Goal: Information Seeking & Learning: Learn about a topic

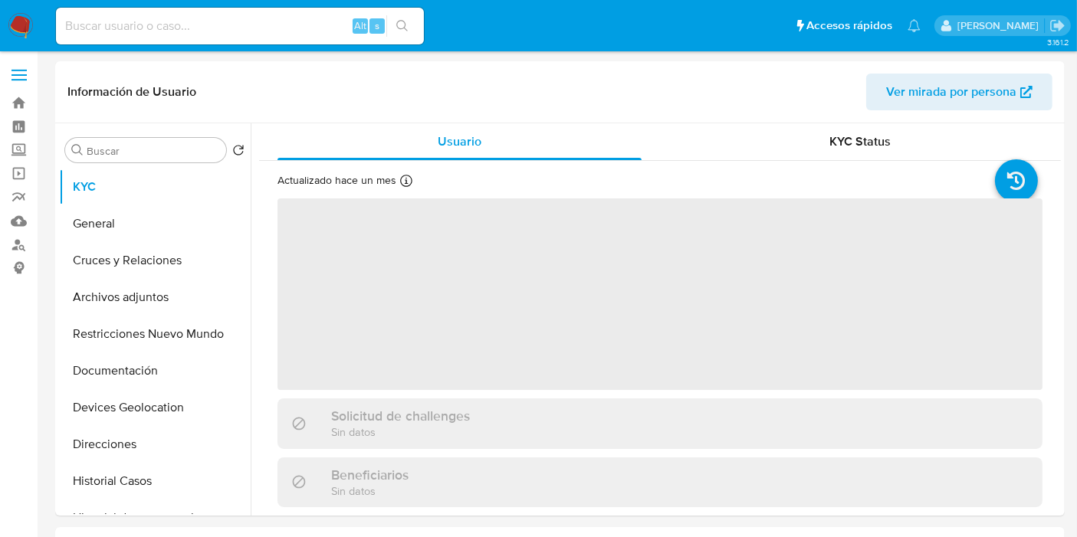
select select "10"
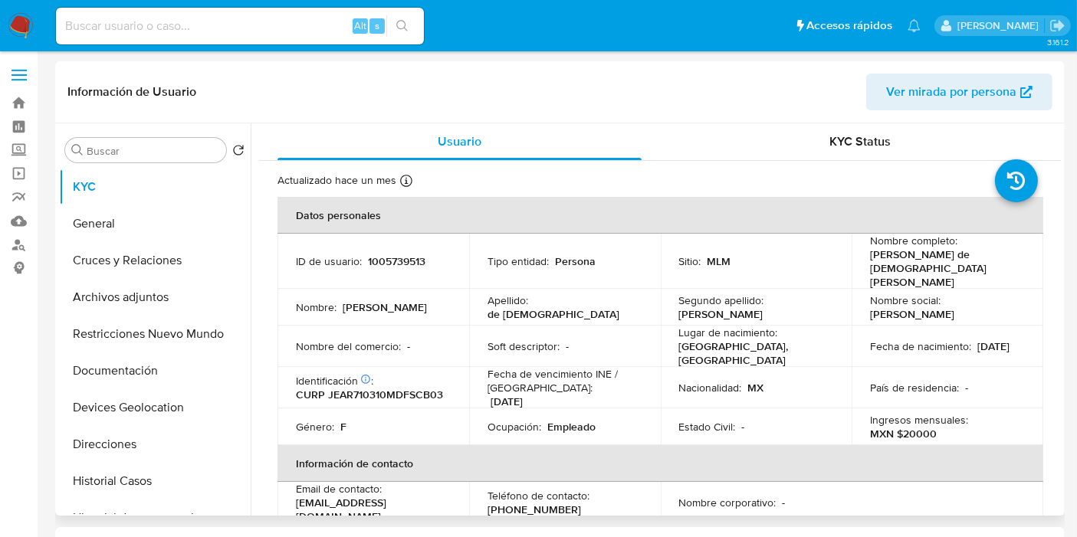
drag, startPoint x: 0, startPoint y: 0, endPoint x: 452, endPoint y: 202, distance: 495.2
click at [452, 202] on th "Datos personales" at bounding box center [660, 215] width 766 height 37
click at [381, 122] on div "Información de Usuario Ver mirada por persona" at bounding box center [560, 92] width 1010 height 62
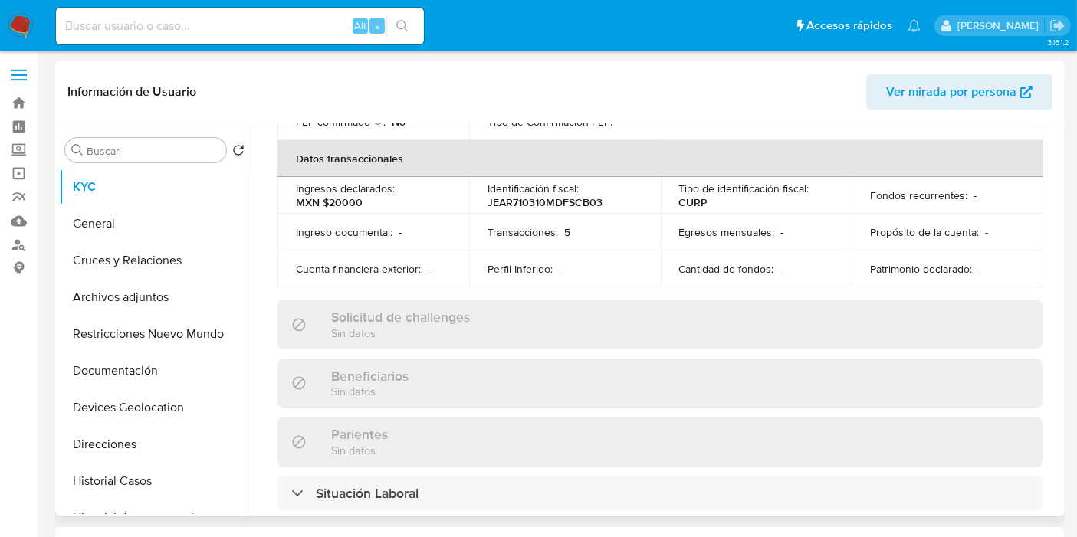
scroll to position [493, 0]
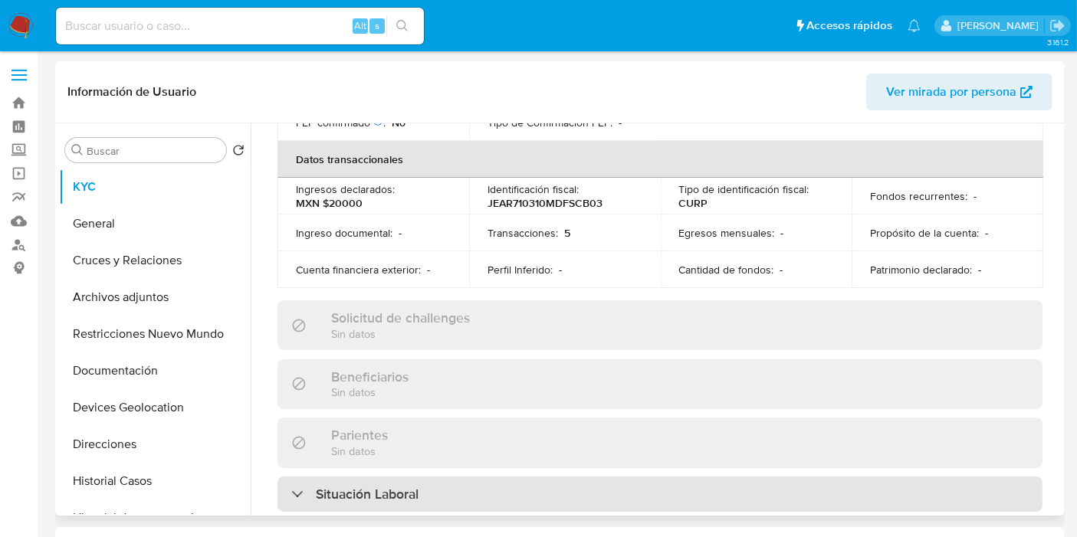
click at [390, 477] on div "Situación Laboral" at bounding box center [659, 494] width 765 height 35
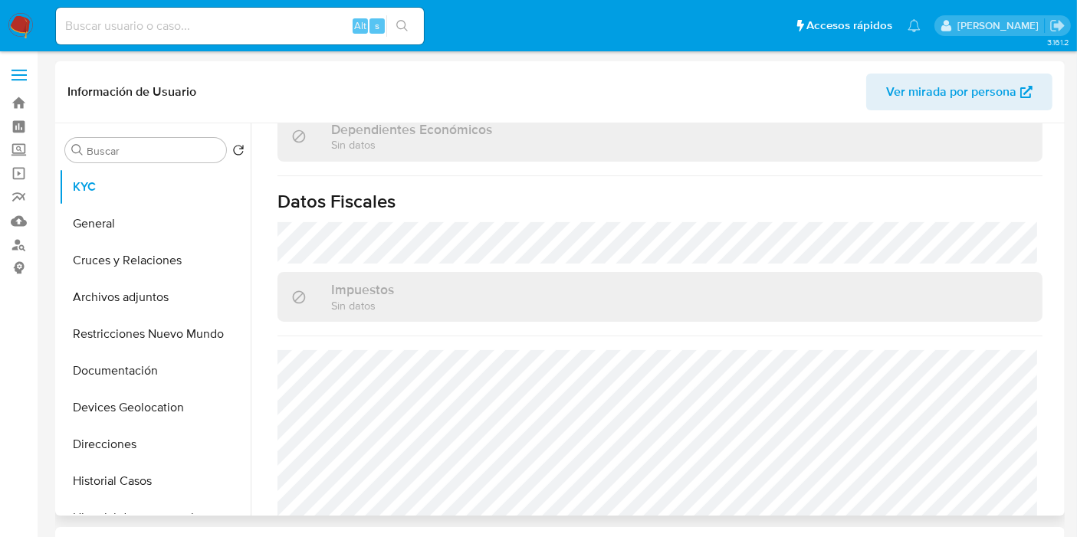
scroll to position [1190, 0]
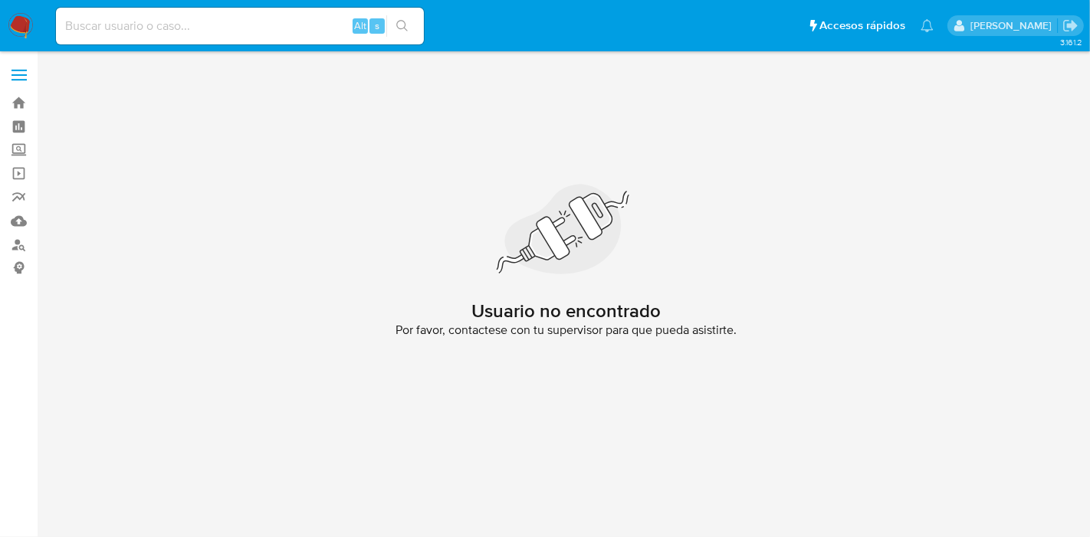
click at [13, 21] on img at bounding box center [21, 26] width 26 height 26
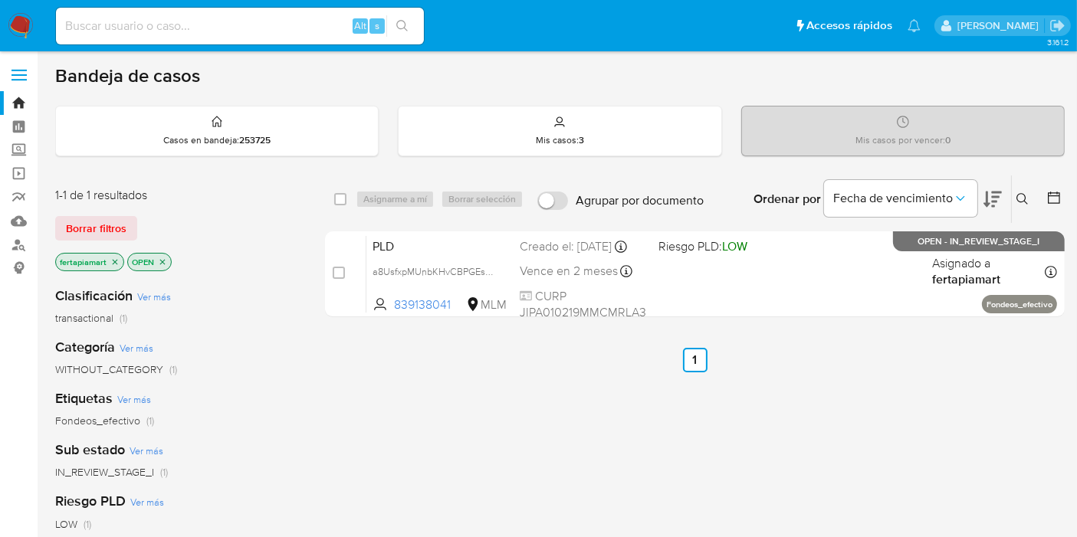
click at [383, 383] on div "select-all-cases-checkbox Asignarme a mí Borrar selección Agrupar por documento…" at bounding box center [695, 522] width 740 height 694
click at [494, 131] on div "Mis casos : 3" at bounding box center [560, 131] width 322 height 49
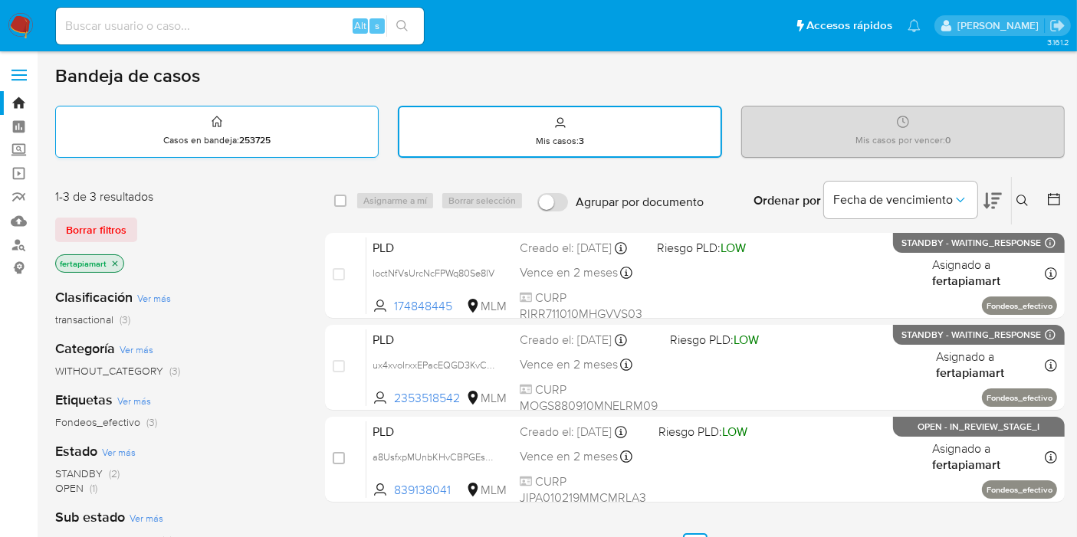
click at [208, 134] on p "Casos en bandeja : 253725" at bounding box center [216, 140] width 107 height 12
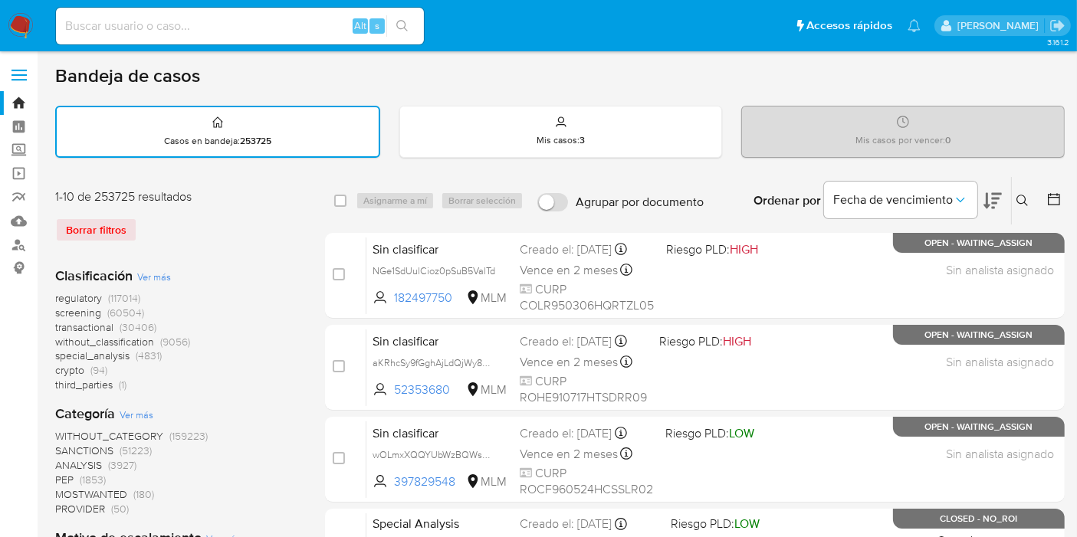
click at [241, 36] on div "Alt s" at bounding box center [240, 26] width 368 height 37
click at [241, 35] on div "Alt s" at bounding box center [240, 26] width 368 height 37
click at [241, 35] on input at bounding box center [240, 26] width 368 height 20
click at [192, 23] on input at bounding box center [240, 26] width 368 height 20
paste input "348060230"
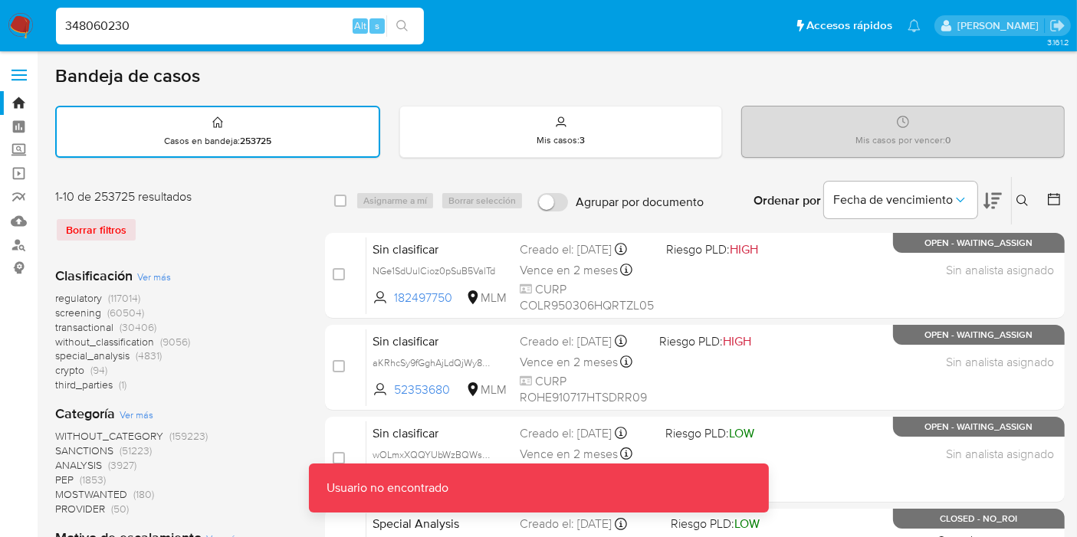
click at [192, 23] on input "348060230" at bounding box center [240, 26] width 368 height 20
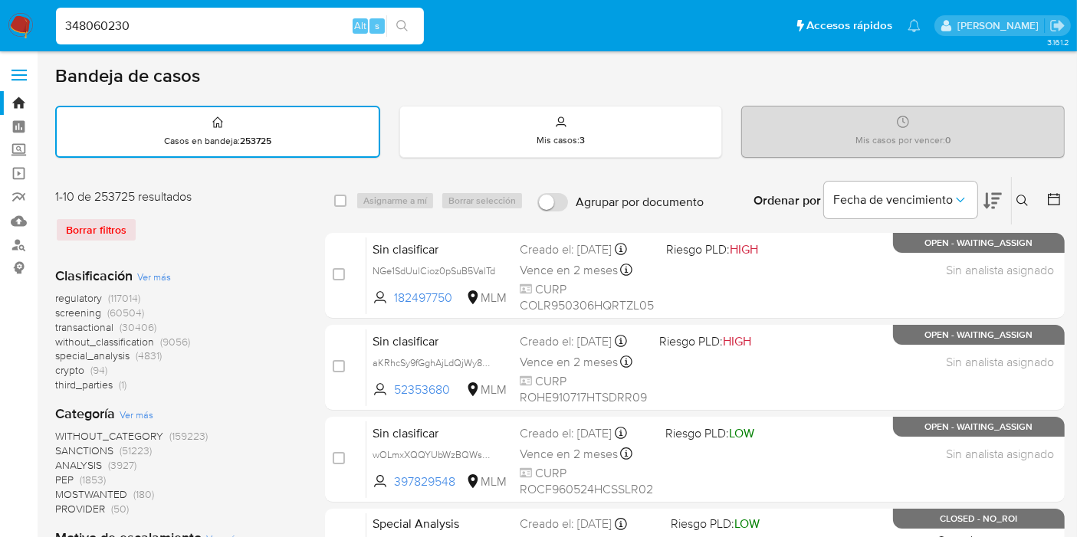
type input "348060230"
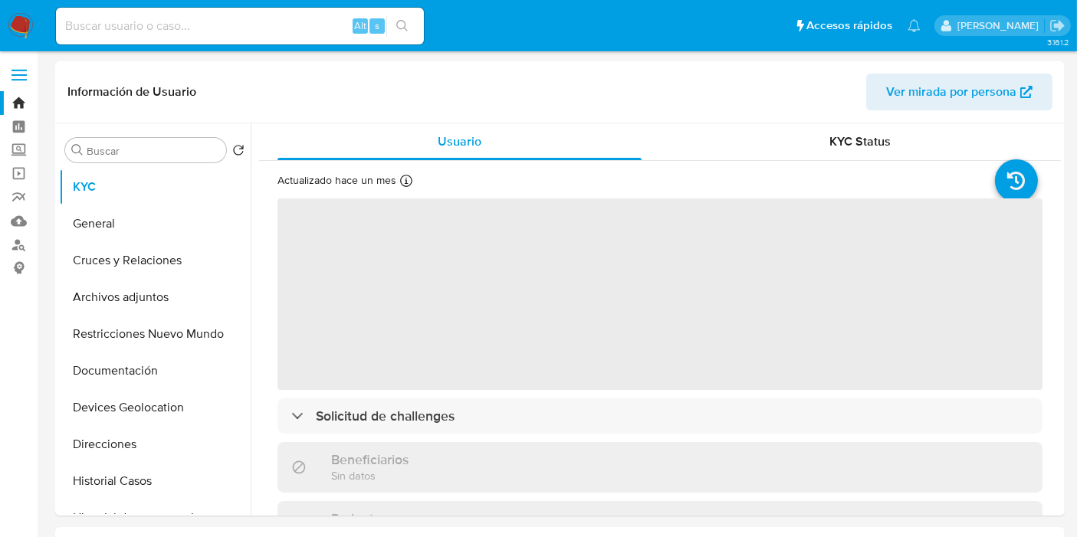
select select "10"
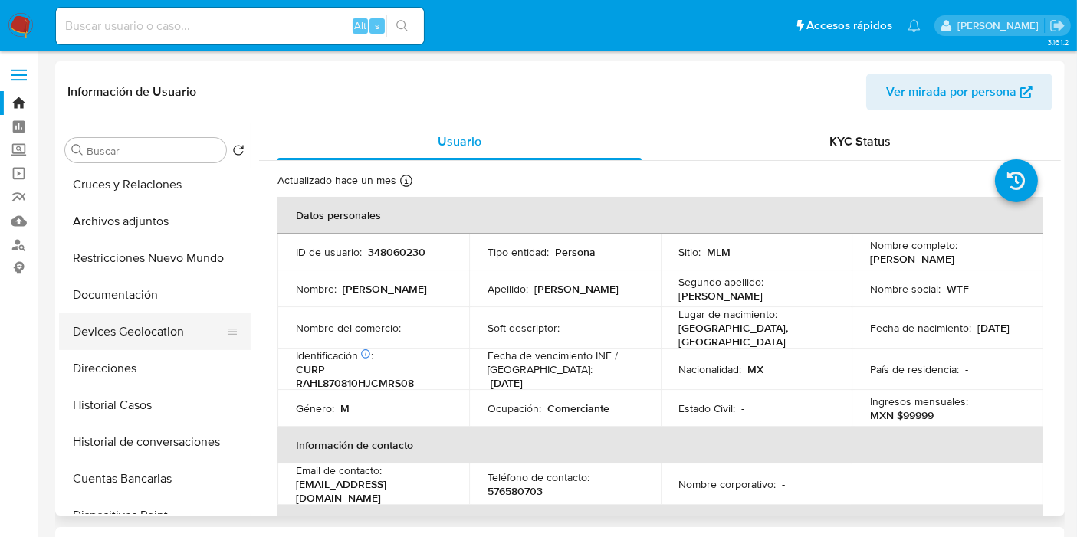
scroll to position [80, 0]
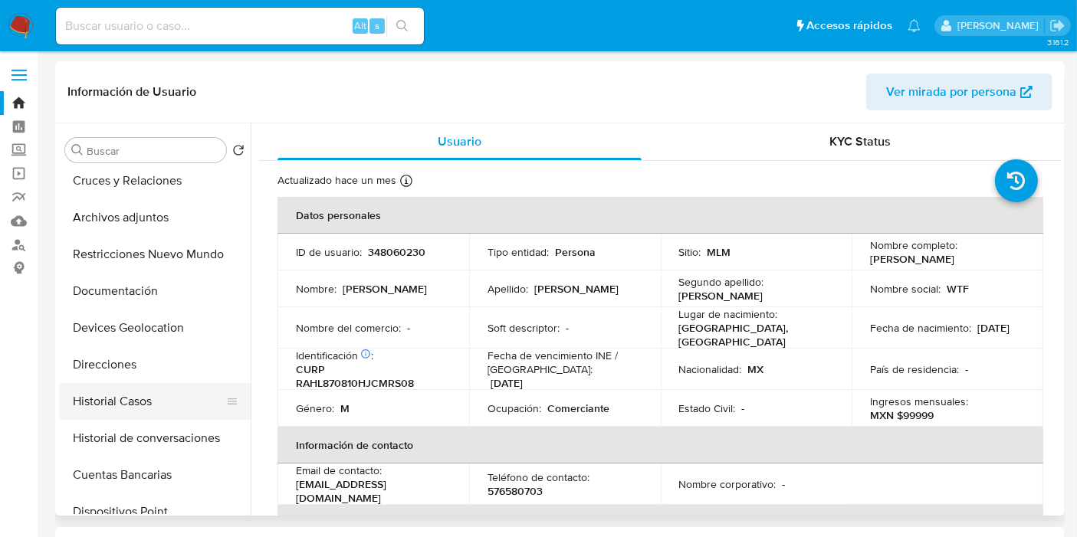
click at [146, 414] on button "Historial Casos" at bounding box center [148, 401] width 179 height 37
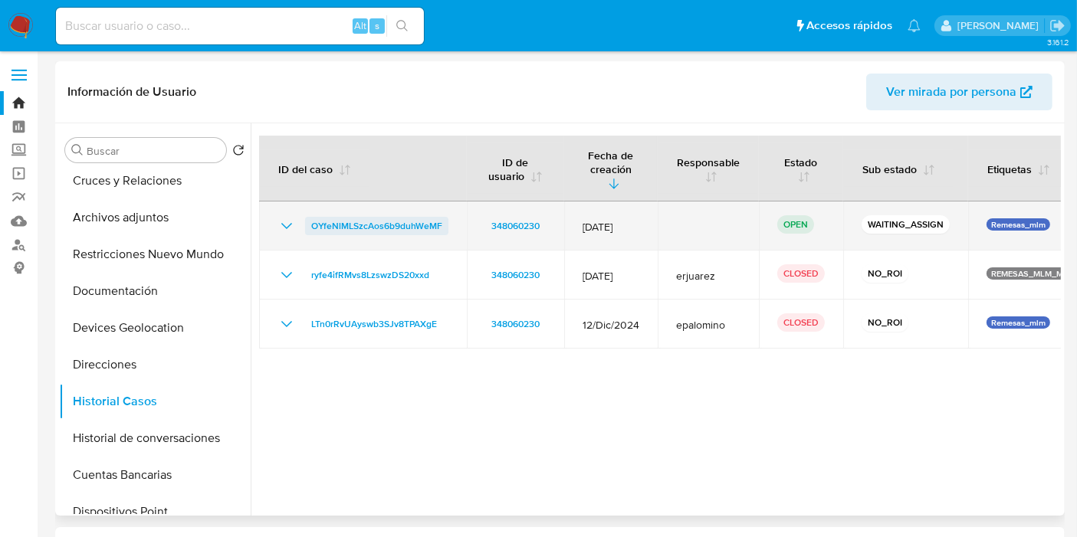
drag, startPoint x: 455, startPoint y: 211, endPoint x: 309, endPoint y: 208, distance: 146.4
click at [309, 208] on td "OYfeNlMLSzcAos6b9duhWeMF" at bounding box center [363, 226] width 208 height 49
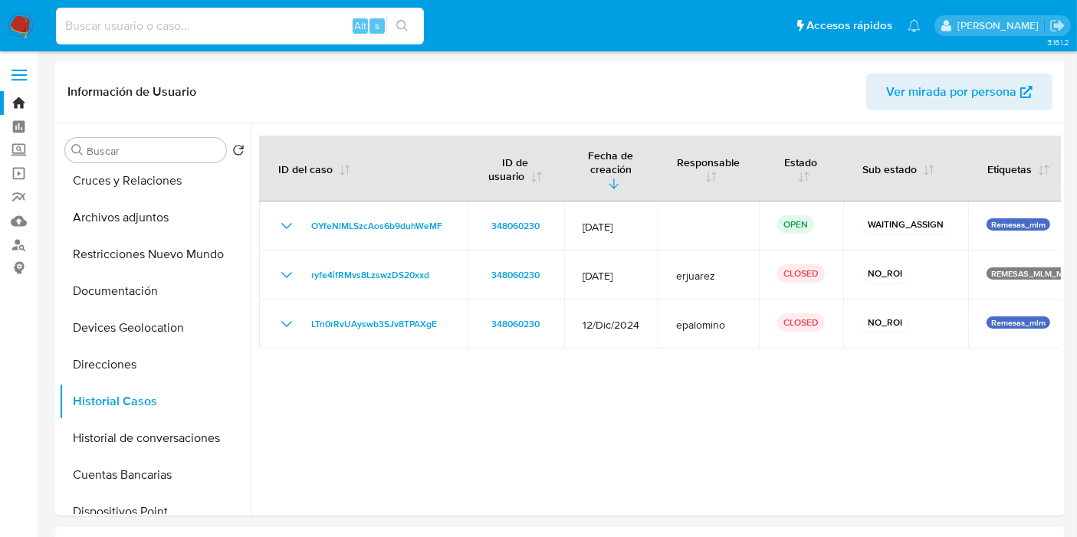
click at [178, 28] on input at bounding box center [240, 26] width 368 height 20
paste input "OYfeNlMLSzcAos6b9duhWeMF"
type input "OYfeNlMLSzcAos6b9duhWeMF"
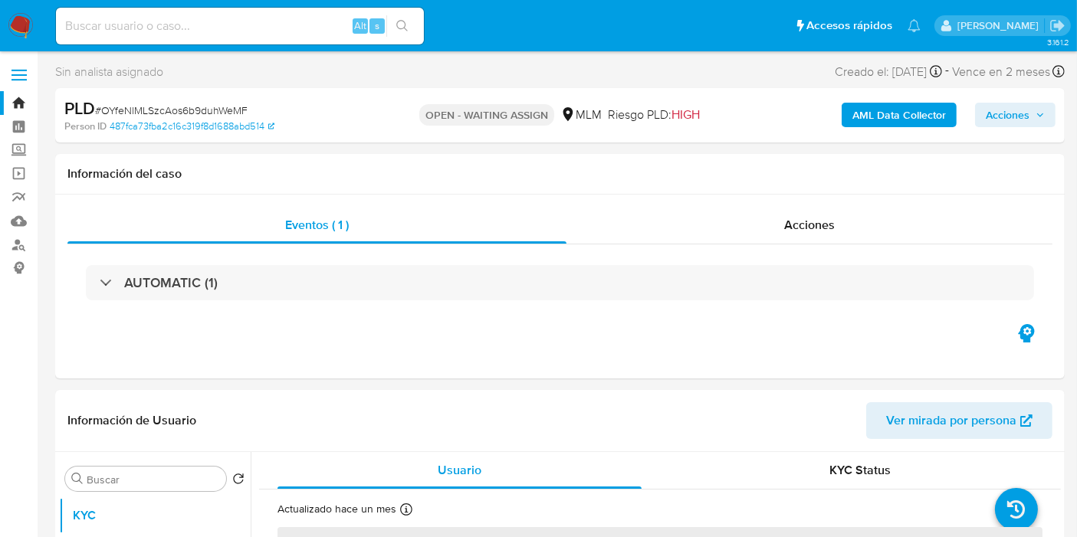
select select "10"
click at [24, 64] on label at bounding box center [19, 75] width 38 height 32
click at [0, 0] on input "checkbox" at bounding box center [0, 0] width 0 height 0
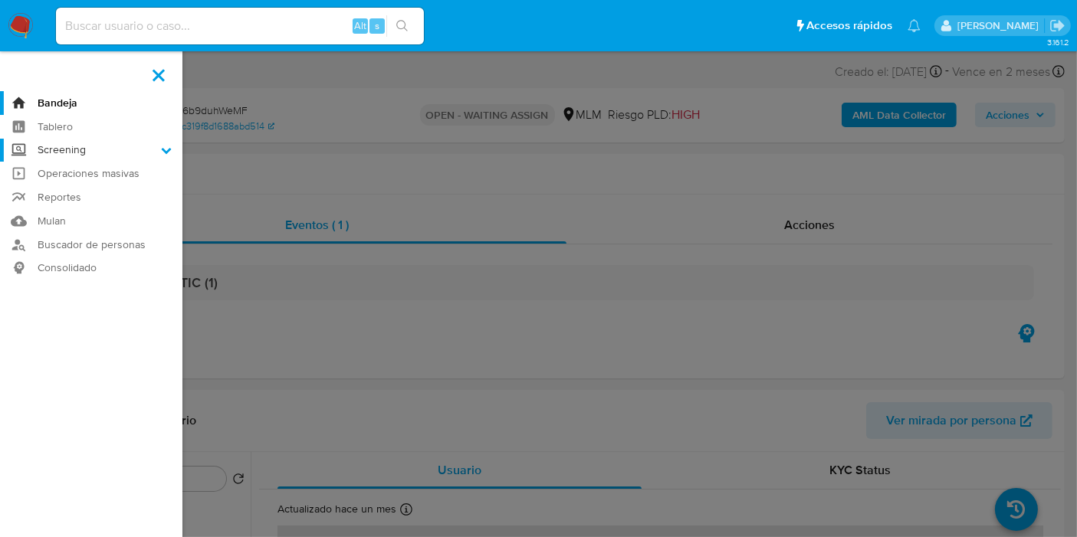
click at [100, 155] on label "Screening" at bounding box center [91, 151] width 182 height 24
click at [0, 0] on input "Screening" at bounding box center [0, 0] width 0 height 0
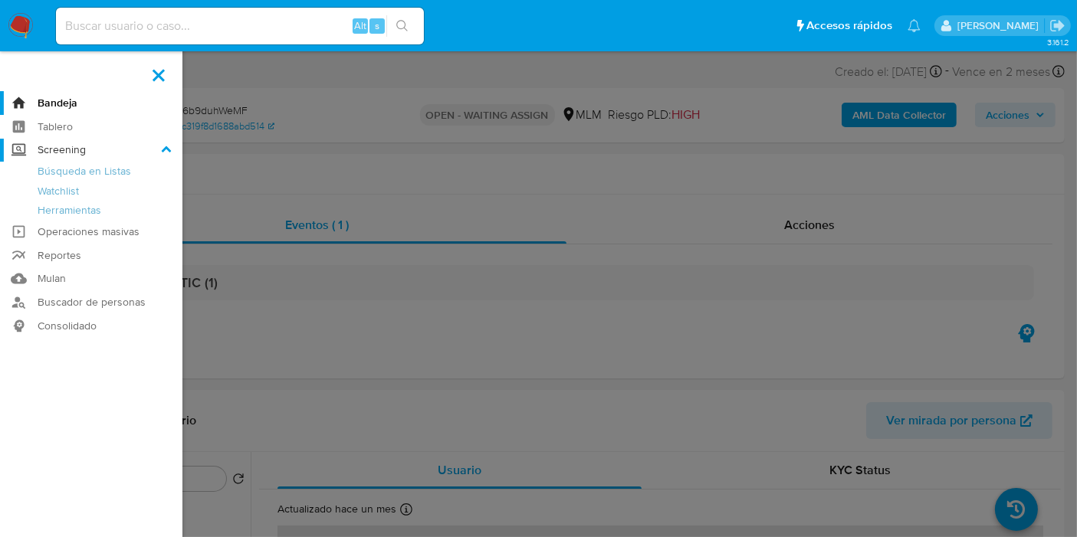
click at [100, 155] on label "Screening" at bounding box center [91, 151] width 182 height 24
click at [0, 0] on input "Screening" at bounding box center [0, 0] width 0 height 0
click at [297, 86] on label at bounding box center [538, 268] width 1077 height 537
click at [0, 0] on input "checkbox" at bounding box center [0, 0] width 0 height 0
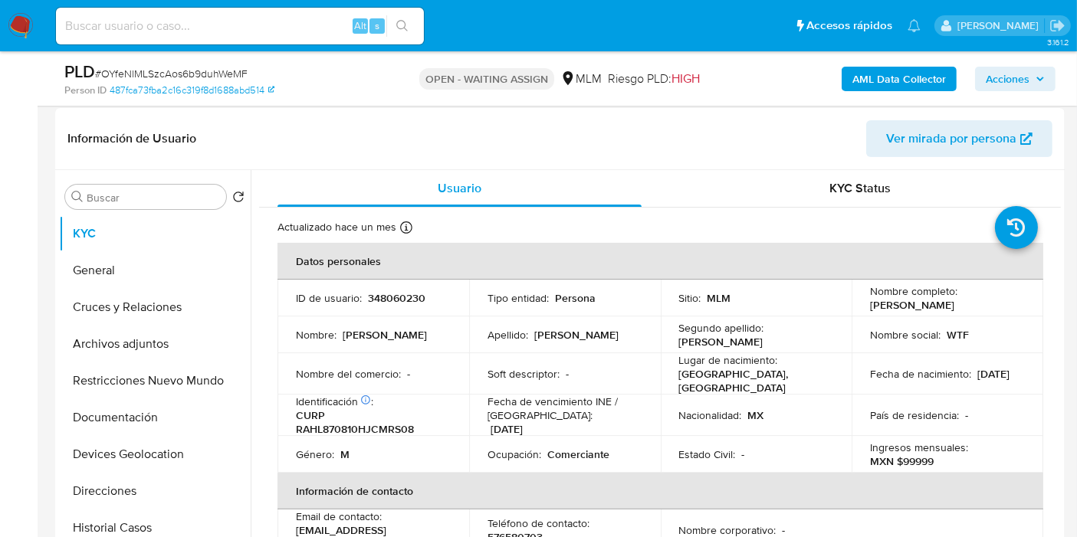
click at [25, 21] on img at bounding box center [21, 26] width 26 height 26
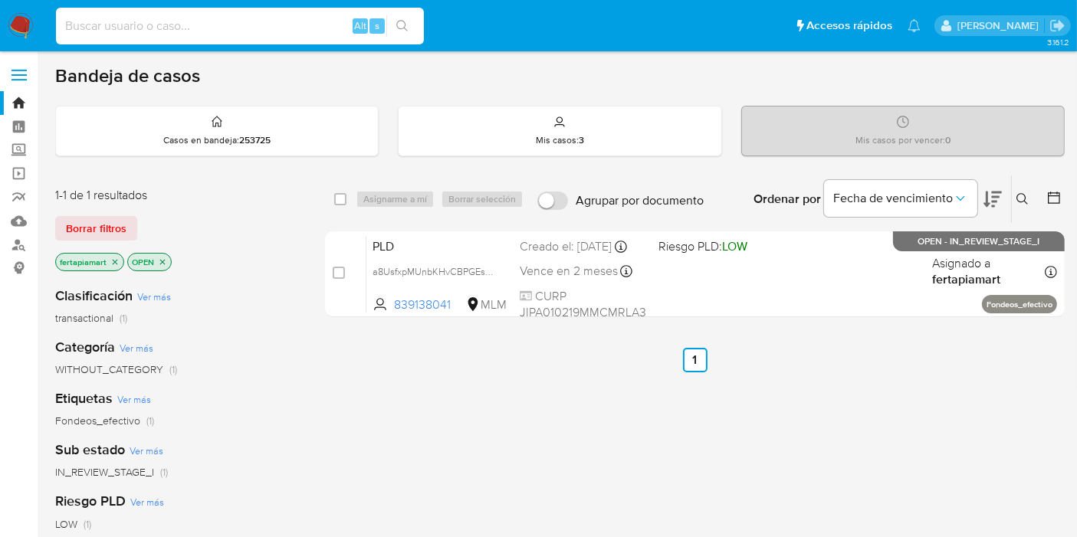
click at [271, 18] on input at bounding box center [240, 26] width 368 height 20
paste input "OYfeNlMLSzcAos6b9duhWeMF"
type input "OYfeNlMLS"
click at [247, 153] on div "Casos en bandeja : 253725" at bounding box center [217, 131] width 322 height 49
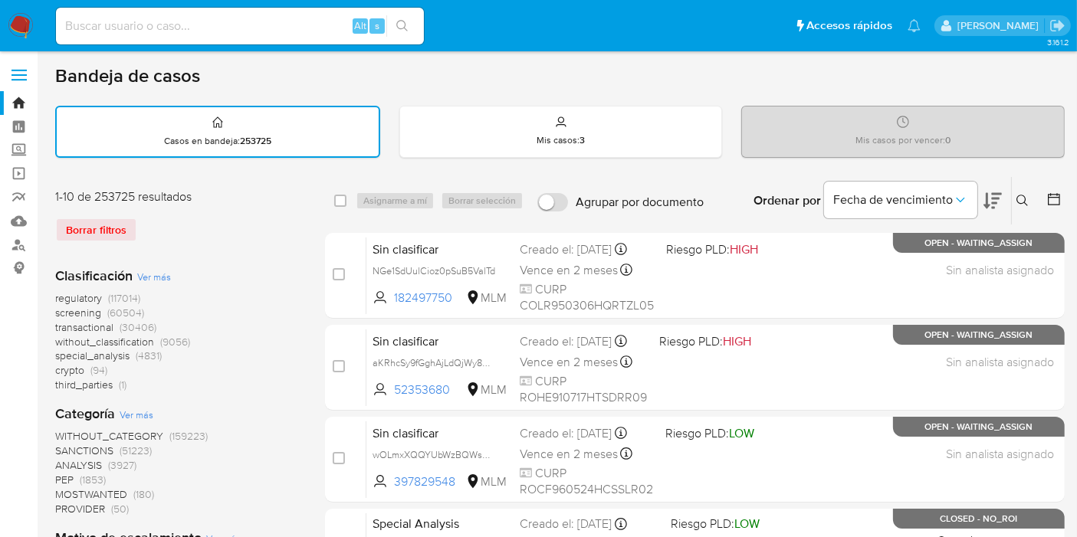
click at [1019, 200] on icon at bounding box center [1022, 201] width 12 height 12
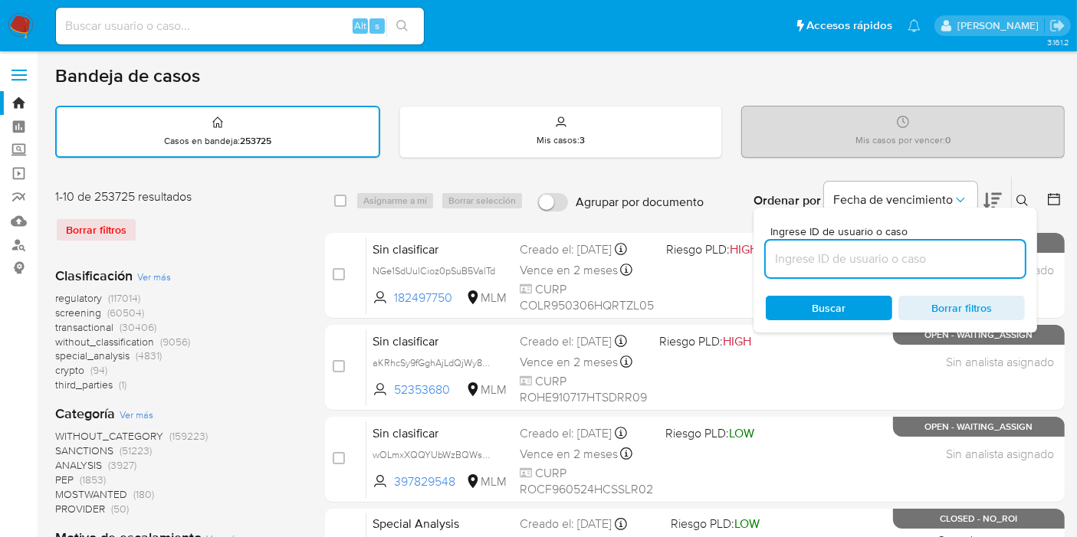
click at [860, 252] on input at bounding box center [895, 259] width 259 height 20
type input "OYfeNlMLSzcAos6b9duhWeMF"
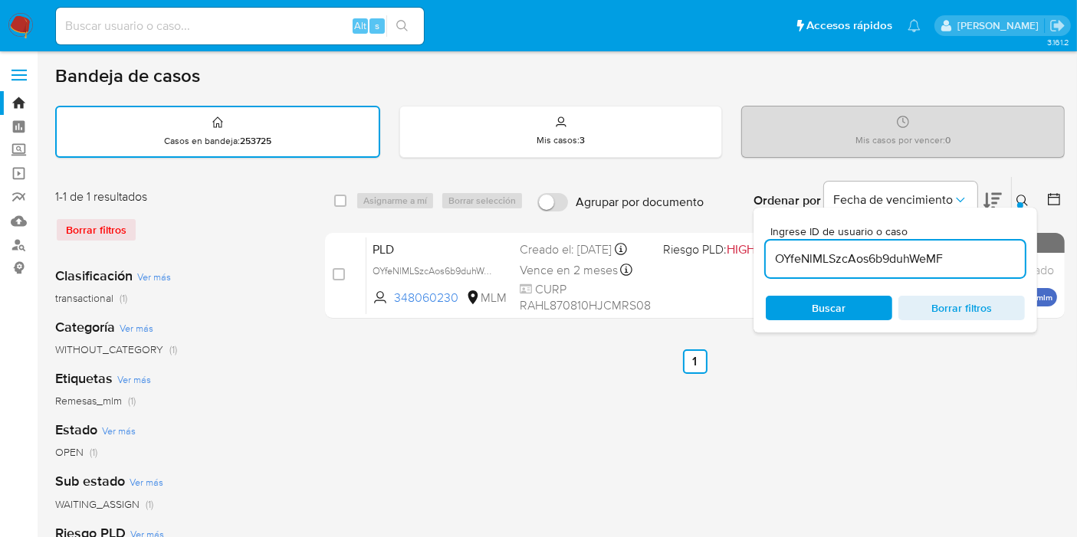
click at [633, 361] on ul "Anterior 1 Siguiente" at bounding box center [695, 362] width 740 height 25
click at [1029, 195] on button at bounding box center [1024, 201] width 25 height 18
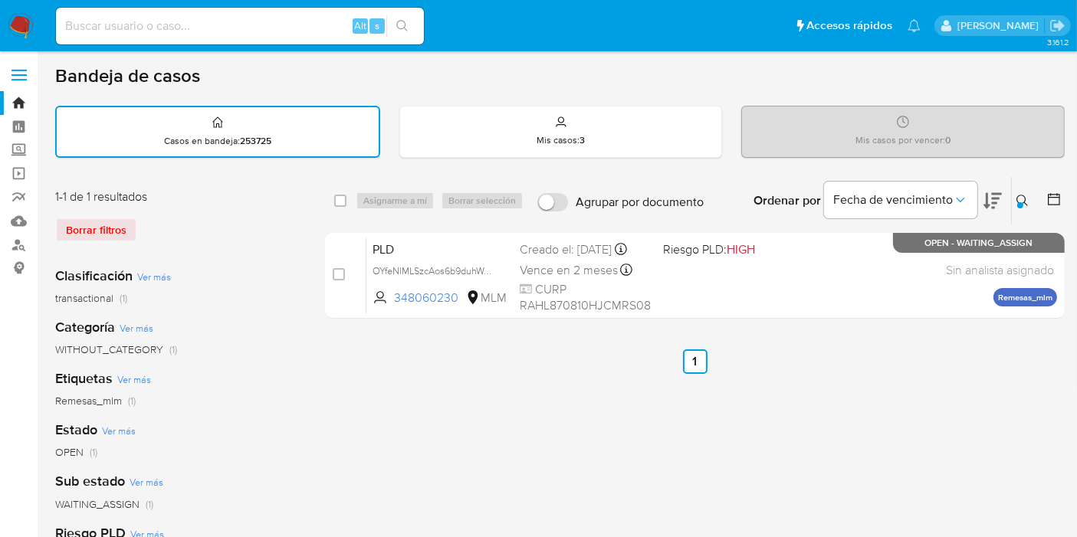
click at [271, 232] on div "Borrar filtros" at bounding box center [177, 230] width 245 height 25
click at [1016, 205] on icon at bounding box center [1022, 201] width 12 height 12
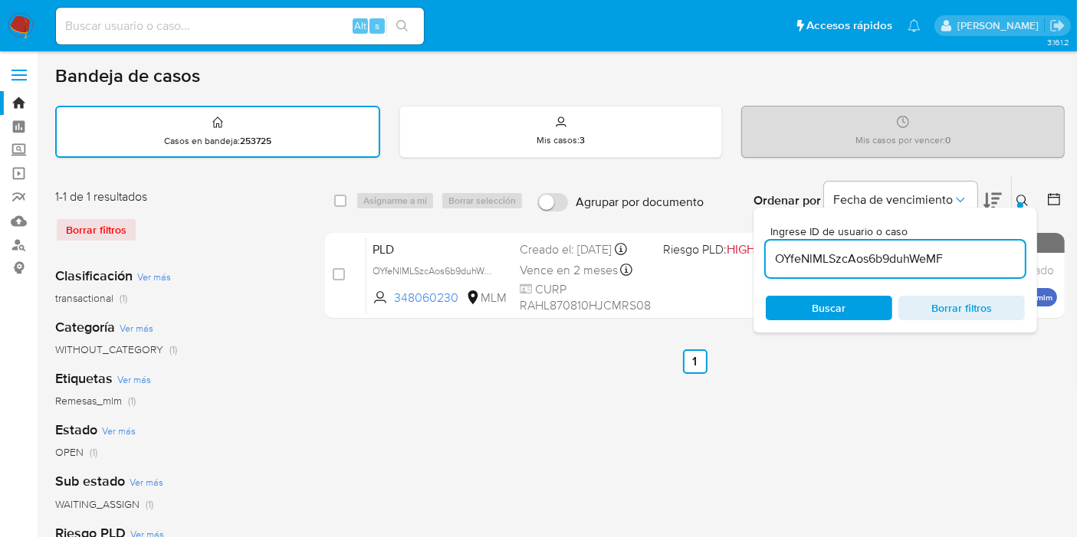
click at [871, 259] on input "OYfeNlMLSzcAos6b9duhWeMF" at bounding box center [895, 259] width 259 height 20
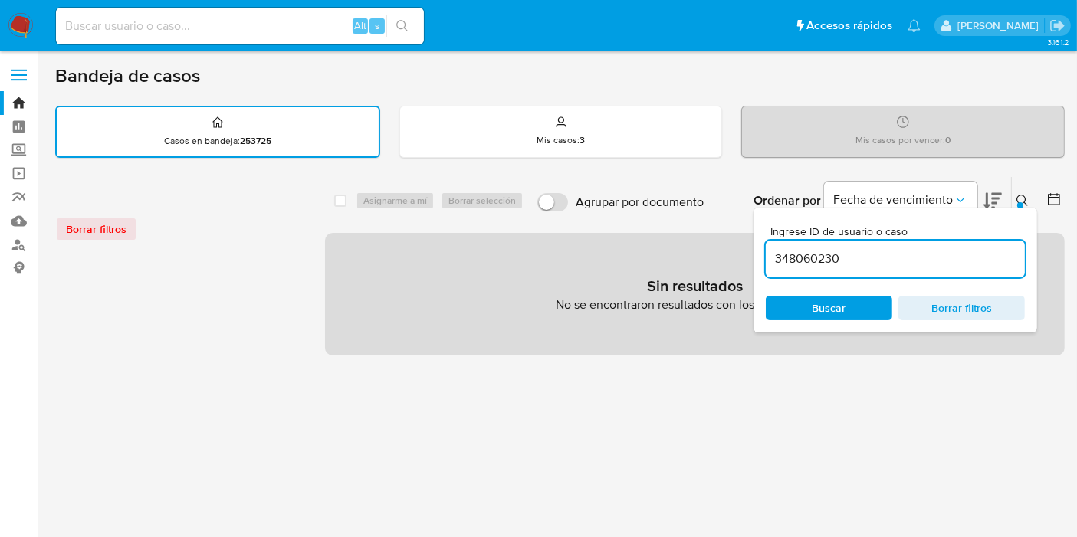
click at [871, 259] on input "348060230" at bounding box center [895, 259] width 259 height 20
type input "348060230"
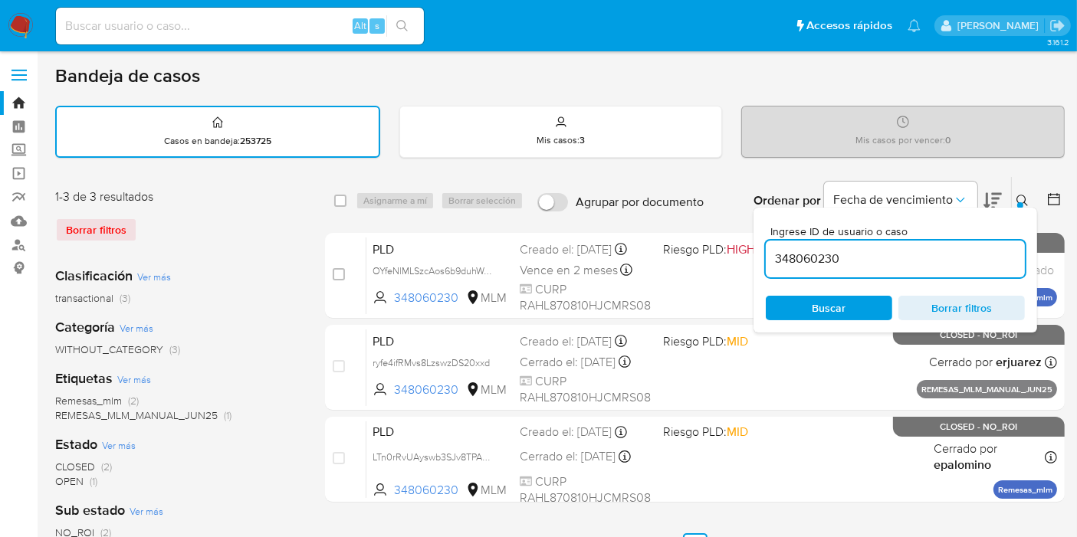
click at [629, 221] on div "select-all-cases-checkbox Asignarme a mí Borrar selección Agrupar por documento…" at bounding box center [695, 201] width 740 height 48
click at [1027, 202] on icon at bounding box center [1022, 201] width 12 height 12
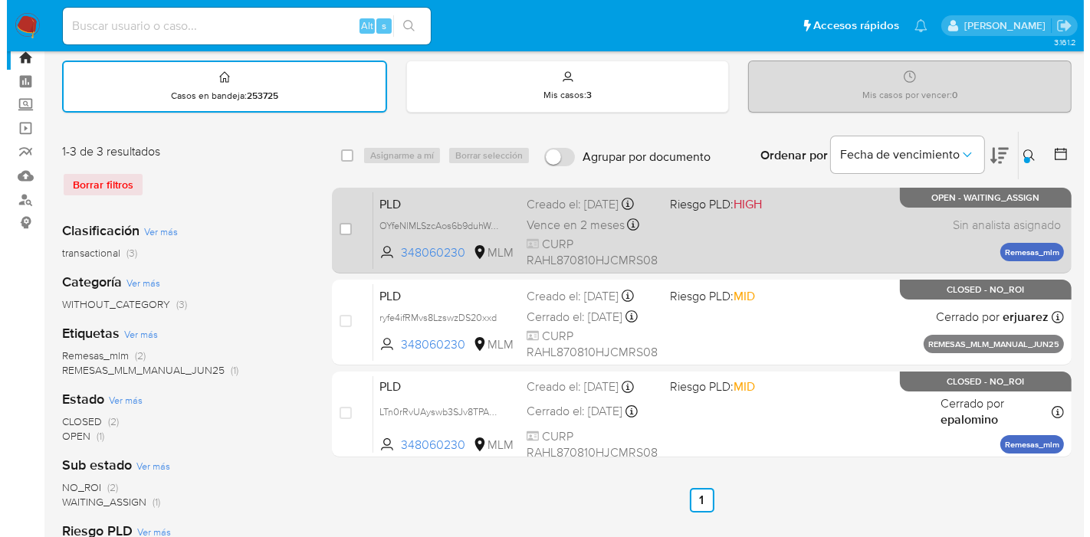
scroll to position [42, 0]
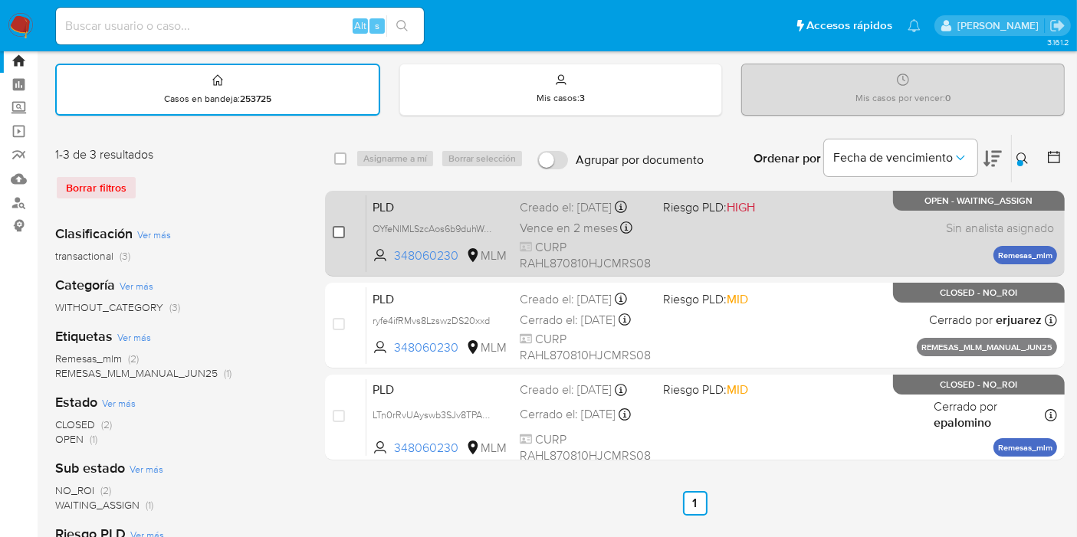
click at [339, 229] on input "checkbox" at bounding box center [339, 232] width 12 height 12
checkbox input "true"
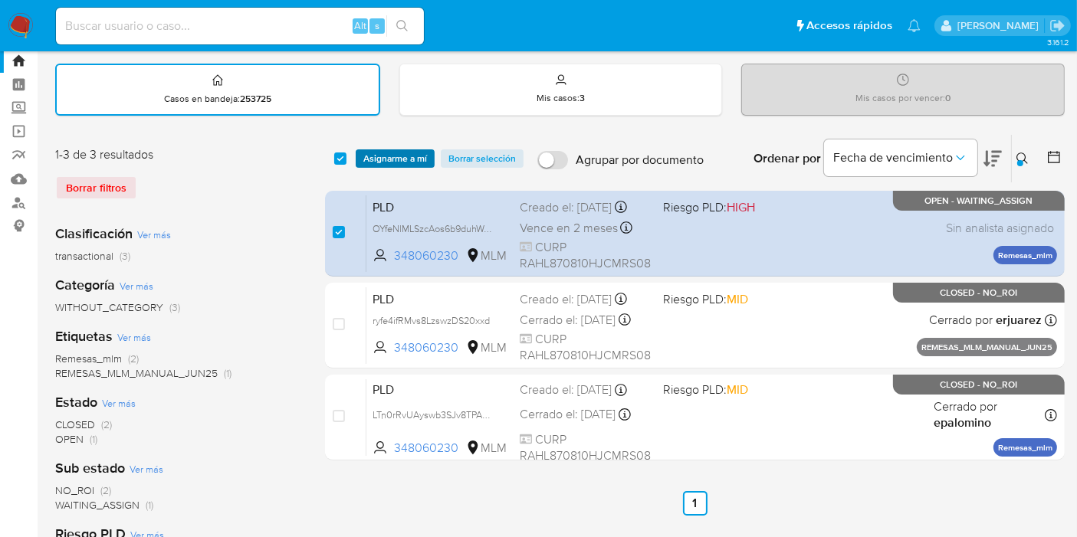
click at [389, 151] on span "Asignarme a mí" at bounding box center [395, 158] width 64 height 15
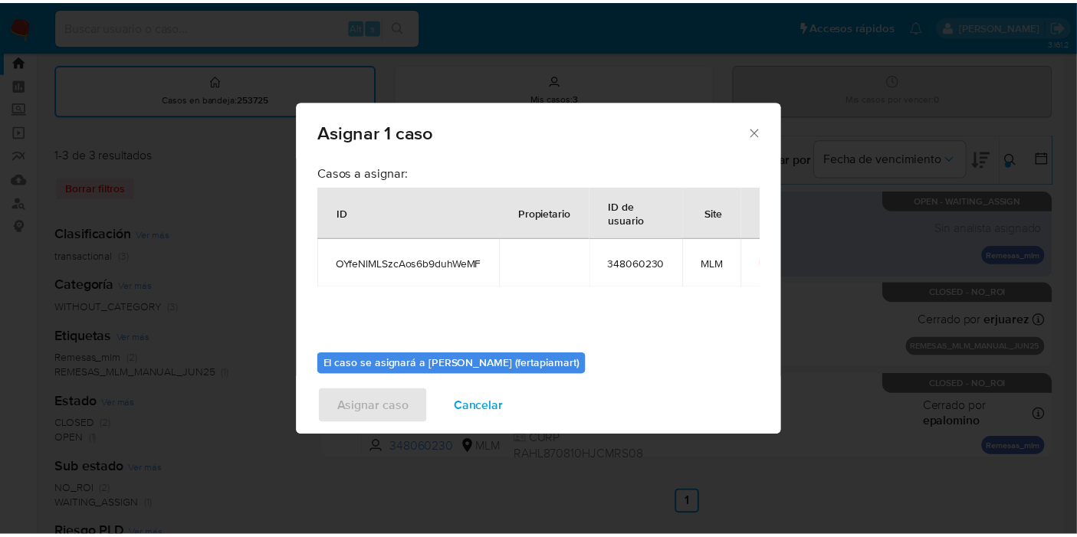
scroll to position [78, 0]
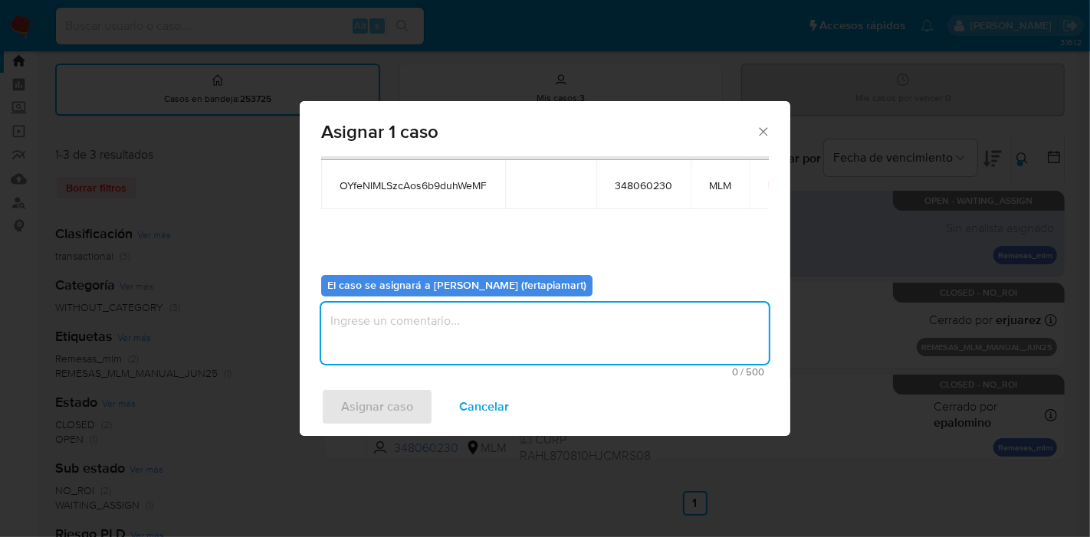
click at [485, 319] on textarea "assign-modal" at bounding box center [545, 333] width 448 height 61
type textarea "FDTM"
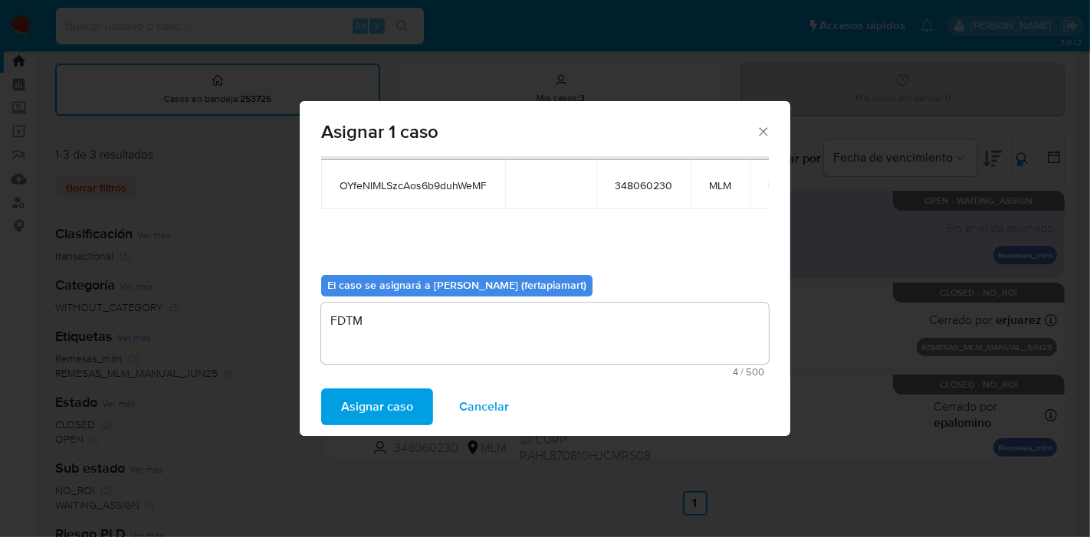
click at [366, 401] on span "Asignar caso" at bounding box center [377, 407] width 72 height 34
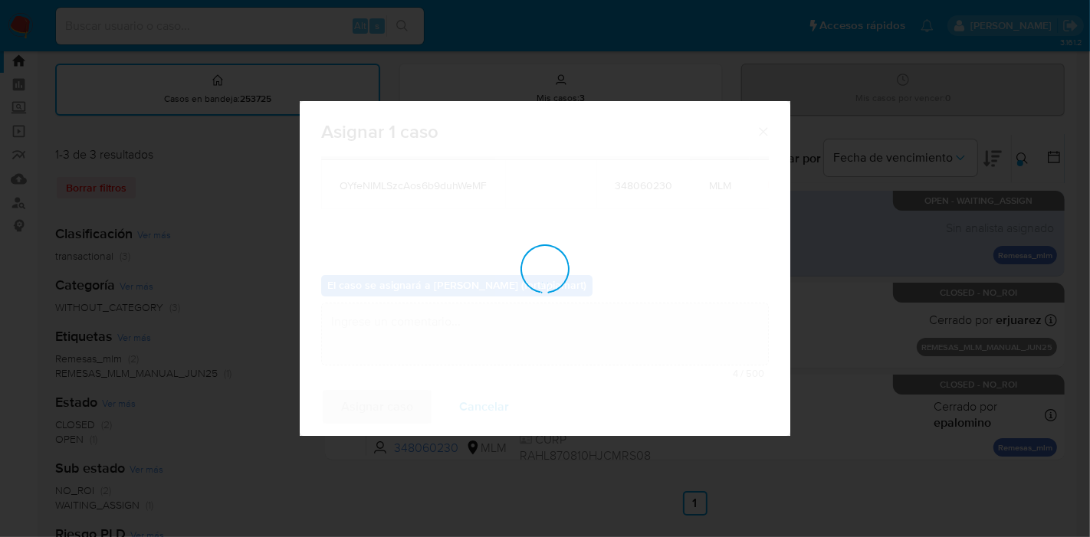
checkbox input "false"
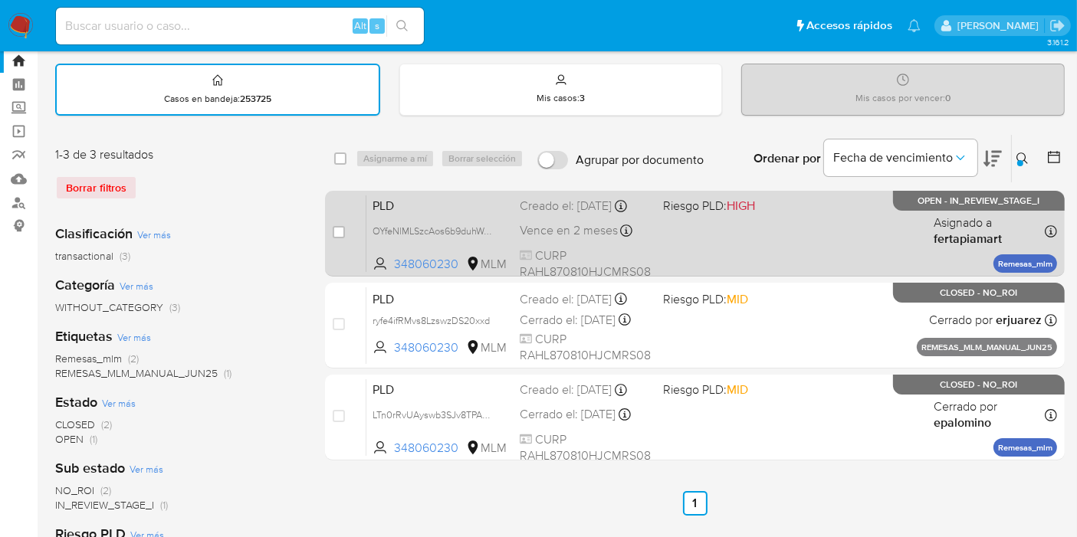
click at [397, 215] on span "PLD" at bounding box center [440, 205] width 135 height 20
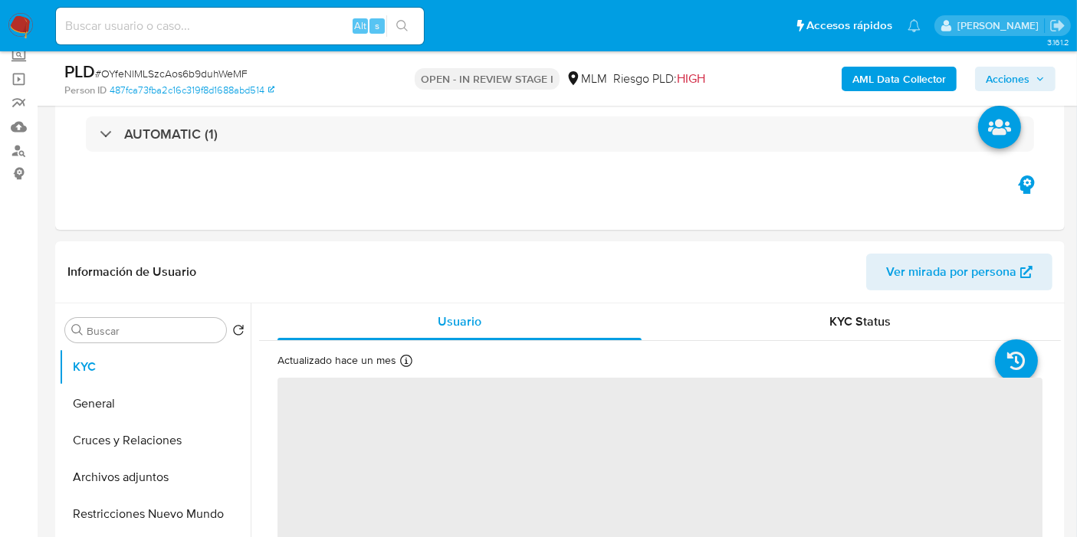
select select "10"
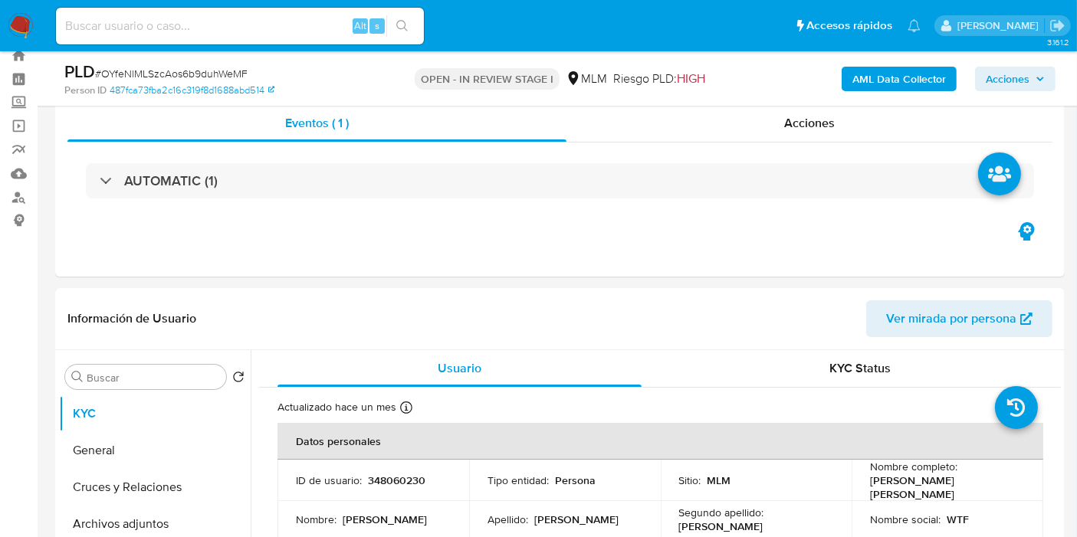
scroll to position [49, 0]
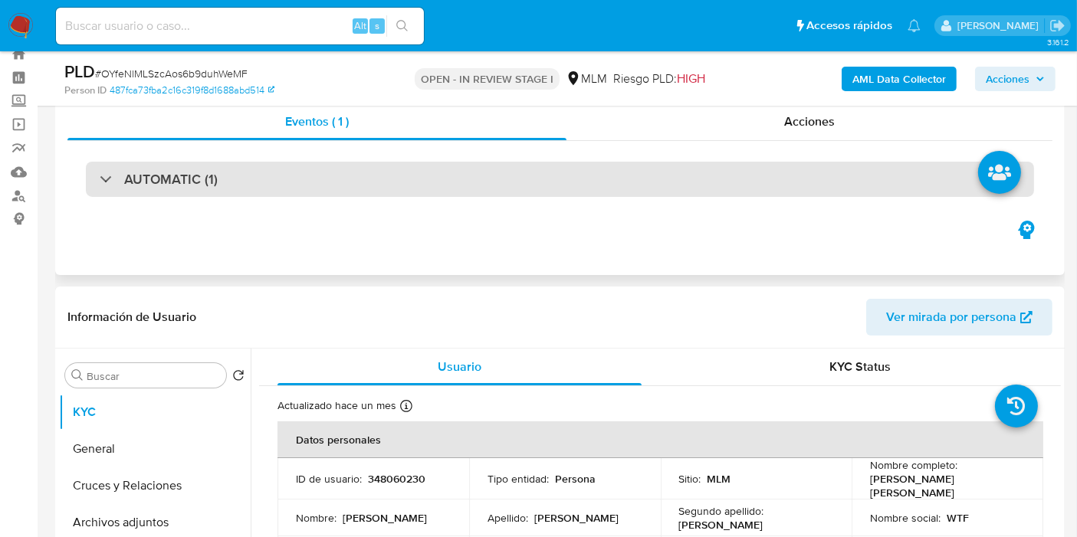
click at [238, 189] on div "AUTOMATIC (1)" at bounding box center [560, 179] width 948 height 35
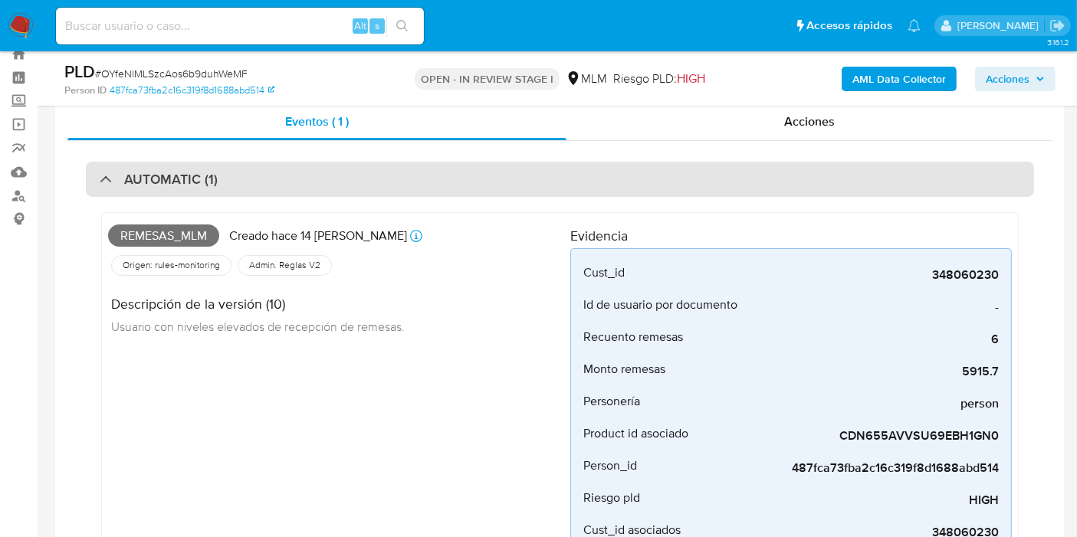
click at [238, 189] on div "AUTOMATIC (1)" at bounding box center [560, 179] width 948 height 35
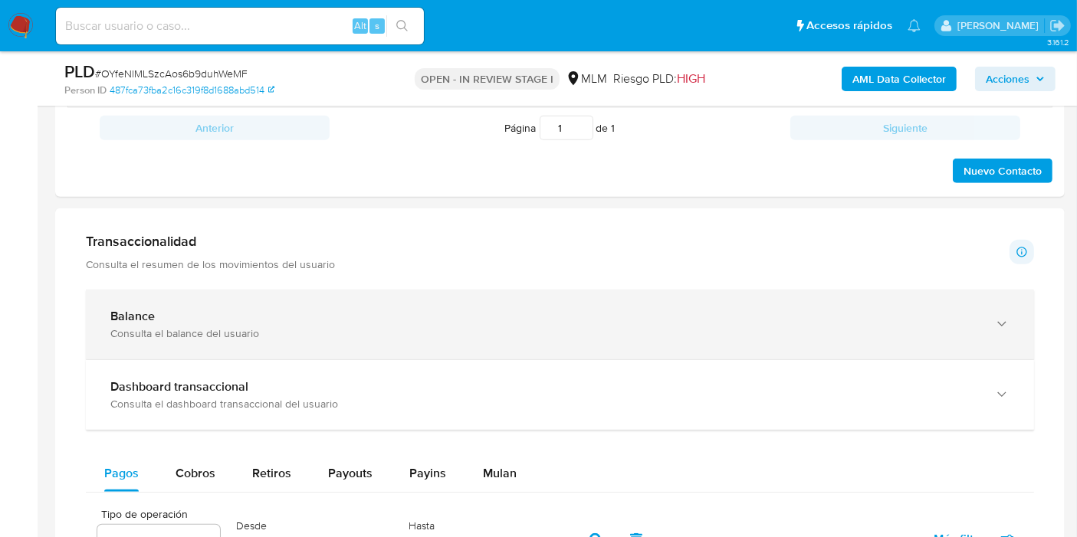
scroll to position [935, 0]
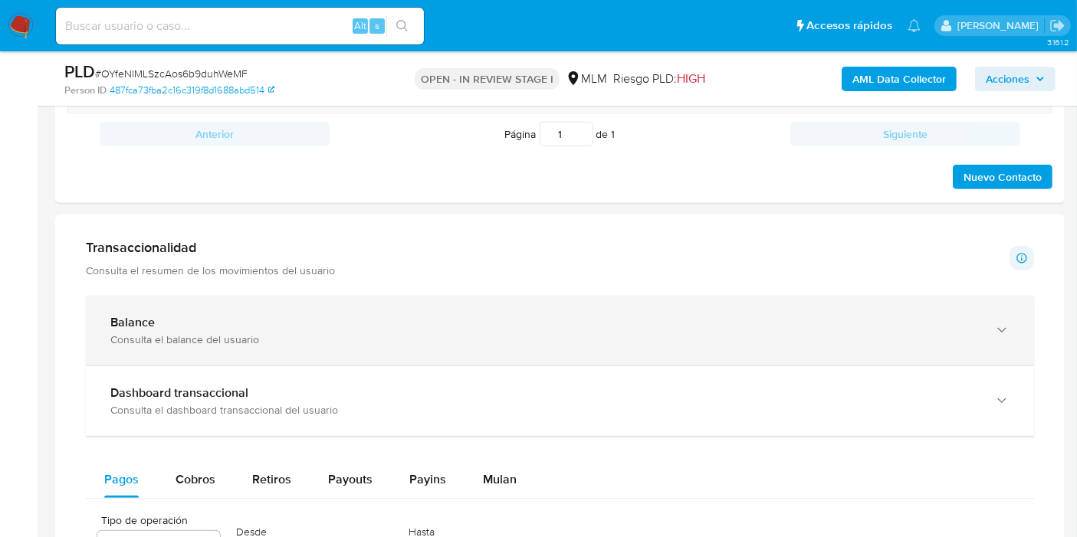
click at [318, 309] on div "Balance Consulta el balance del usuario" at bounding box center [560, 331] width 948 height 70
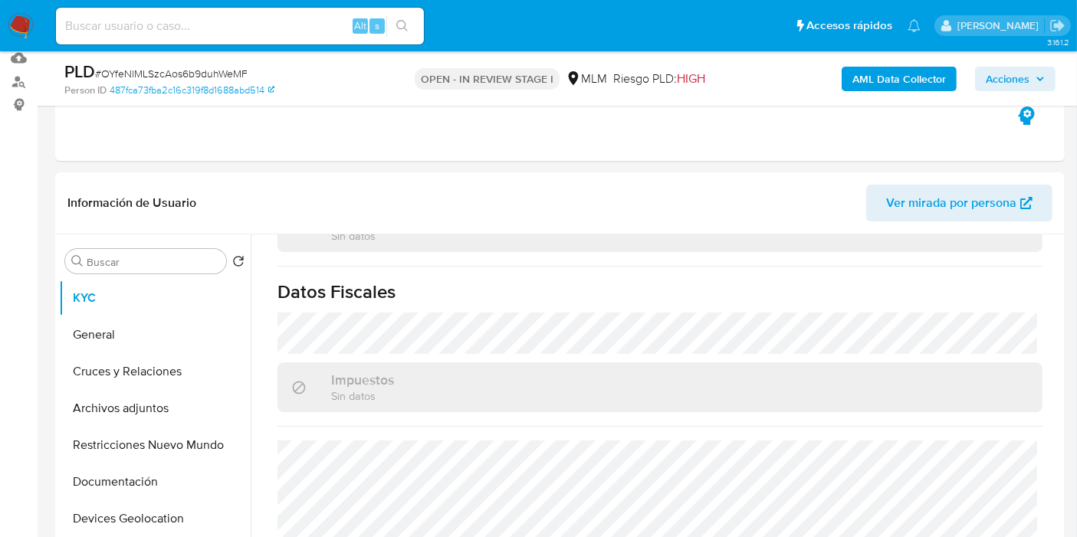
scroll to position [166, 0]
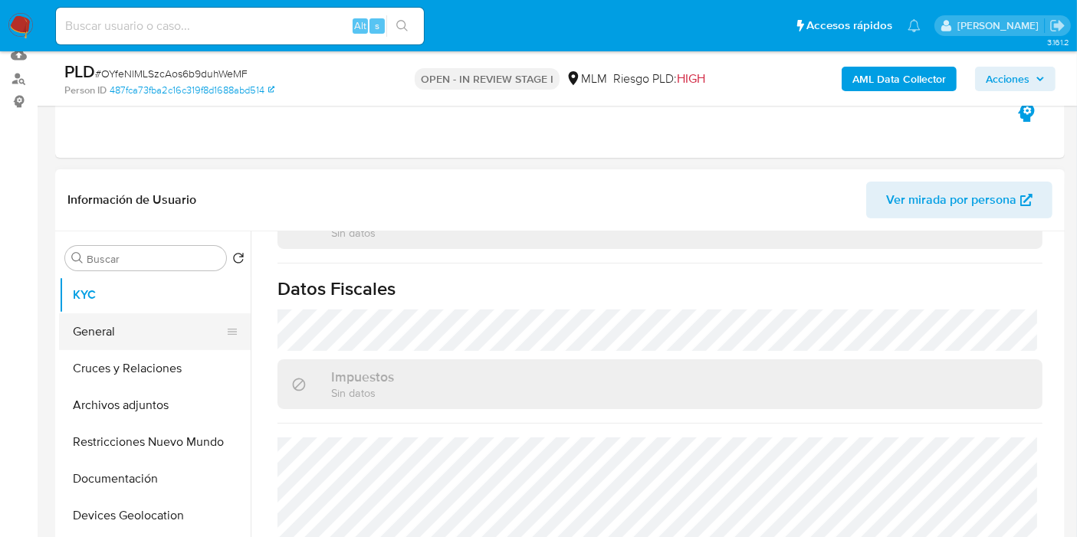
click at [149, 324] on button "General" at bounding box center [148, 332] width 179 height 37
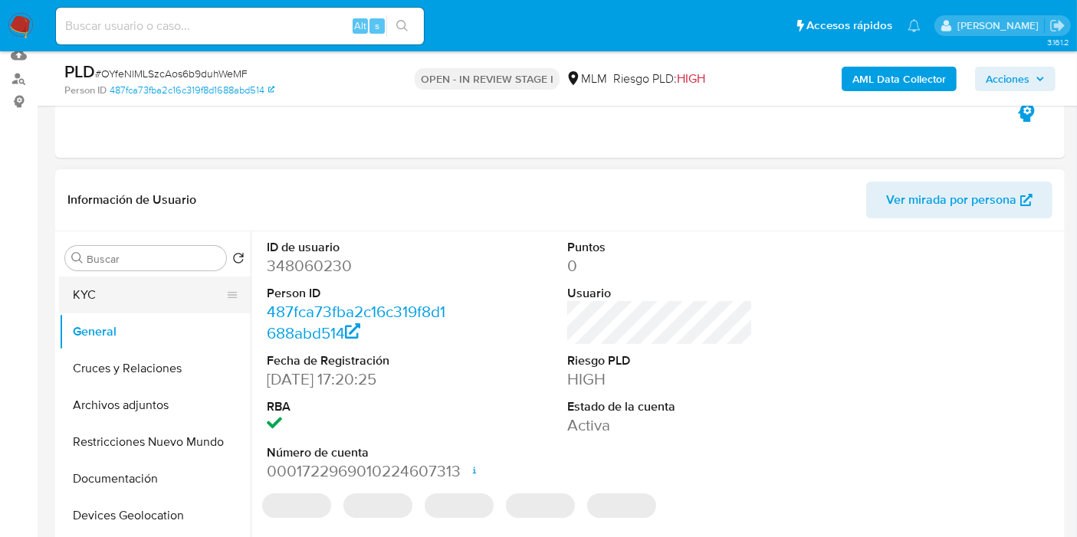
click at [107, 301] on button "KYC" at bounding box center [148, 295] width 179 height 37
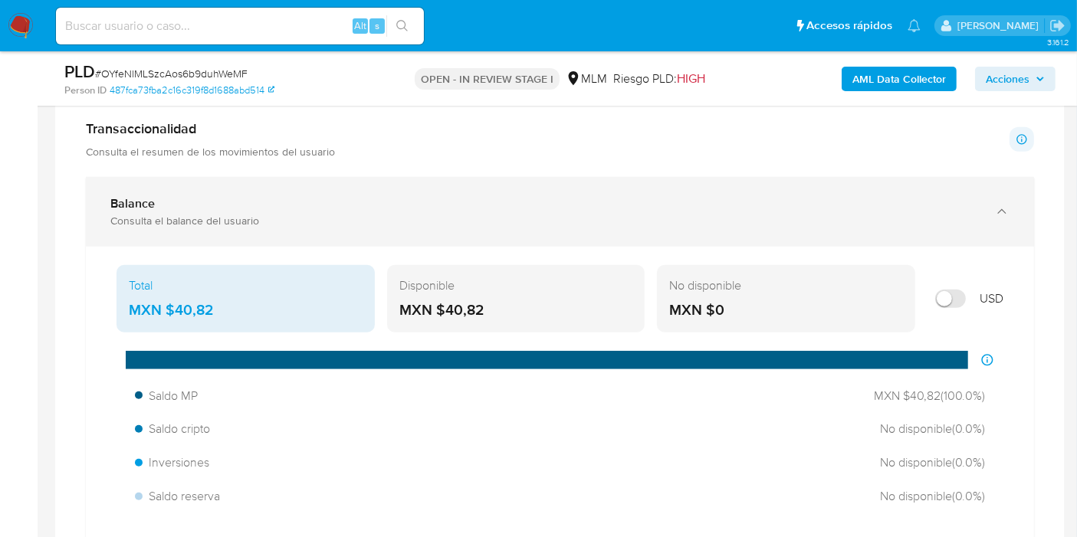
scroll to position [1056, 0]
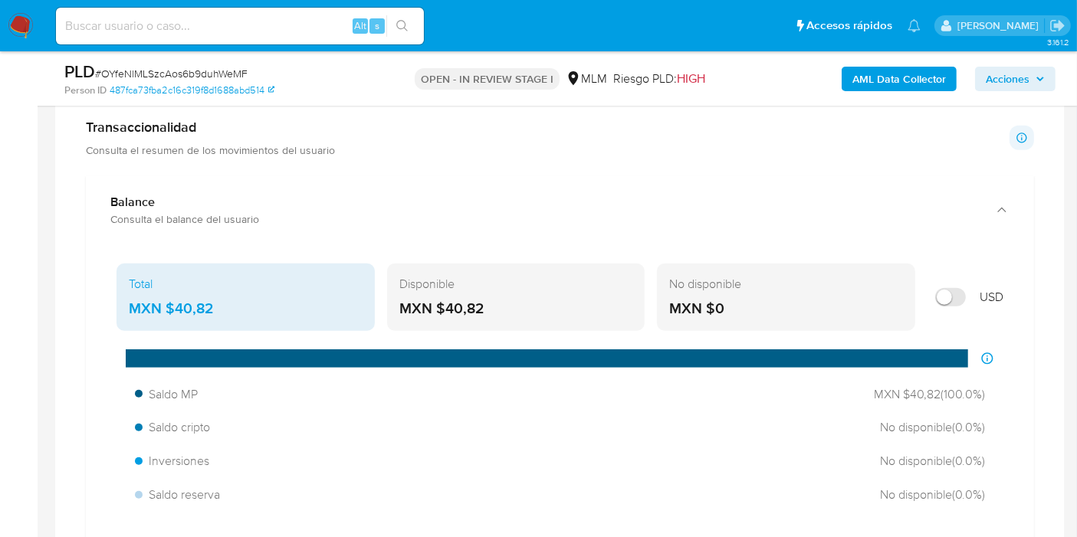
click at [276, 154] on p "Consulta el resumen de los movimientos del usuario" at bounding box center [210, 150] width 249 height 14
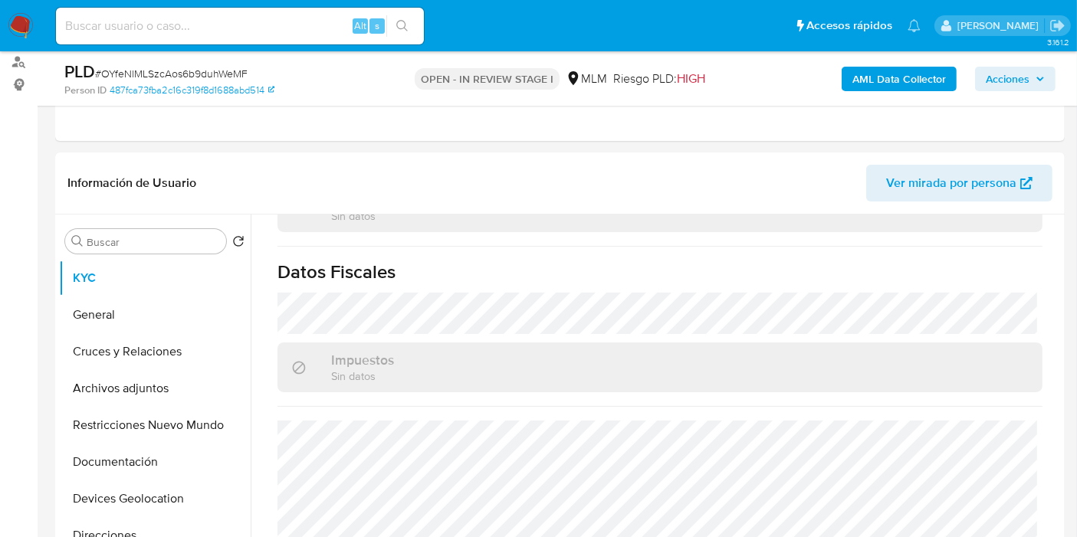
scroll to position [0, 0]
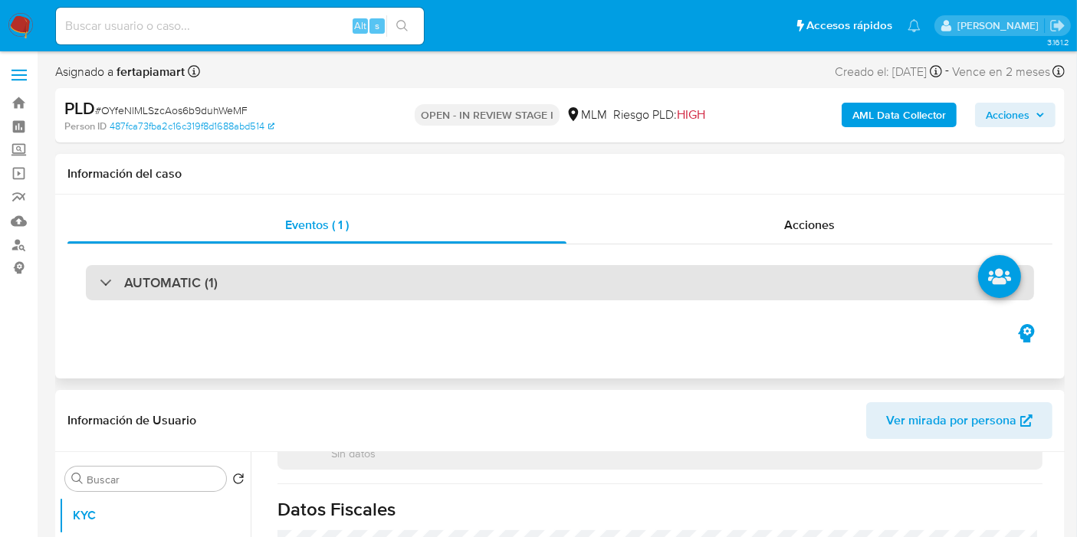
click at [455, 287] on div "AUTOMATIC (1)" at bounding box center [560, 282] width 948 height 35
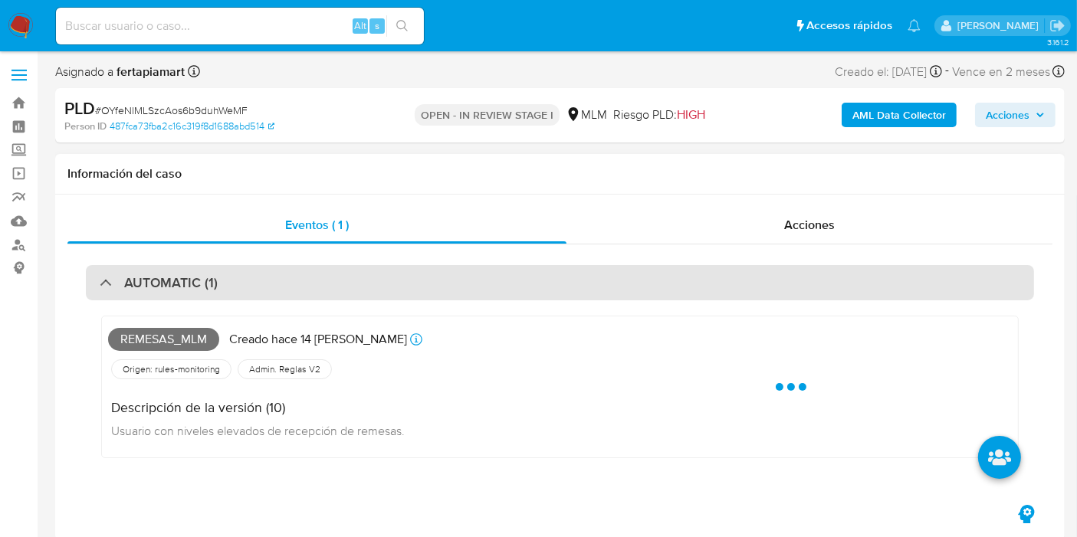
click at [455, 287] on div "AUTOMATIC (1)" at bounding box center [560, 282] width 948 height 35
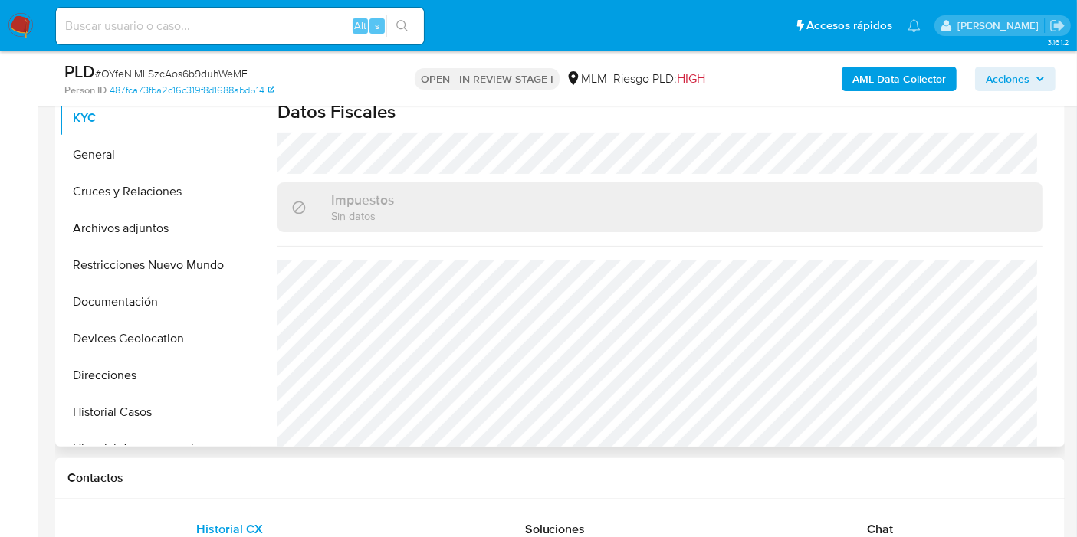
scroll to position [343, 0]
click at [140, 165] on button "General" at bounding box center [148, 154] width 179 height 37
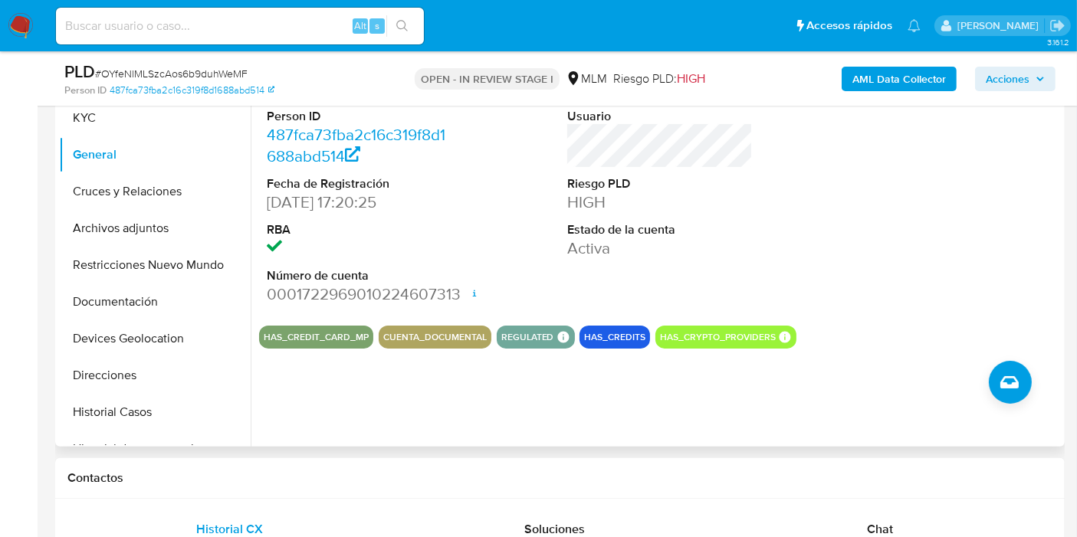
click at [524, 336] on button "REGULATED" at bounding box center [527, 337] width 53 height 6
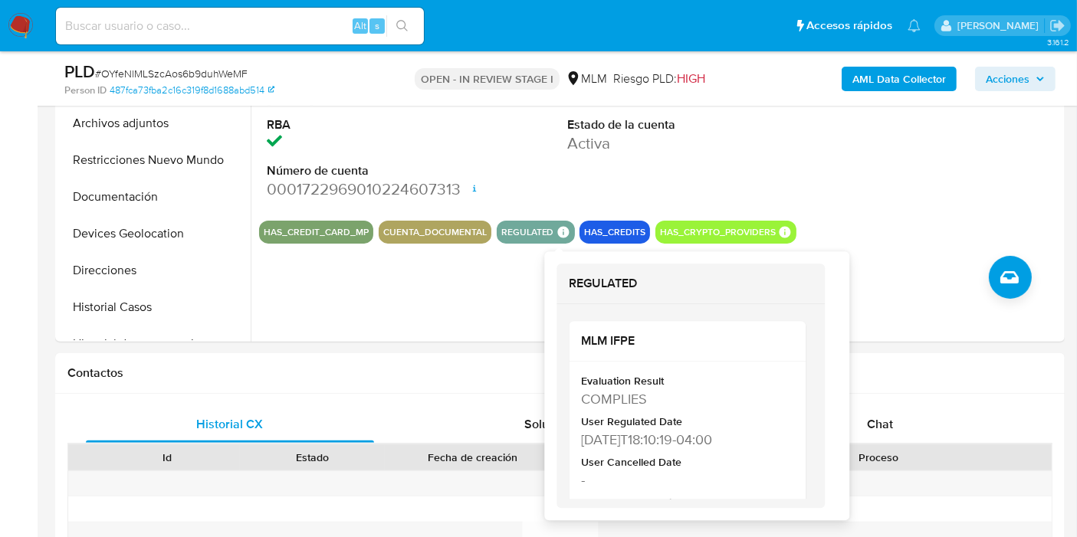
scroll to position [462, 0]
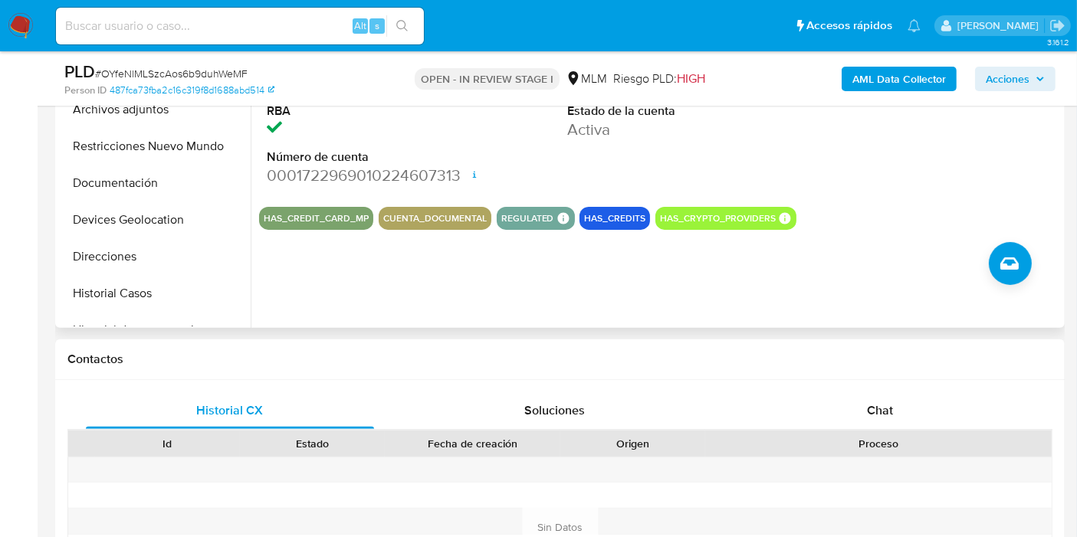
click at [481, 305] on div "ID de usuario 348060230 Person ID 487fca73fba2c16c319f8d1688abd514 Fecha de Reg…" at bounding box center [656, 132] width 810 height 392
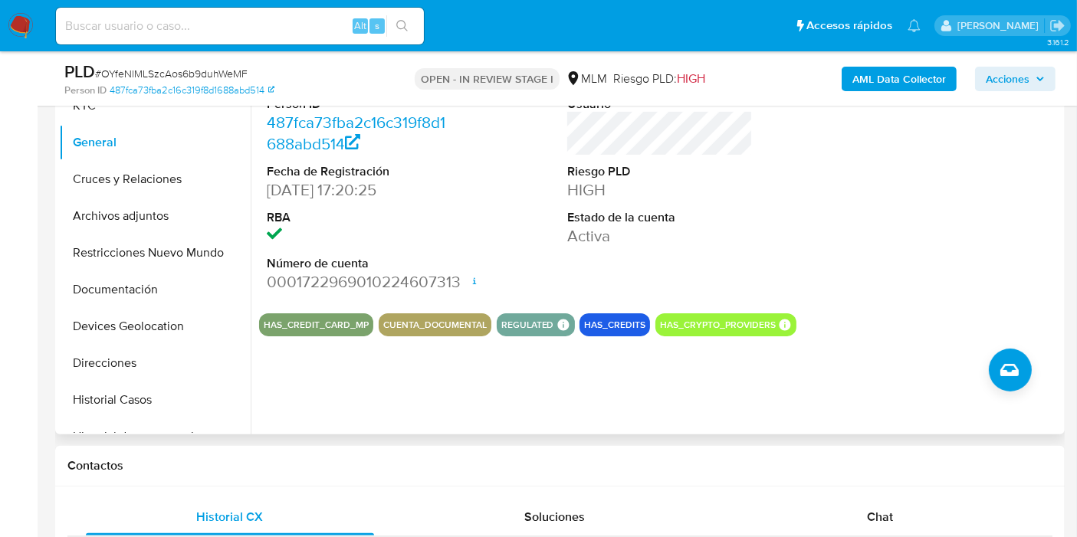
scroll to position [356, 0]
click at [491, 207] on div "ID de usuario 348060230 Person ID 487fca73fba2c16c319f8d1688abd514 Fecha de Reg…" at bounding box center [660, 170] width 802 height 259
click at [136, 176] on button "Cruces y Relaciones" at bounding box center [148, 178] width 179 height 37
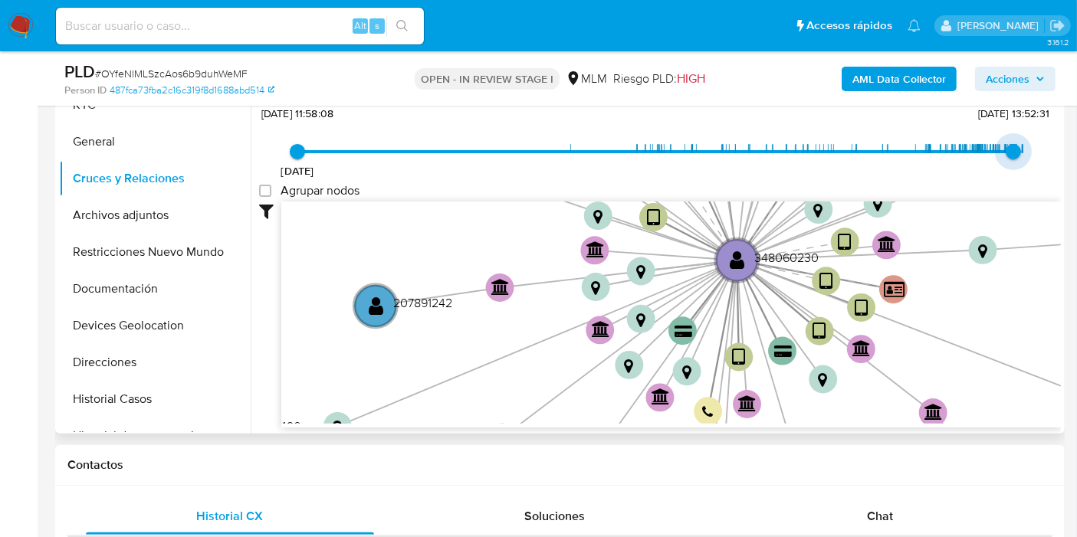
type input "1756575879000"
click at [1010, 150] on span "30/8/2025, 11:44:39" at bounding box center [1014, 151] width 15 height 15
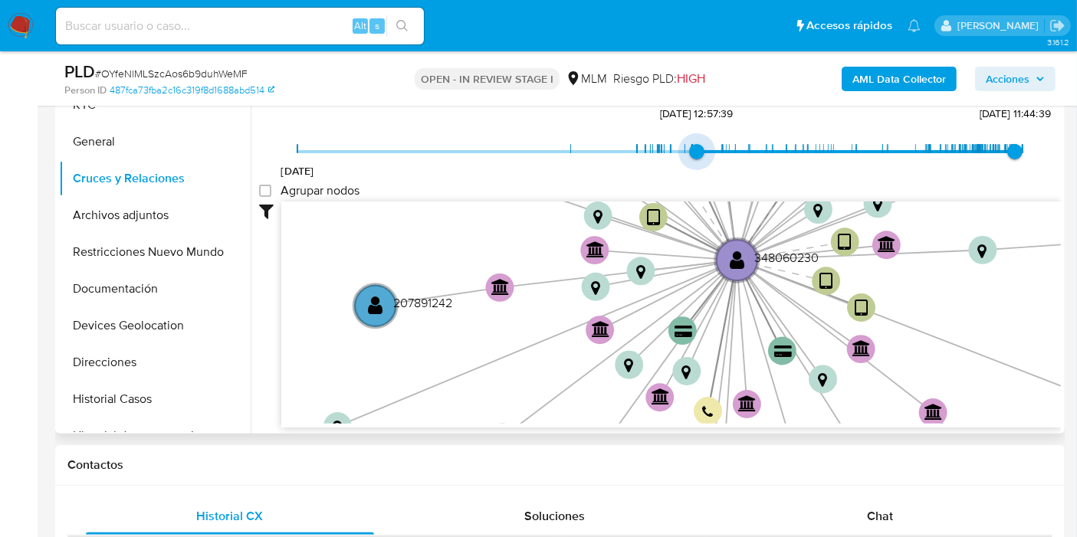
type input "1753847286000"
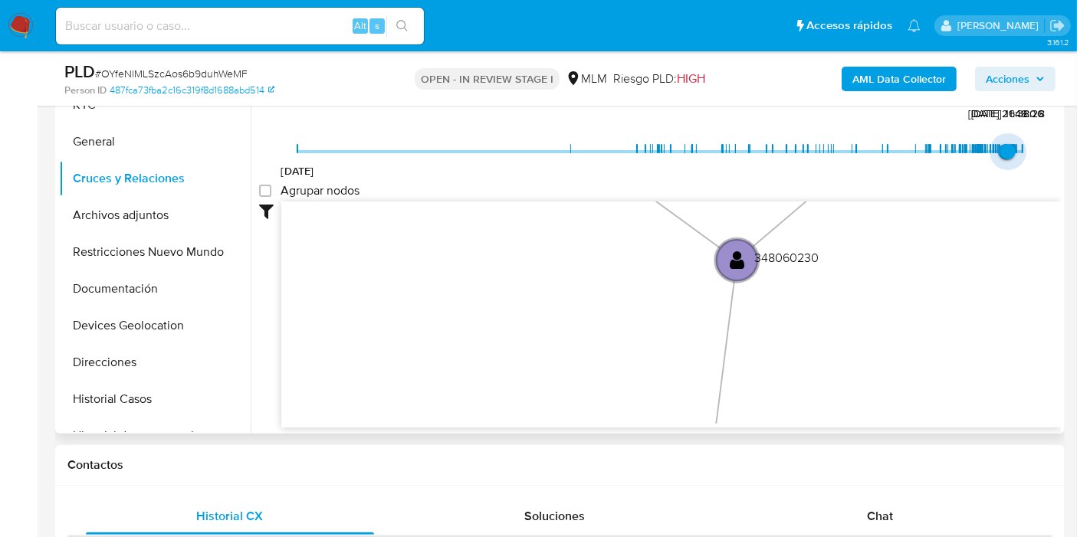
type input "1753847286000"
drag, startPoint x: 298, startPoint y: 152, endPoint x: 983, endPoint y: 142, distance: 684.6
click at [983, 144] on span "7/6/2025, 23:14:52" at bounding box center [990, 151] width 15 height 15
type input "1748561764000"
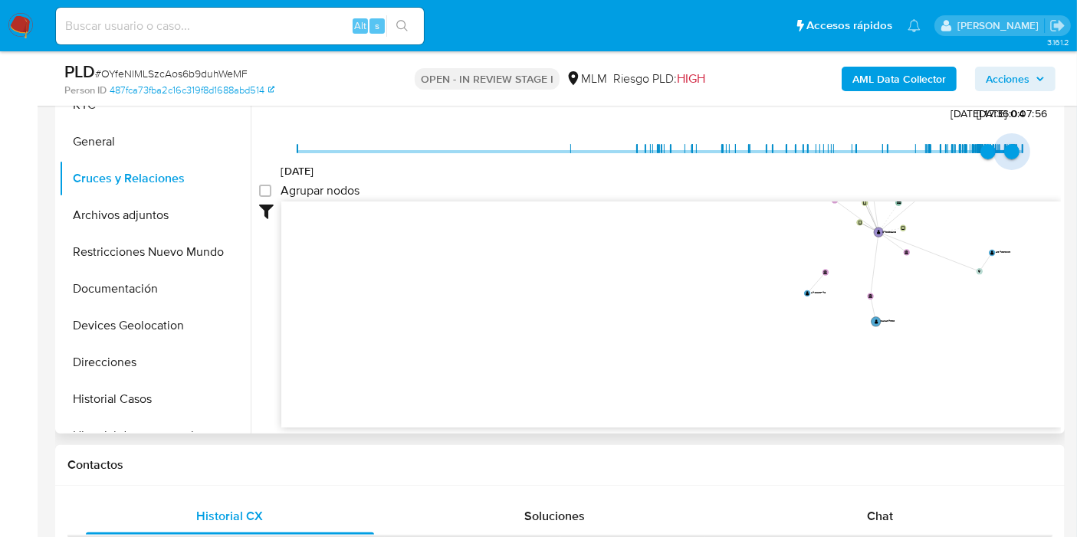
type input "1758740257000"
drag, startPoint x: 1006, startPoint y: 143, endPoint x: 1059, endPoint y: 146, distance: 52.2
click at [1059, 146] on div "Accedé al Manual del usuario 29/12/2018 29/5/2025, 17:36:04 24/9/2025, 12:57:37…" at bounding box center [656, 237] width 810 height 392
type input "1753596763000"
drag, startPoint x: 983, startPoint y: 146, endPoint x: 998, endPoint y: 152, distance: 16.5
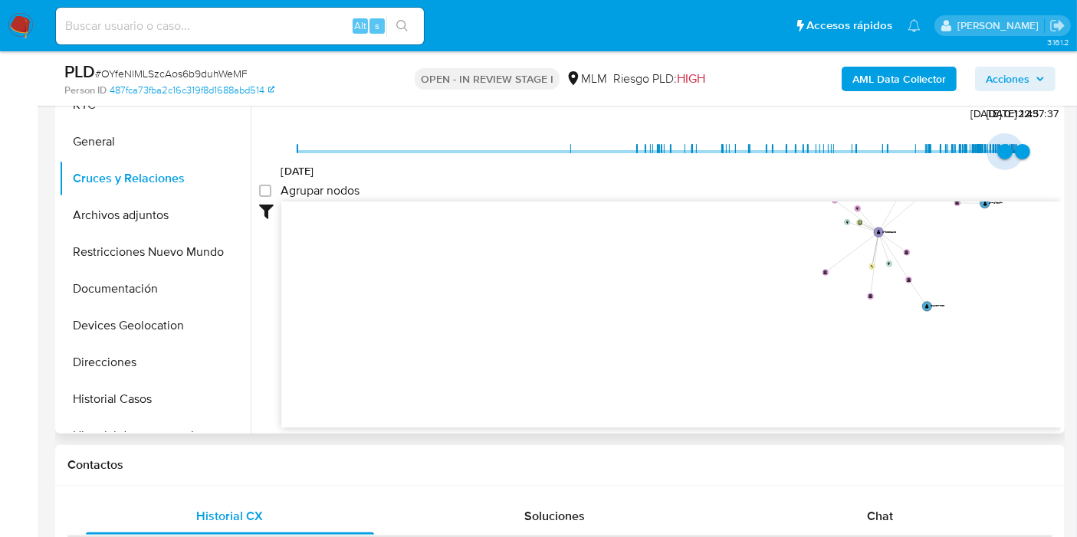
click at [998, 152] on span "27/7/2025, 0:12:43" at bounding box center [1004, 151] width 15 height 15
click at [1009, 150] on span "25/8/2025, 13:52:31" at bounding box center [1013, 151] width 15 height 15
type input "1756575879000"
click at [1010, 153] on span "30/8/2025, 11:44:39" at bounding box center [1014, 151] width 15 height 15
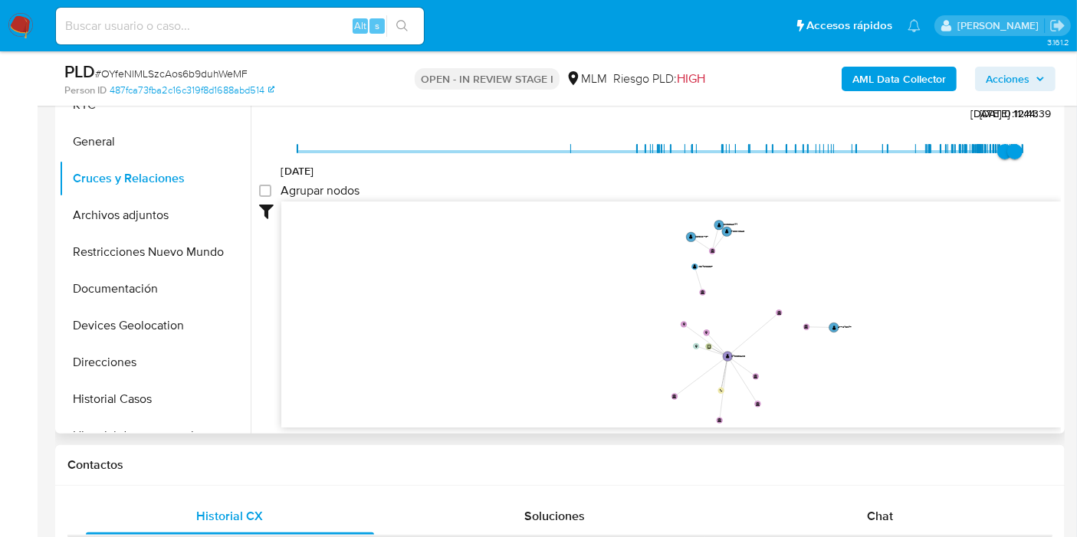
drag, startPoint x: 813, startPoint y: 235, endPoint x: 662, endPoint y: 360, distance: 195.5
click at [662, 360] on icon "device-666341e6f6824d9596f48772  user-348060230  348060230 device-63d08b10088…" at bounding box center [671, 313] width 780 height 222
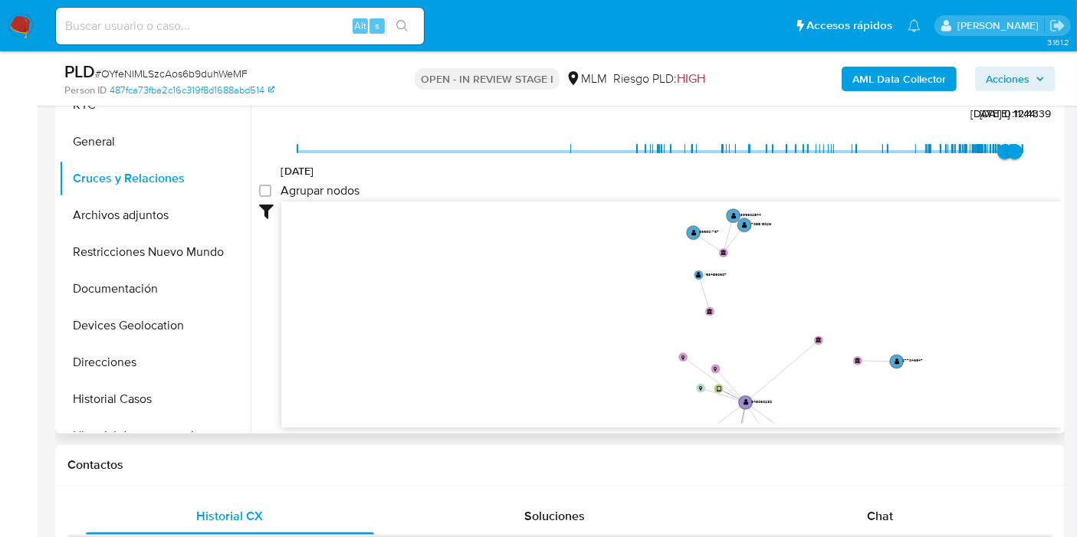
drag, startPoint x: 657, startPoint y: 314, endPoint x: 646, endPoint y: 360, distance: 48.0
click at [646, 360] on icon "device-666341e6f6824d9596f48772  user-348060230  348060230 device-63d08b10088…" at bounding box center [671, 313] width 780 height 222
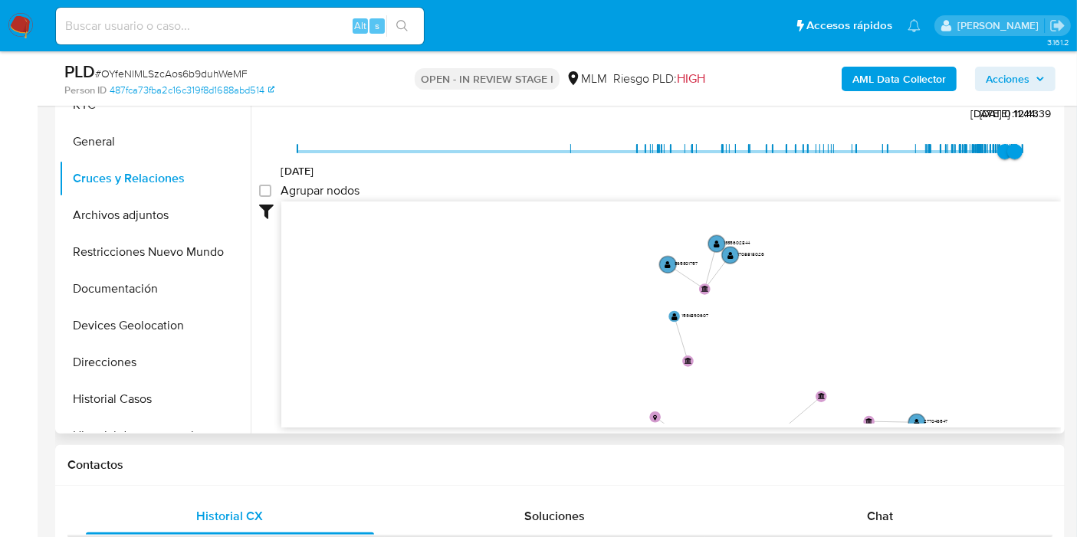
drag, startPoint x: 646, startPoint y: 353, endPoint x: 611, endPoint y: 414, distance: 70.1
click at [611, 414] on icon "device-666341e6f6824d9596f48772  user-348060230  348060230 device-63d08b10088…" at bounding box center [671, 313] width 780 height 222
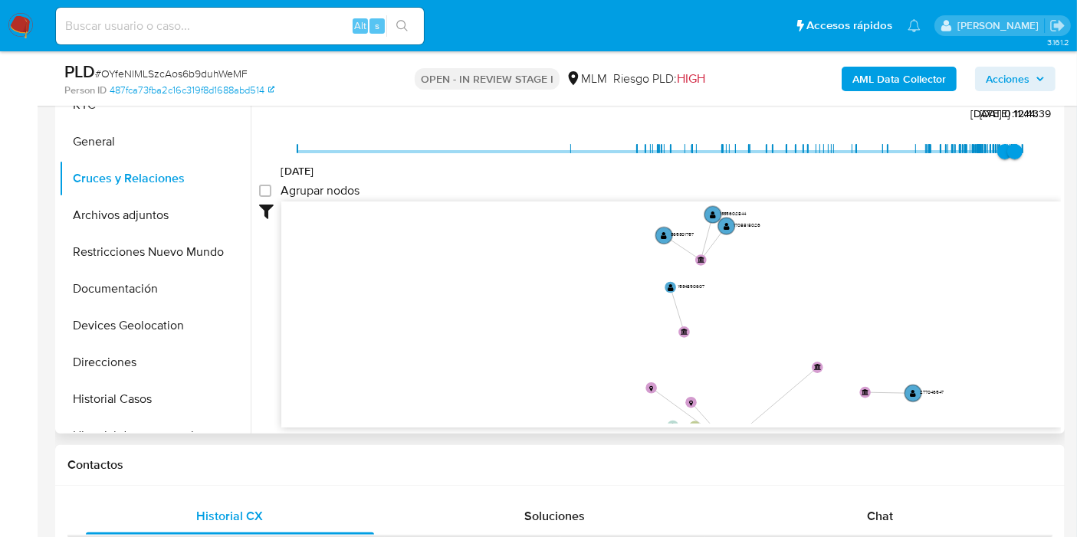
drag, startPoint x: 599, startPoint y: 364, endPoint x: 596, endPoint y: 338, distance: 26.3
click at [596, 338] on icon "device-666341e6f6824d9596f48772  user-348060230  348060230 device-63d08b10088…" at bounding box center [671, 313] width 780 height 222
click at [473, 277] on icon "device-666341e6f6824d9596f48772  user-348060230  348060230 device-63d08b10088…" at bounding box center [671, 313] width 780 height 222
click at [124, 202] on button "Archivos adjuntos" at bounding box center [148, 215] width 179 height 37
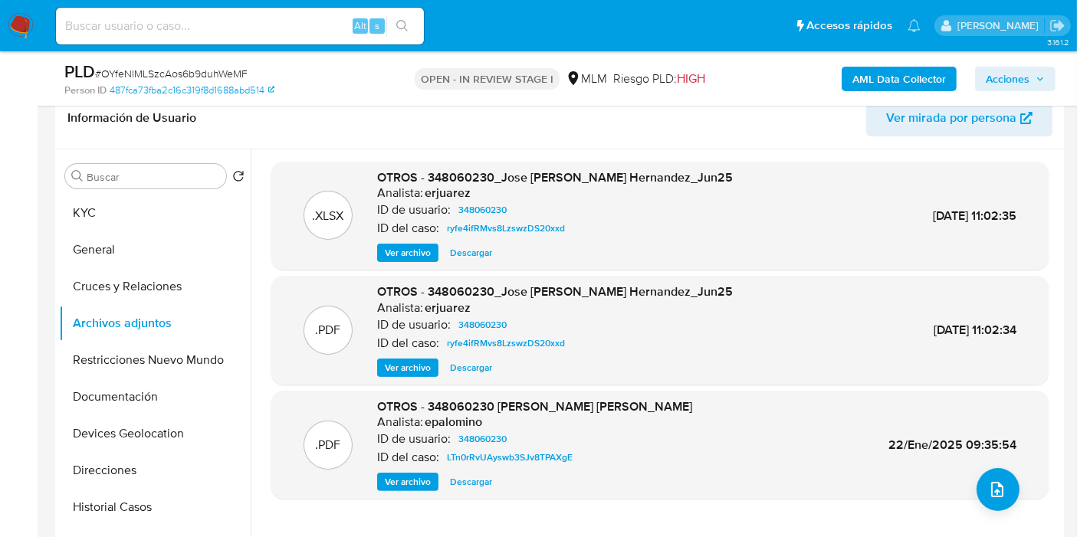
scroll to position [248, 0]
click at [379, 363] on button "Ver archivo" at bounding box center [407, 369] width 61 height 18
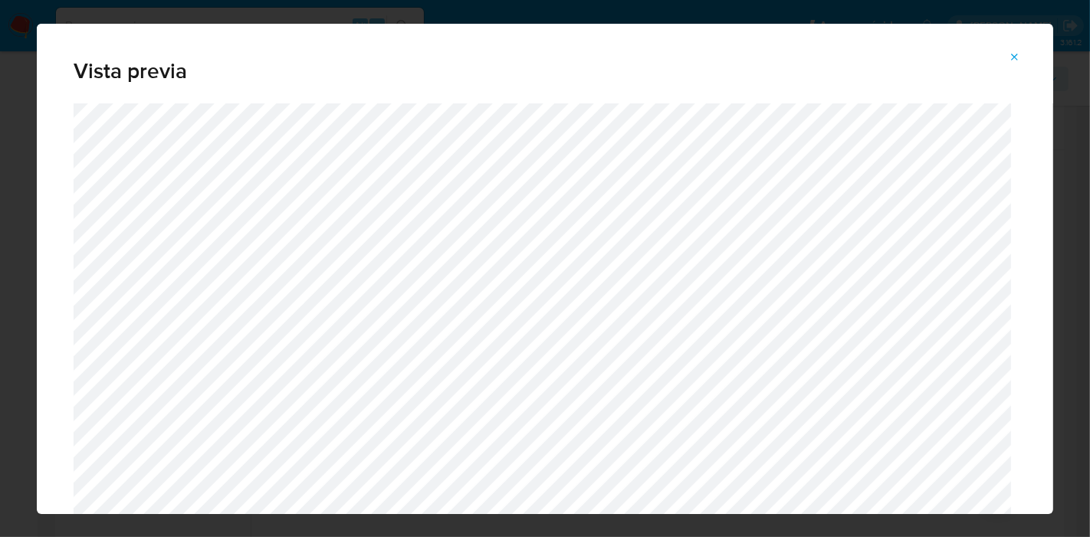
click at [415, 54] on div "Vista previa" at bounding box center [545, 64] width 1016 height 80
click at [1022, 58] on button "Attachment preview" at bounding box center [1015, 57] width 34 height 25
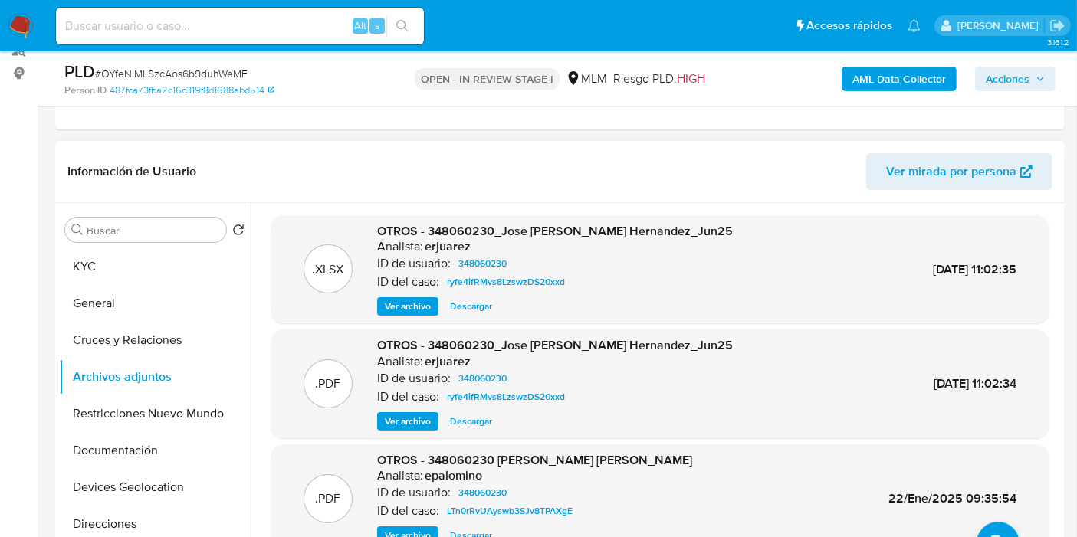
scroll to position [230, 0]
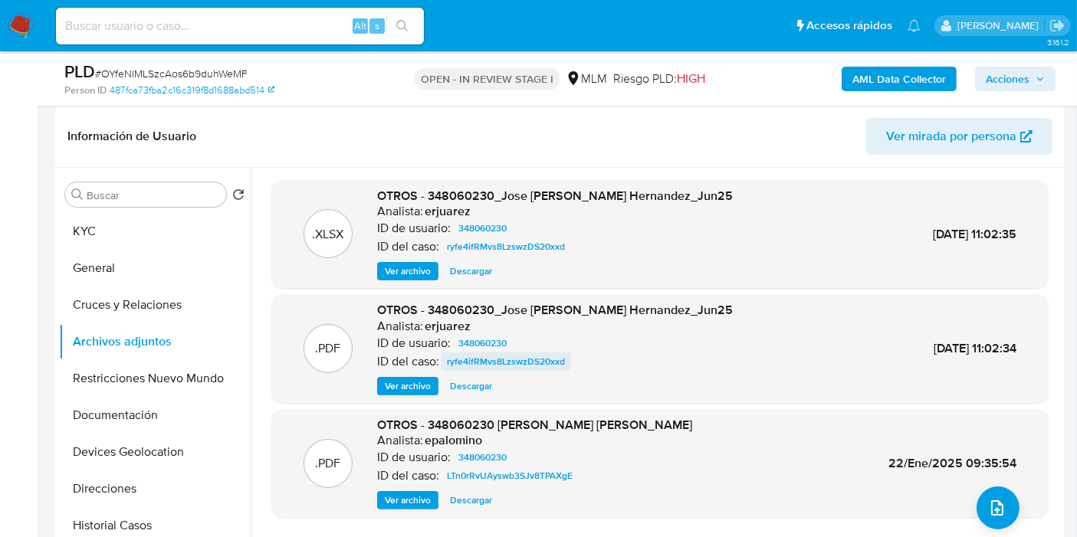
click at [509, 362] on span "ryfe4ifRMvs8LzswzDS20xxd" at bounding box center [506, 362] width 118 height 18
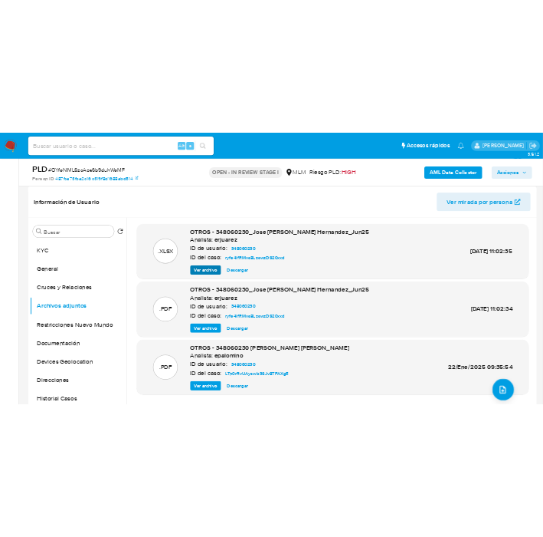
scroll to position [177, 0]
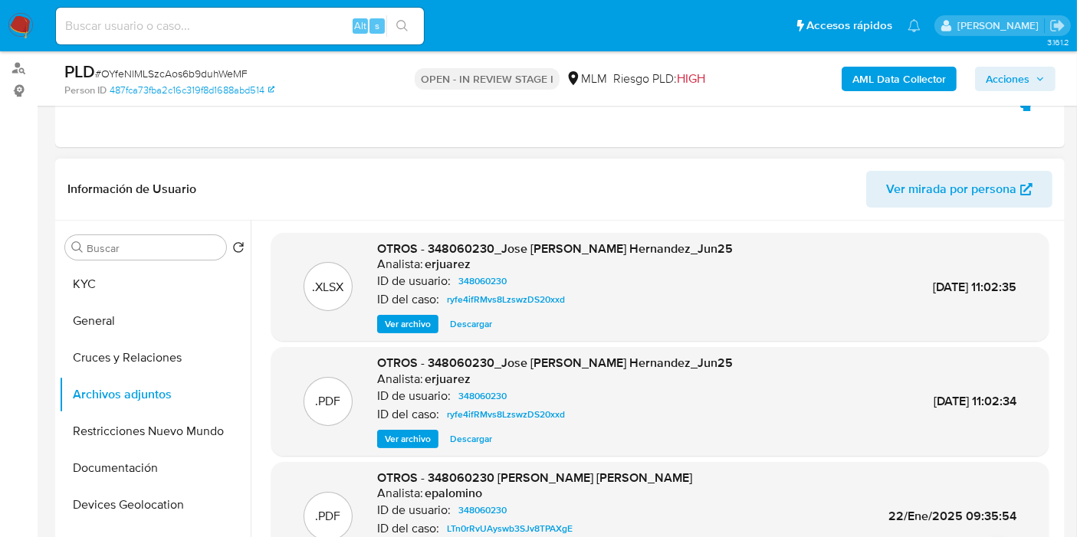
click at [400, 432] on span "Ver archivo" at bounding box center [408, 439] width 46 height 15
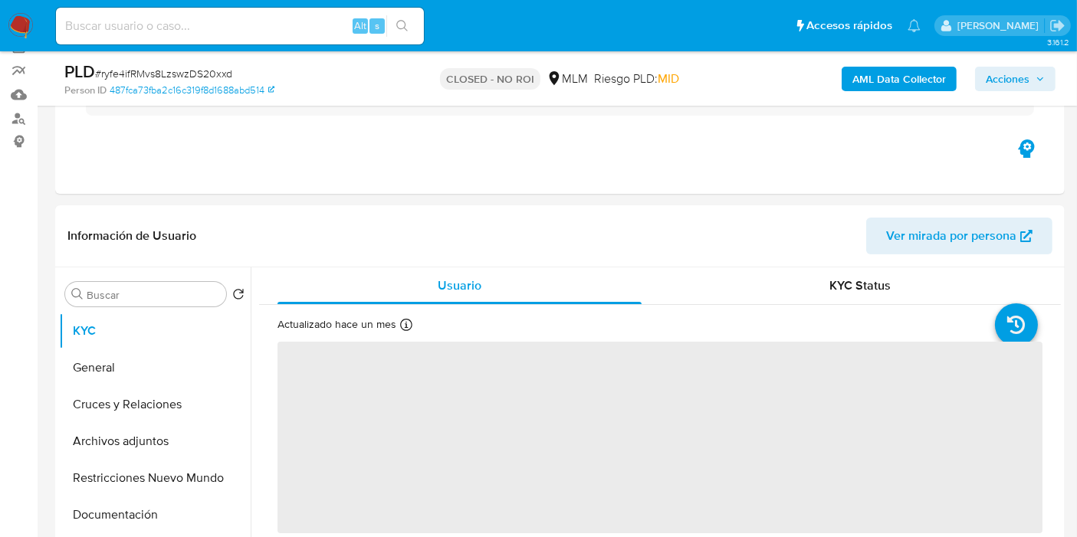
select select "10"
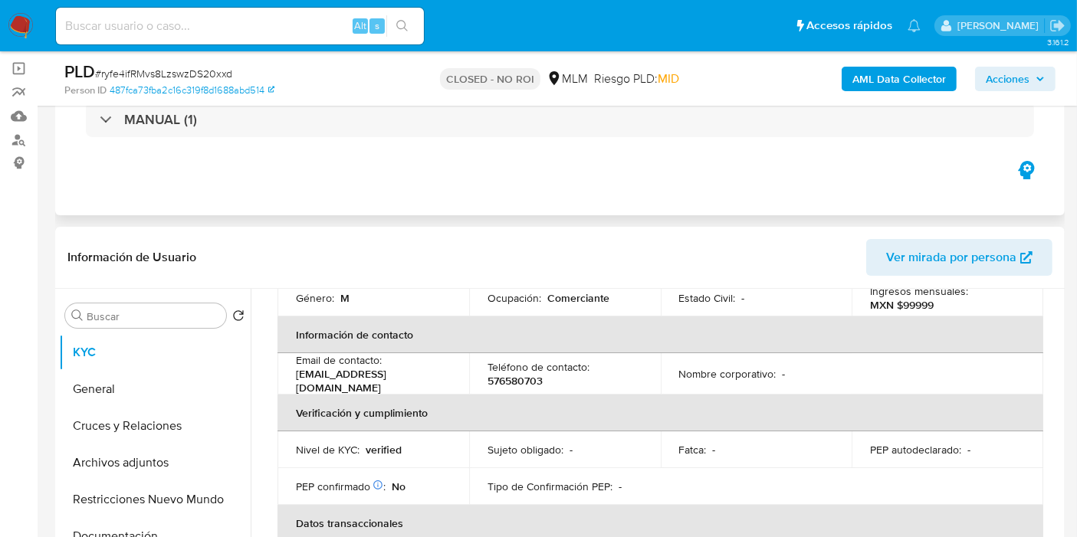
scroll to position [102, 0]
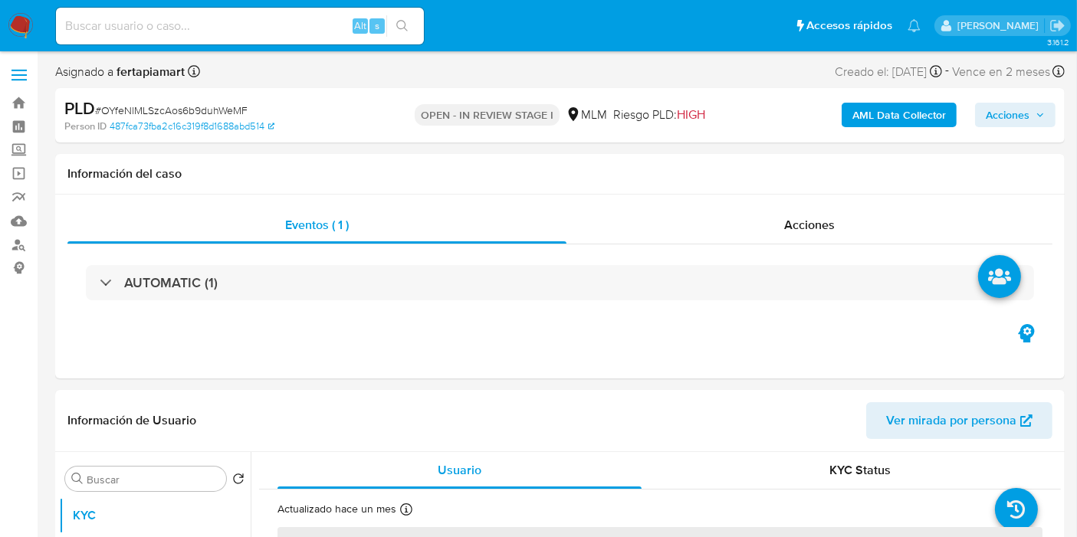
select select "10"
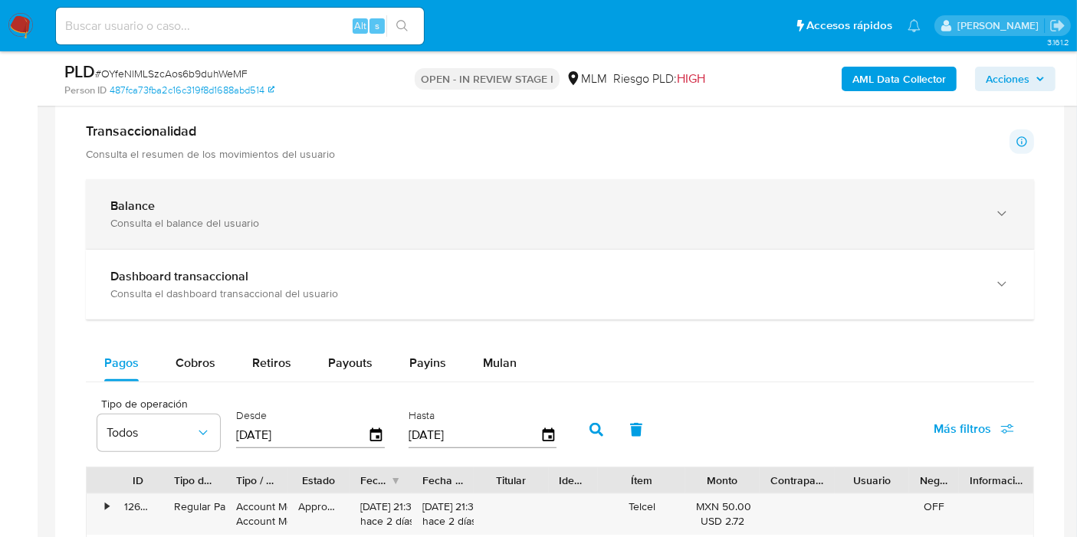
scroll to position [1052, 0]
click at [300, 210] on div "Balance Consulta el balance del usuario" at bounding box center [544, 213] width 868 height 31
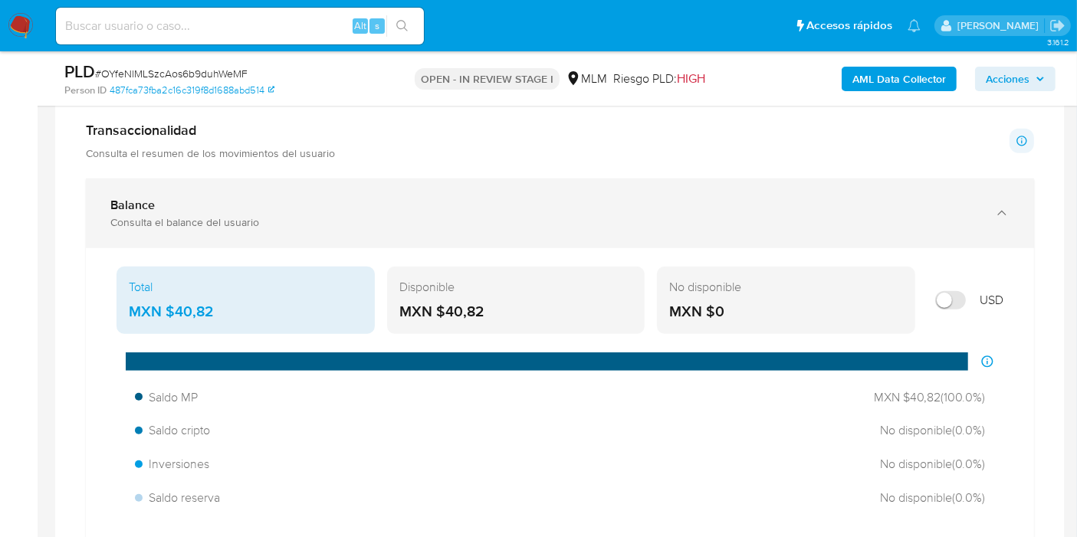
click at [384, 198] on div "Balance" at bounding box center [544, 205] width 868 height 15
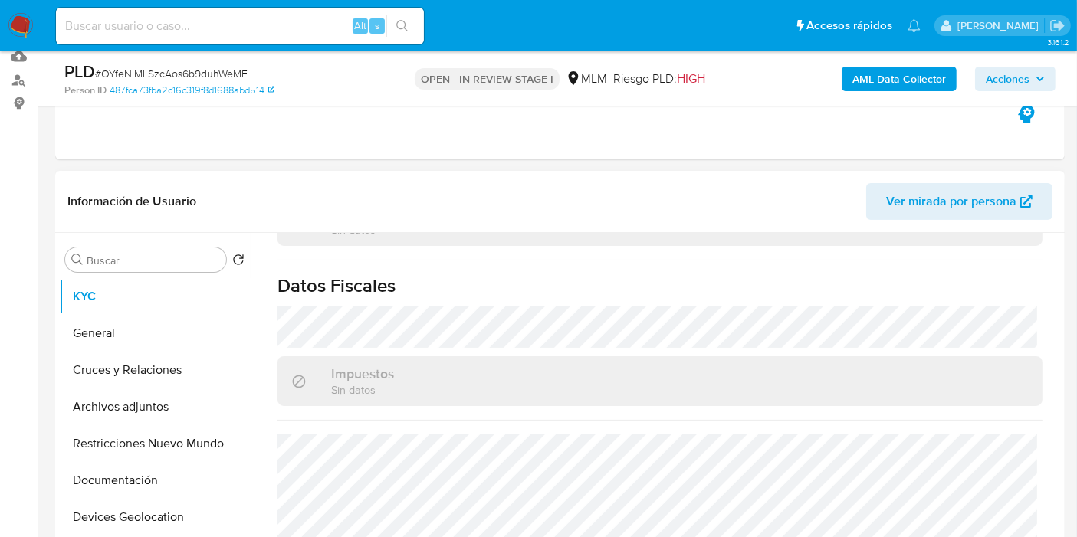
scroll to position [166, 0]
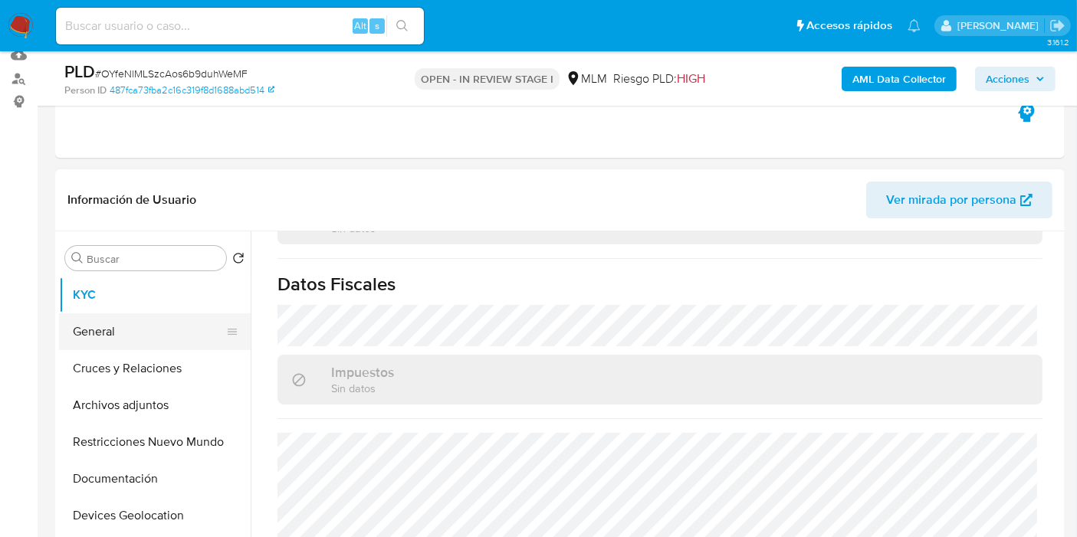
click at [135, 338] on button "General" at bounding box center [148, 332] width 179 height 37
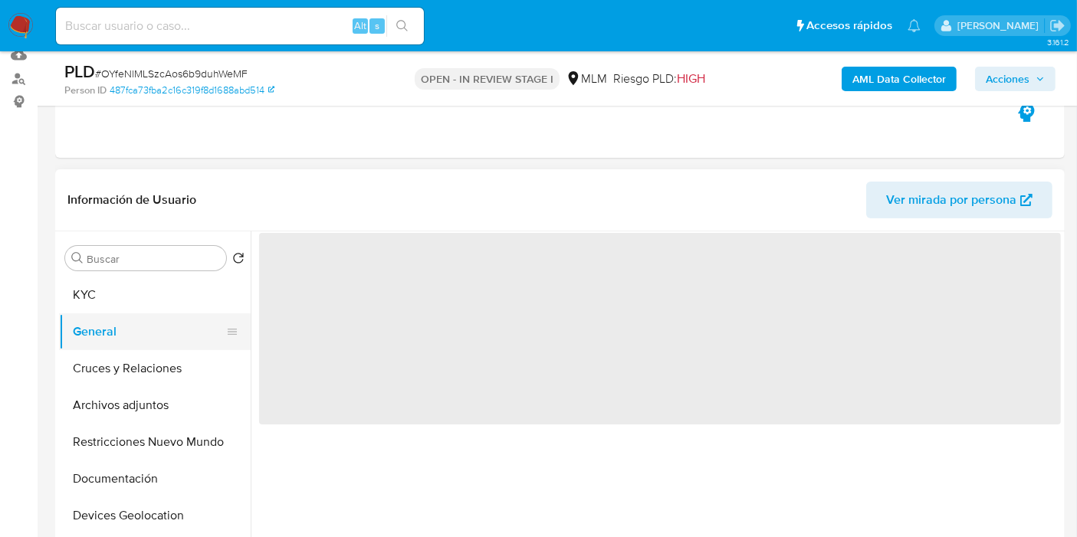
scroll to position [0, 0]
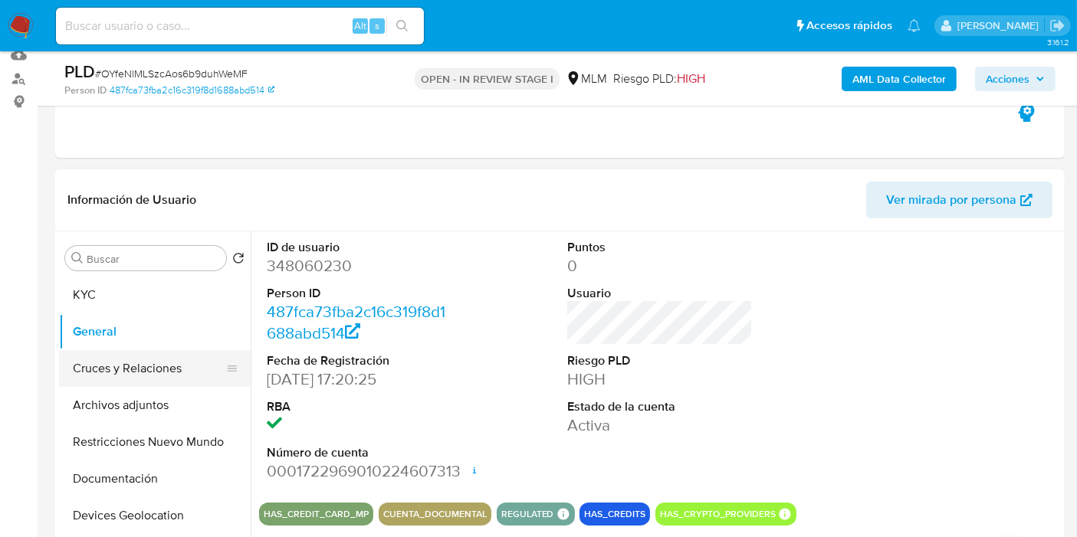
click at [117, 351] on button "Cruces y Relaciones" at bounding box center [148, 368] width 179 height 37
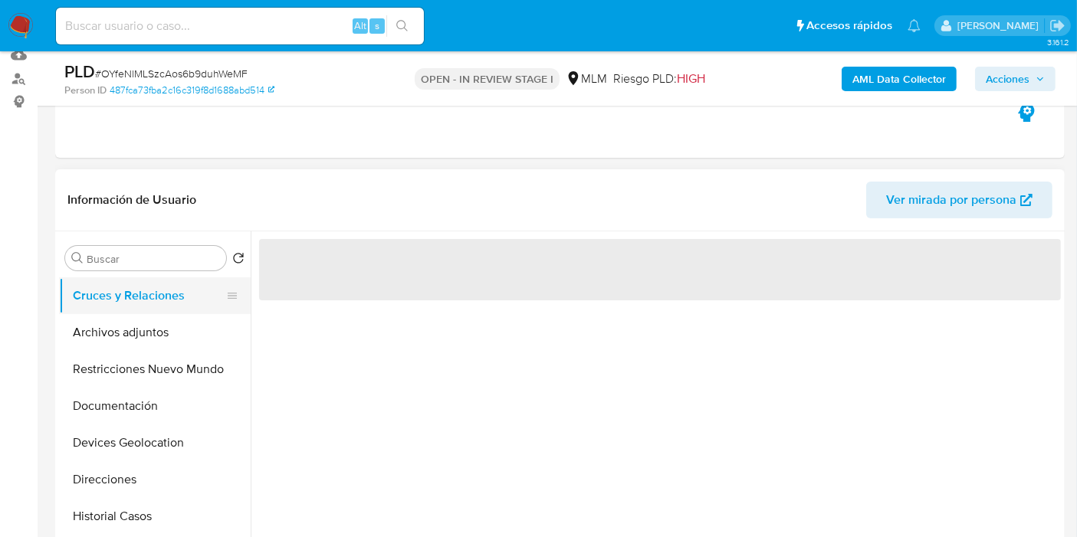
scroll to position [74, 0]
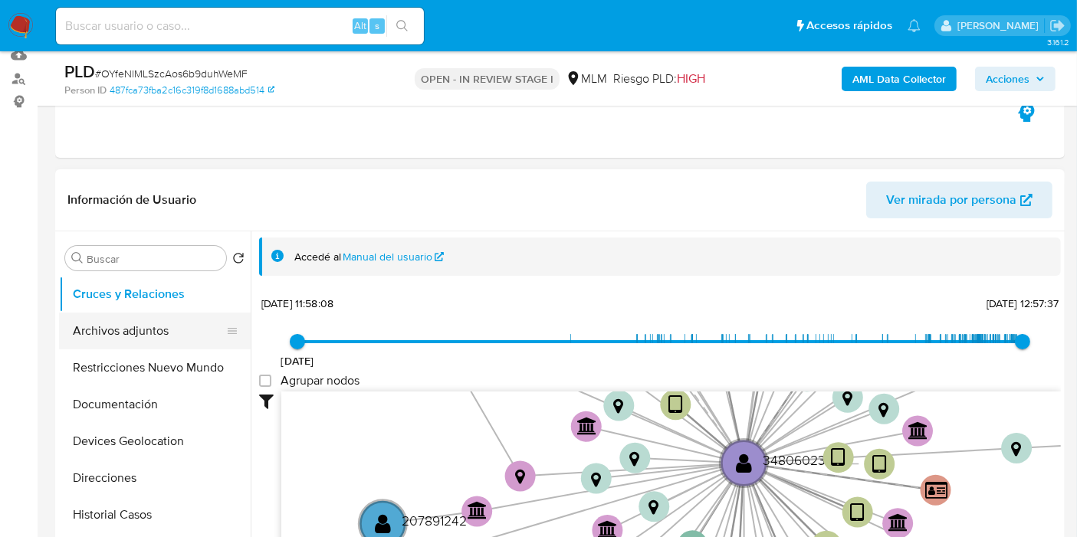
click at [117, 333] on button "Archivos adjuntos" at bounding box center [148, 331] width 179 height 37
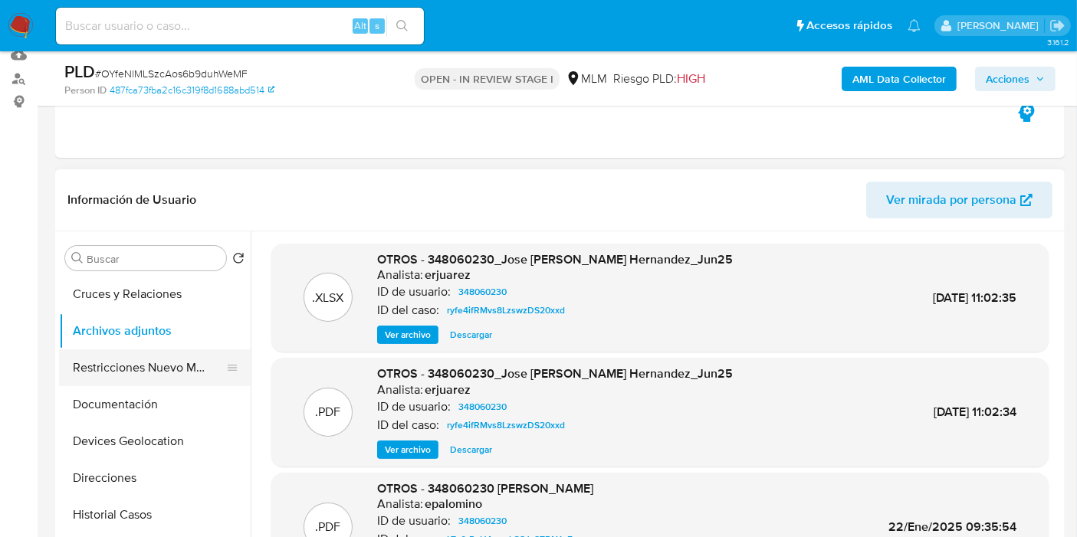
click at [164, 377] on button "Restricciones Nuevo Mundo" at bounding box center [148, 368] width 179 height 37
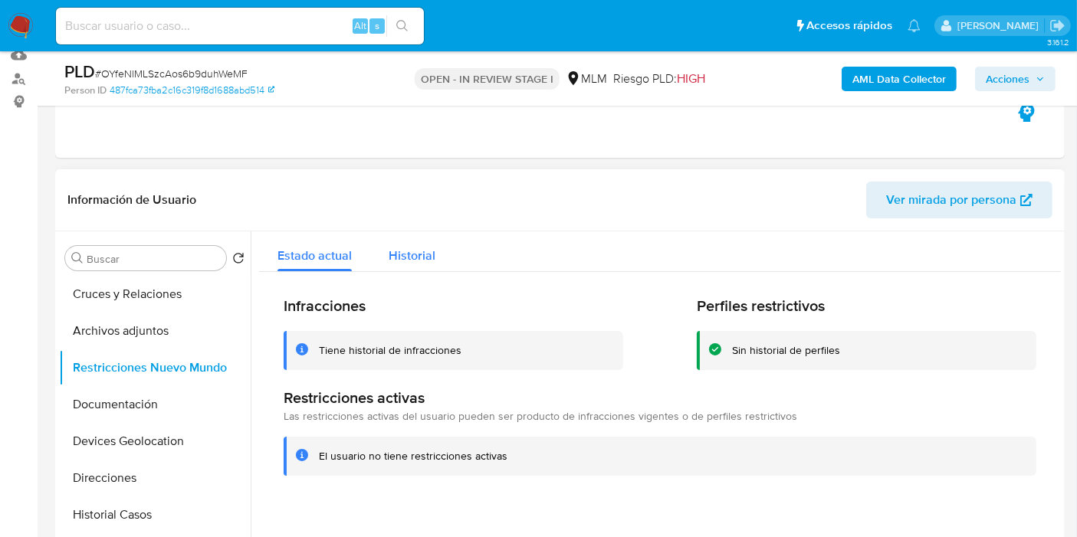
click at [392, 242] on div "Historial" at bounding box center [412, 251] width 47 height 41
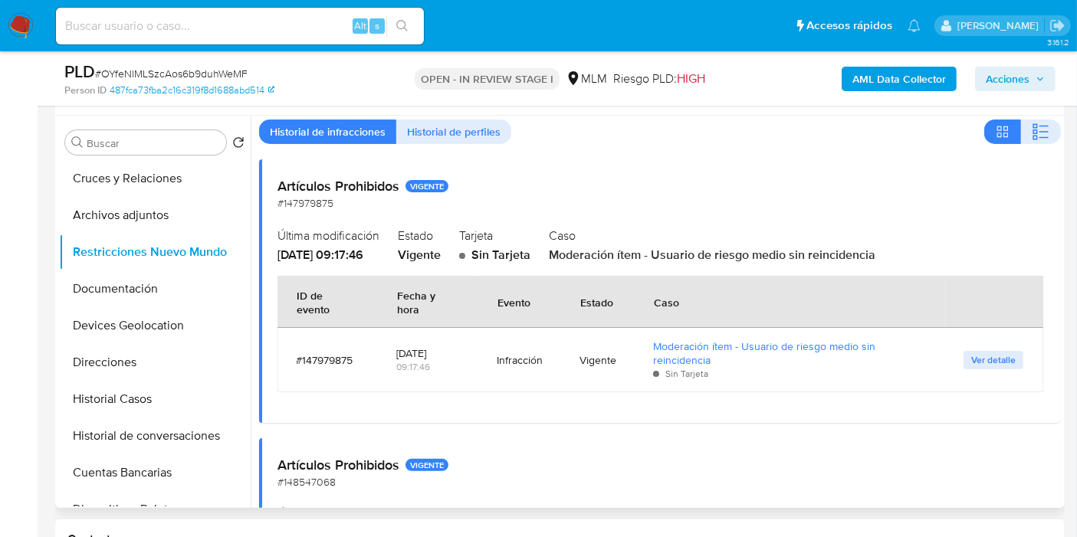
scroll to position [0, 0]
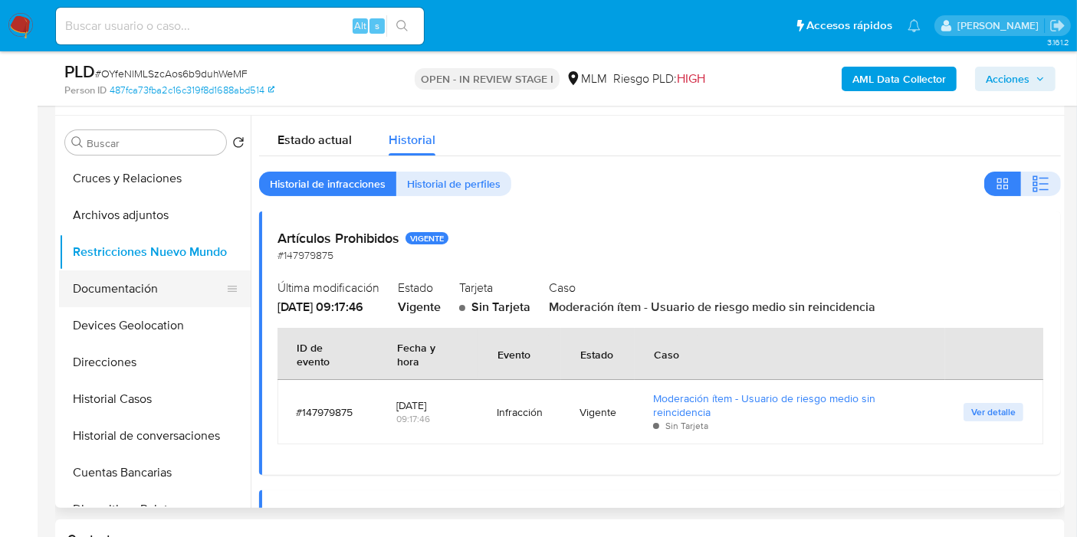
click at [137, 282] on button "Documentación" at bounding box center [148, 289] width 179 height 37
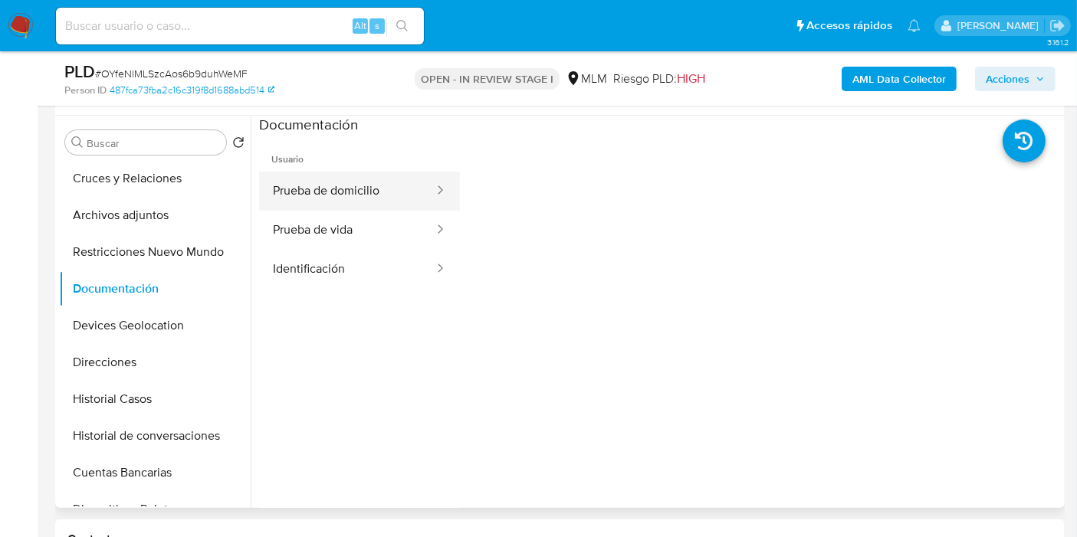
click at [373, 196] on button "Prueba de domicilio" at bounding box center [347, 191] width 176 height 39
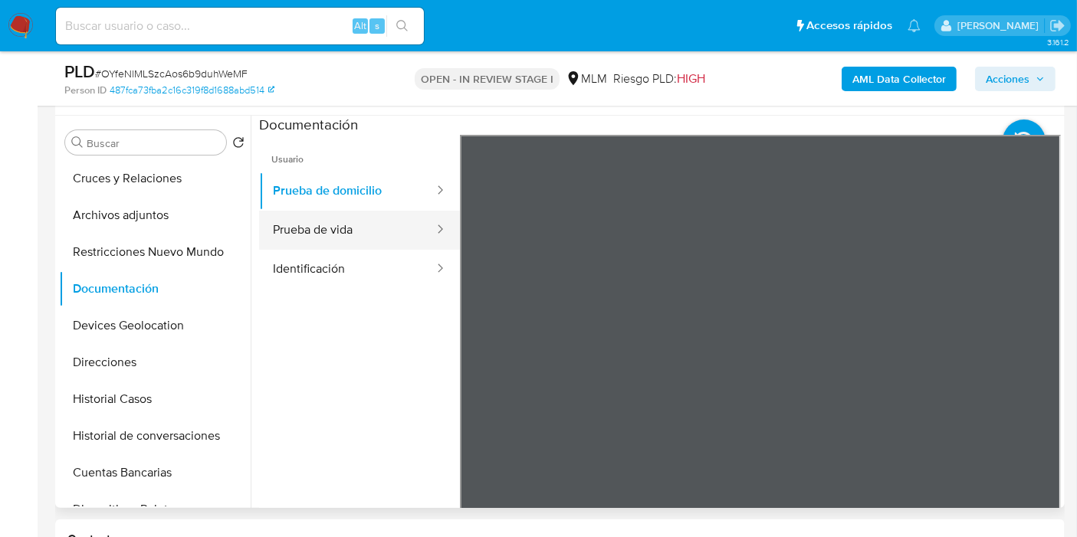
click at [360, 218] on button "Prueba de vida" at bounding box center [347, 230] width 176 height 39
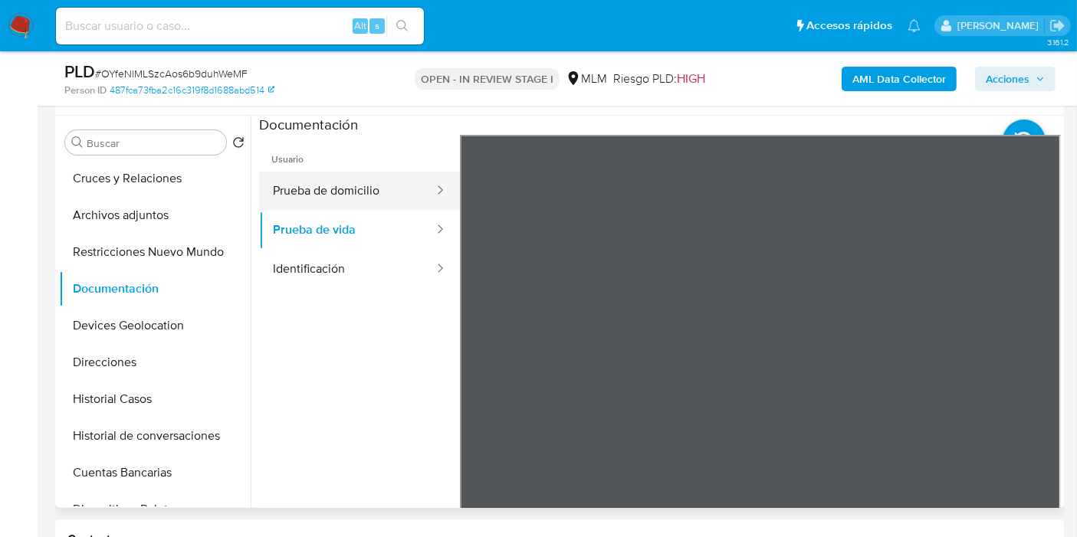
click at [369, 208] on button "Prueba de domicilio" at bounding box center [347, 191] width 176 height 39
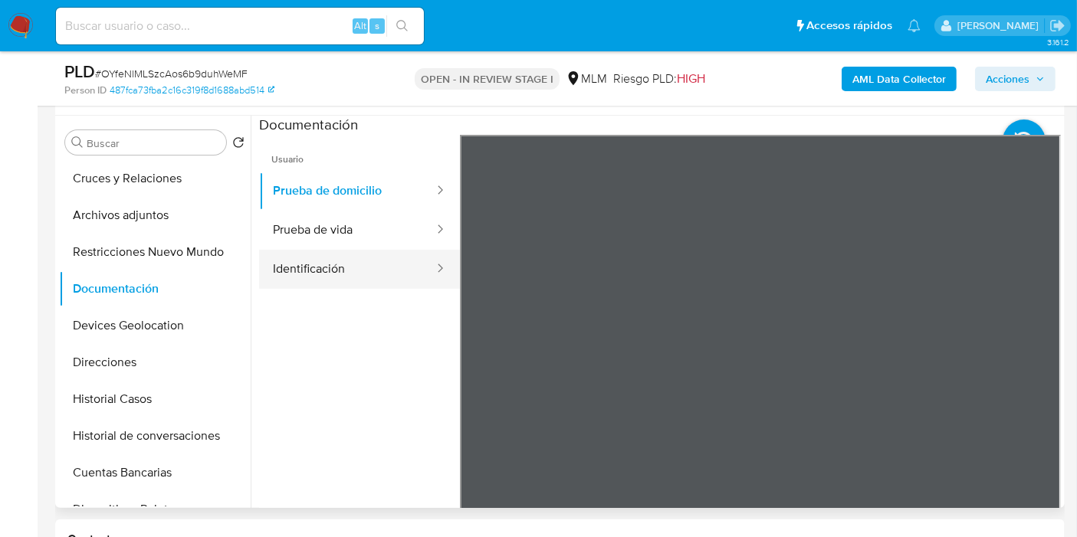
click at [362, 251] on button "Identificación" at bounding box center [347, 269] width 176 height 39
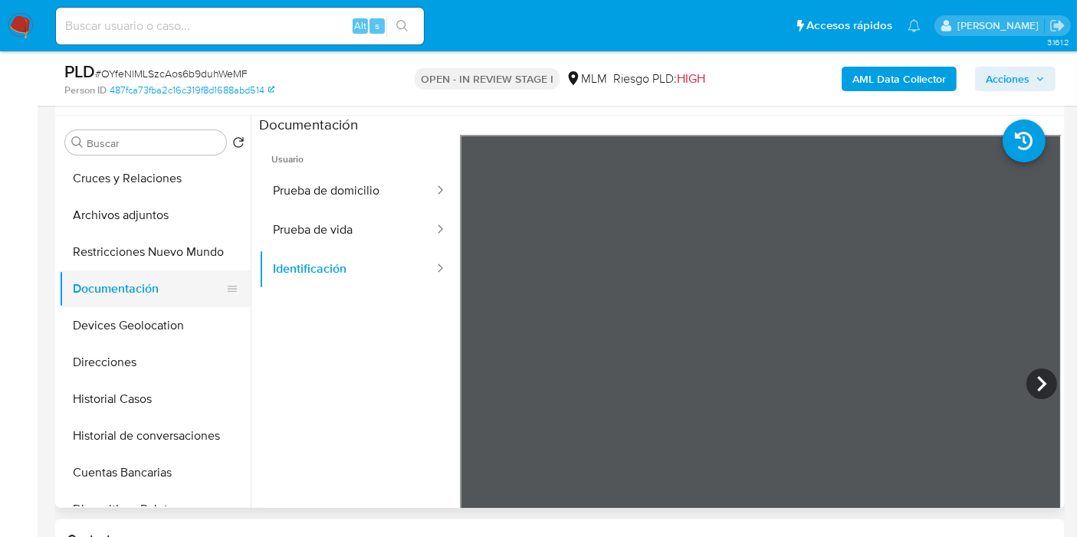
scroll to position [103, 0]
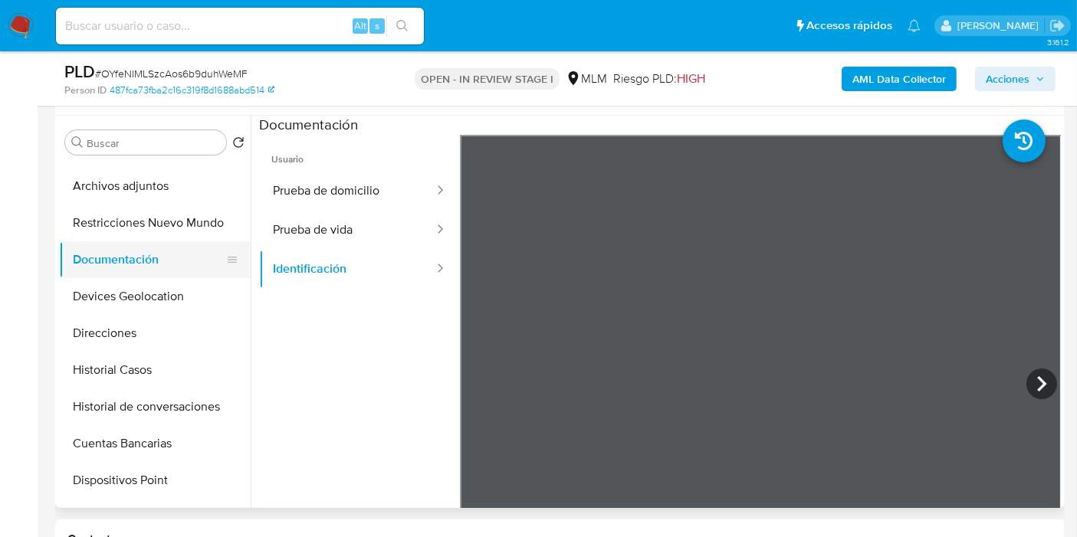
click at [116, 298] on button "Devices Geolocation" at bounding box center [155, 296] width 192 height 37
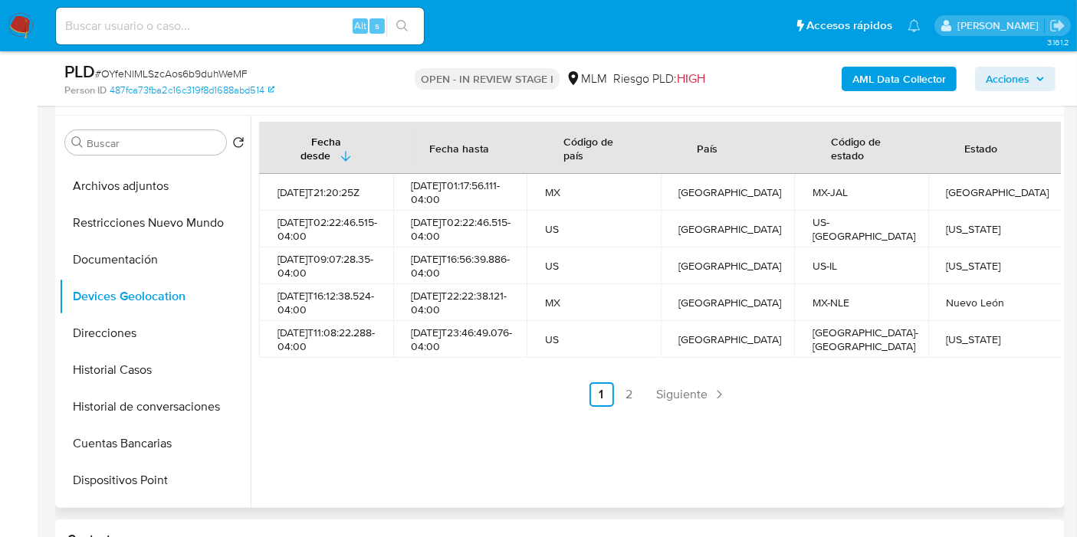
click at [442, 407] on ul "Anterior 1 2 Siguiente" at bounding box center [660, 395] width 802 height 25
click at [682, 401] on span "Siguiente" at bounding box center [682, 395] width 51 height 12
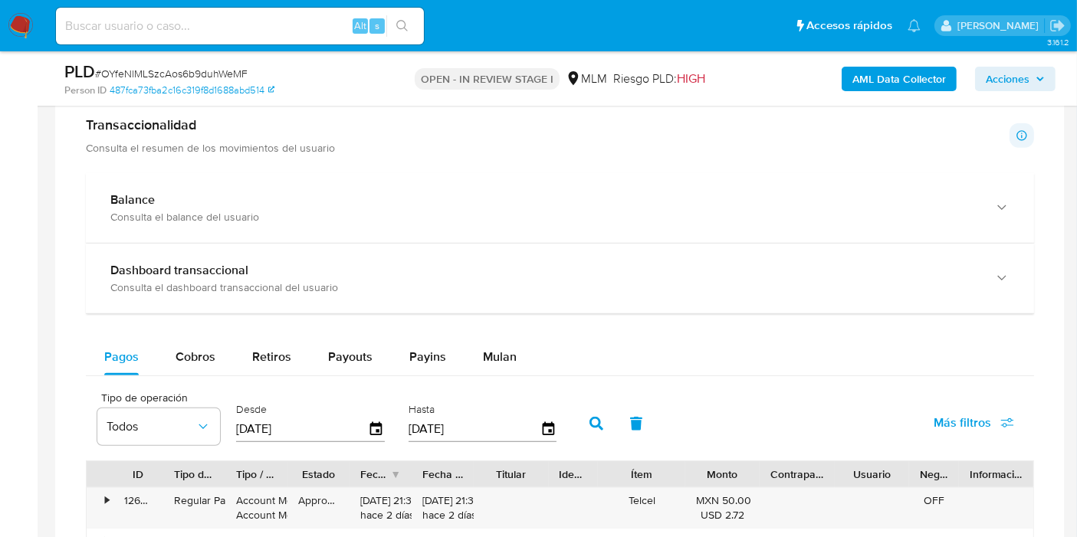
scroll to position [1037, 0]
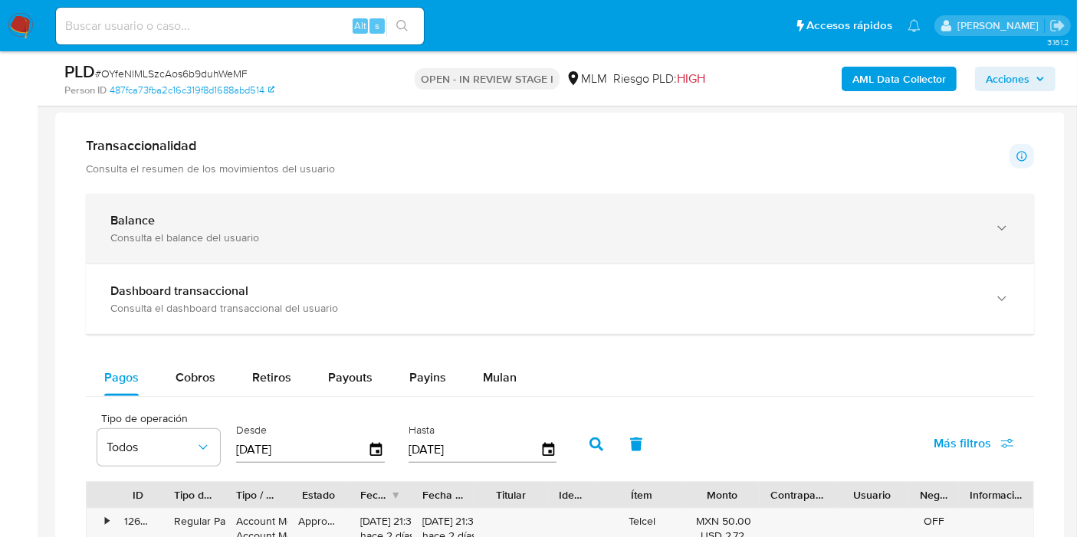
click at [319, 239] on div "Consulta el balance del usuario" at bounding box center [544, 238] width 868 height 14
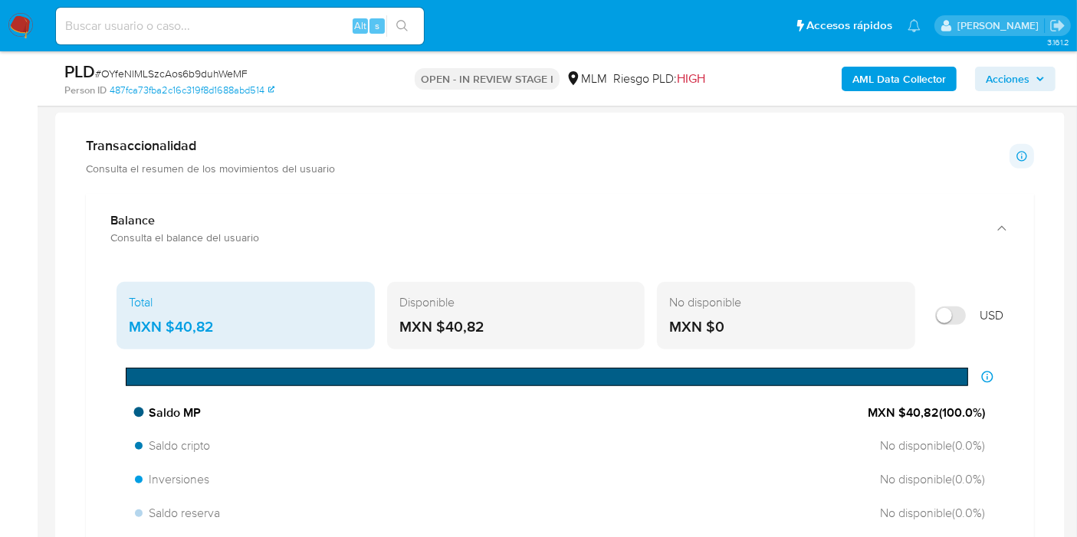
click at [428, 422] on div "Saldo MP MXN $40,82 ( 100.0 %)" at bounding box center [560, 413] width 862 height 29
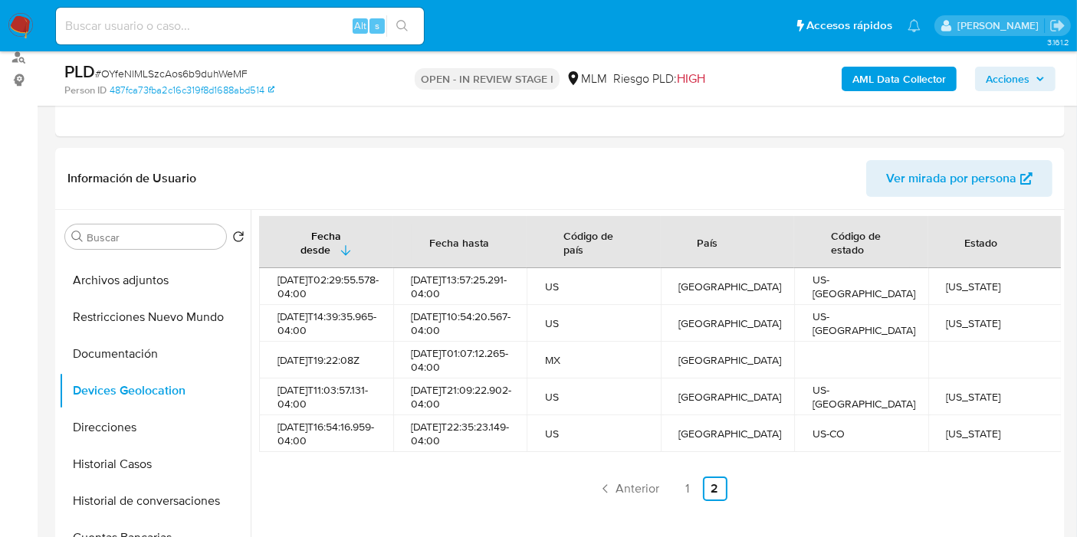
scroll to position [184, 0]
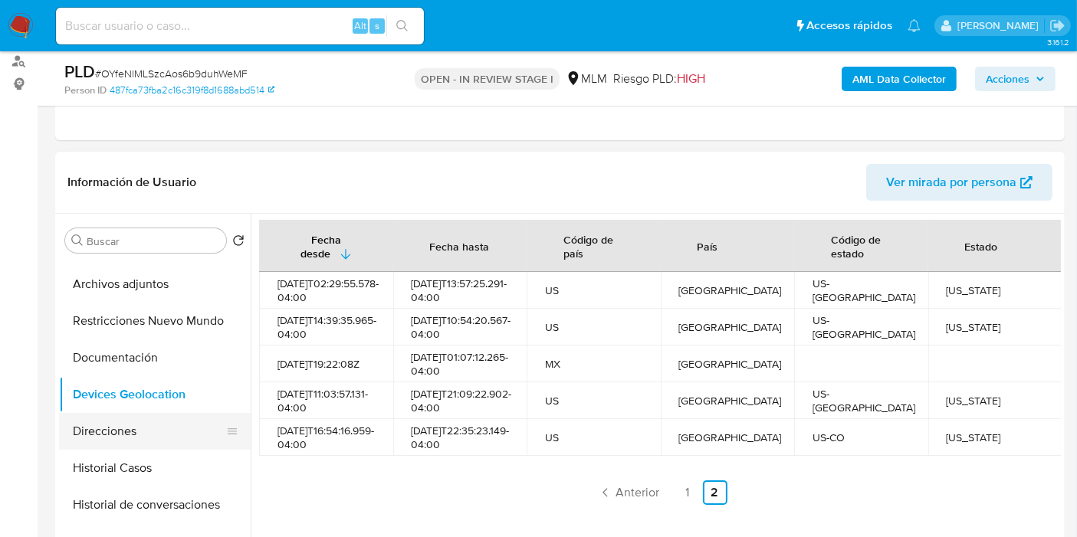
click at [146, 422] on button "Direcciones" at bounding box center [148, 431] width 179 height 37
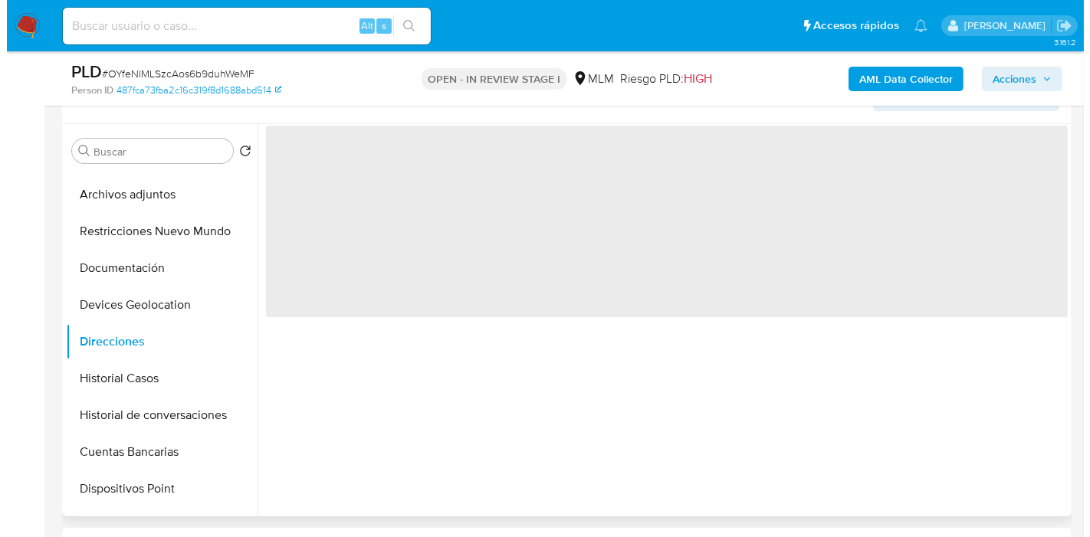
scroll to position [276, 0]
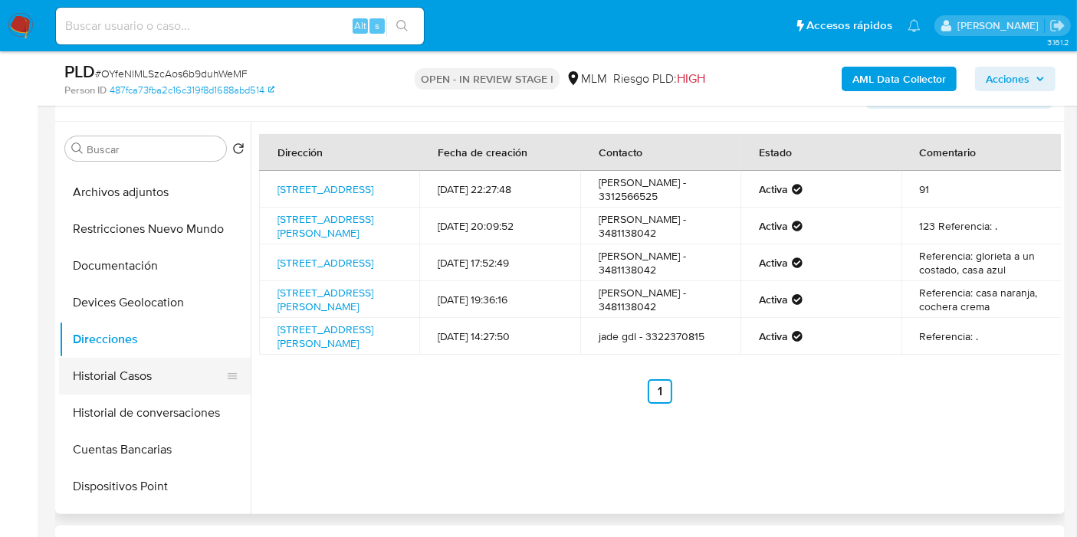
click at [133, 387] on button "Historial Casos" at bounding box center [148, 376] width 179 height 37
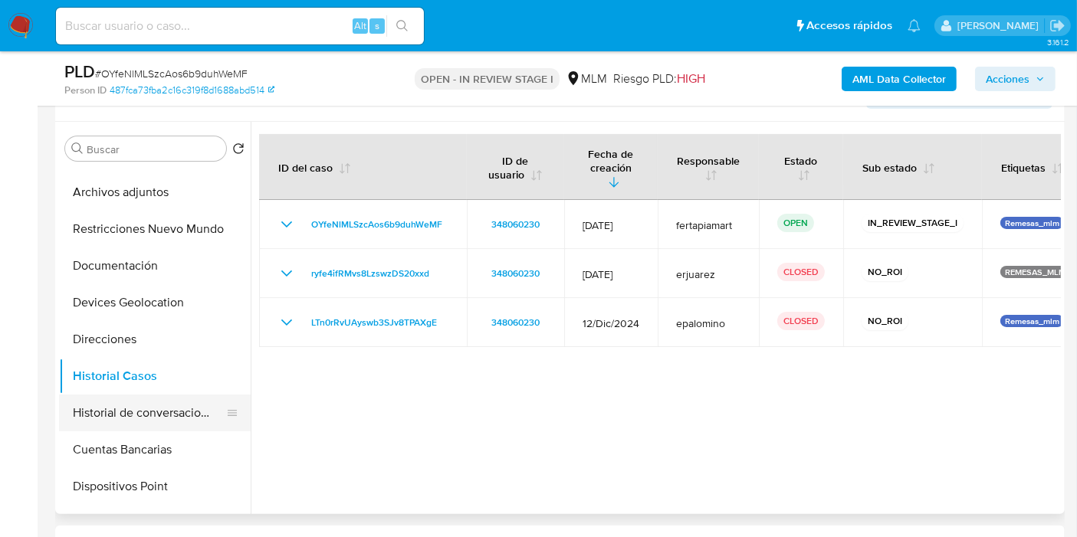
click at [143, 423] on button "Historial de conversaciones" at bounding box center [148, 413] width 179 height 37
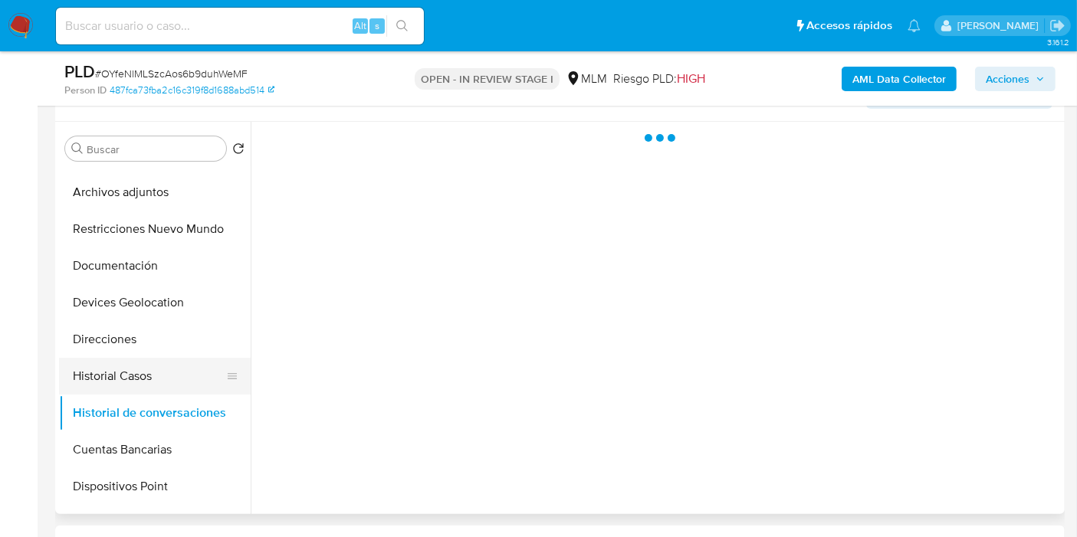
click at [142, 391] on button "Historial Casos" at bounding box center [148, 376] width 179 height 37
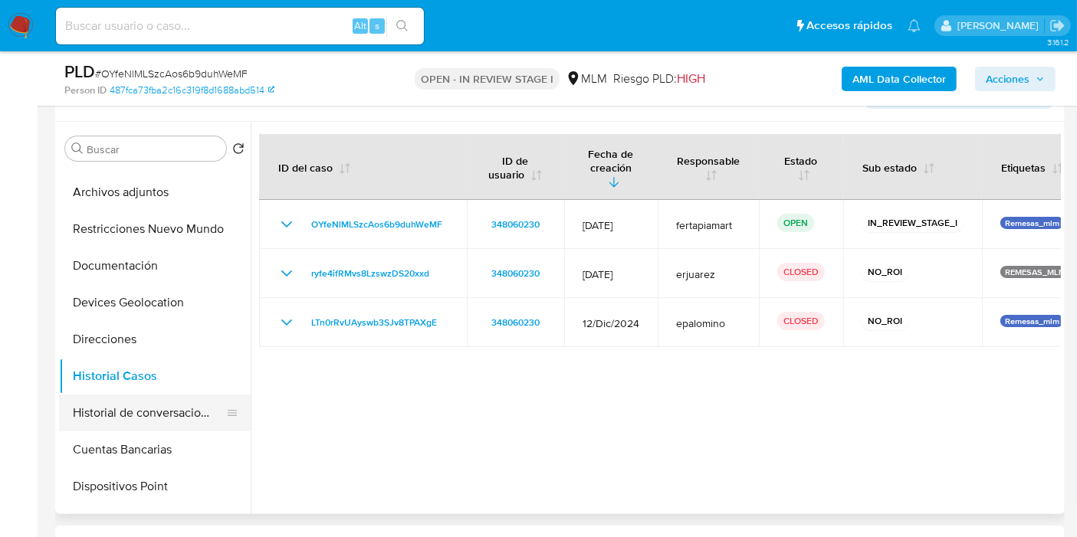
click at [142, 412] on button "Historial de conversaciones" at bounding box center [148, 413] width 179 height 37
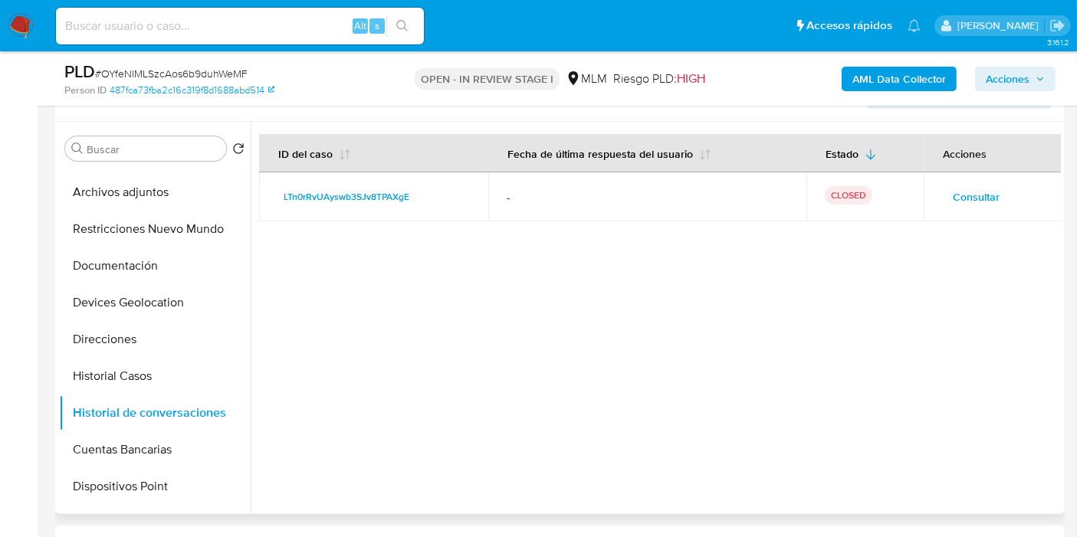
click at [974, 197] on span "Consultar" at bounding box center [976, 196] width 47 height 21
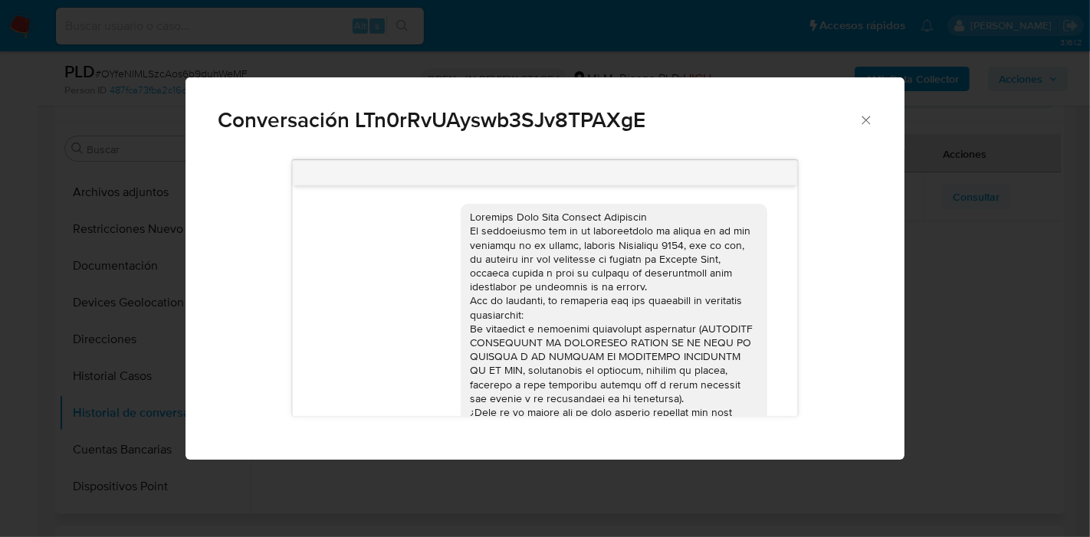
scroll to position [679, 0]
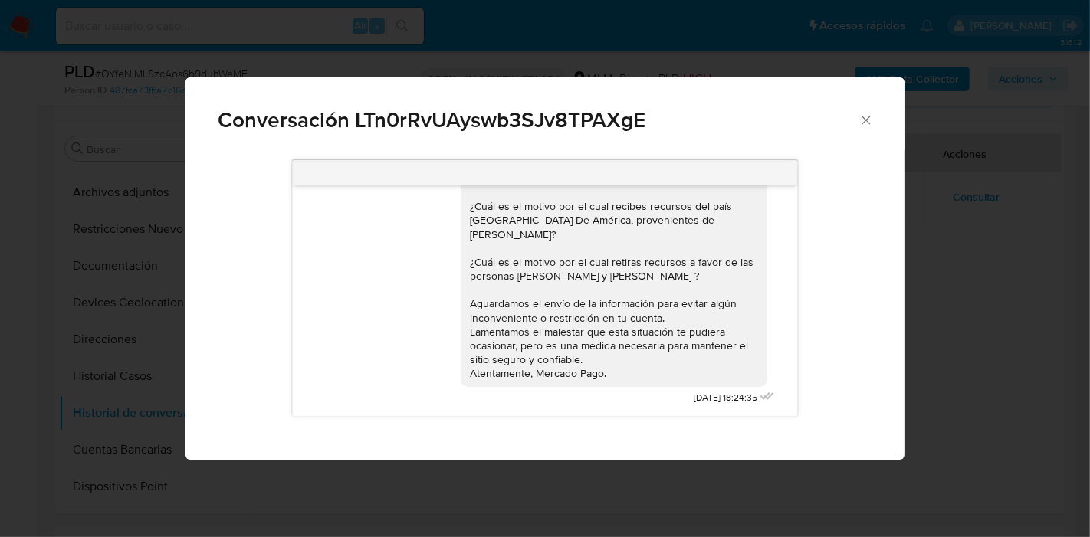
click at [645, 264] on div "Estimado Jose Luis Ramirez Hernandez Podria por favor contestar todo el cuestio…" at bounding box center [614, 234] width 288 height 293
click at [861, 113] on icon "Cerrar" at bounding box center [866, 120] width 15 height 15
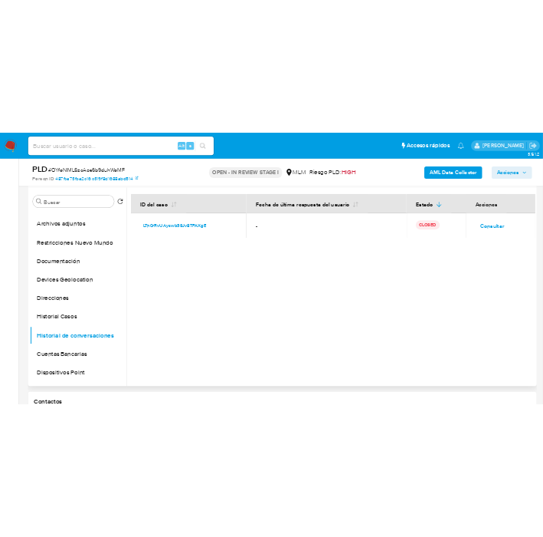
scroll to position [294, 0]
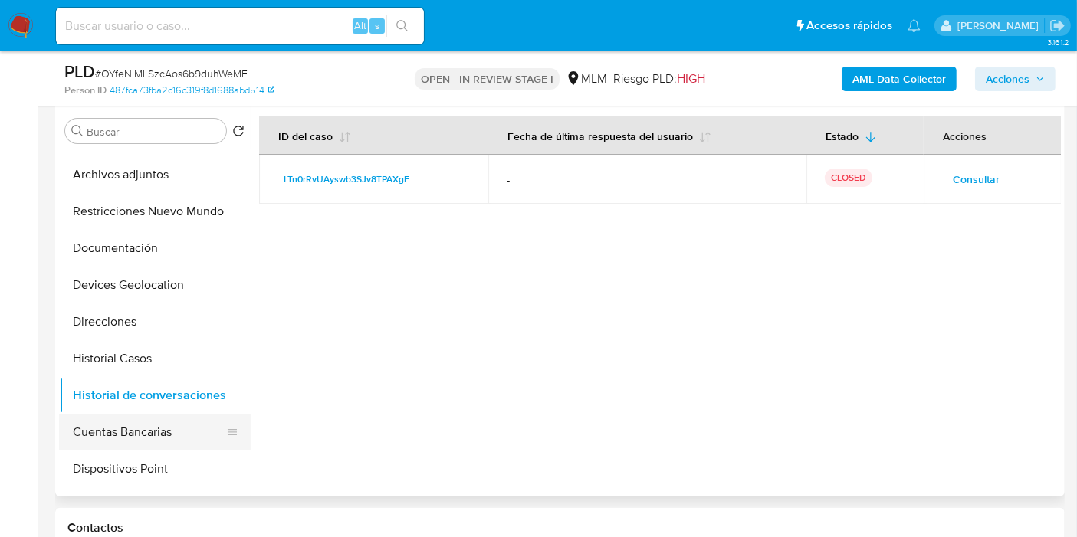
click at [174, 428] on button "Cuentas Bancarias" at bounding box center [148, 432] width 179 height 37
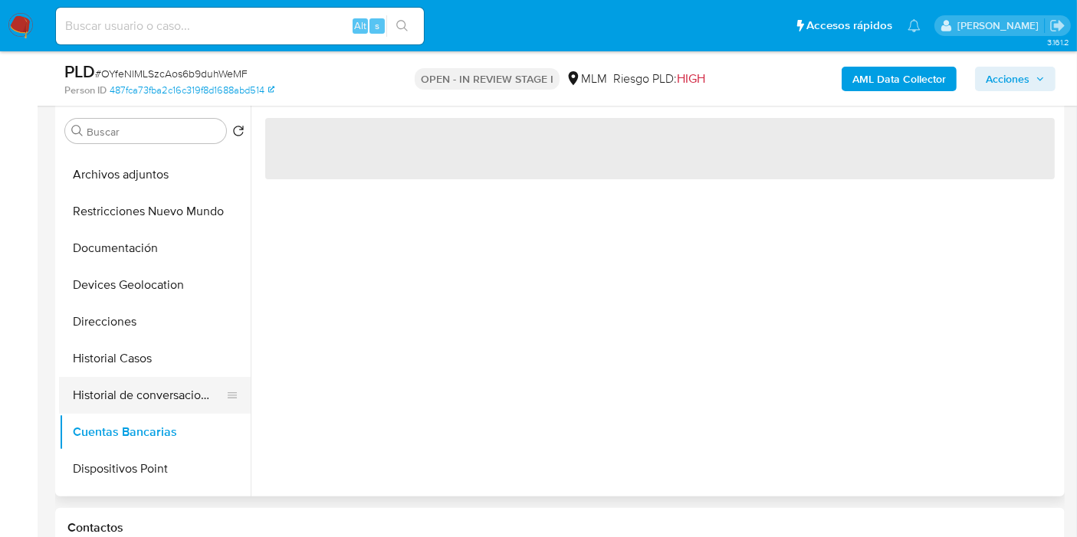
click at [168, 382] on button "Historial de conversaciones" at bounding box center [148, 395] width 179 height 37
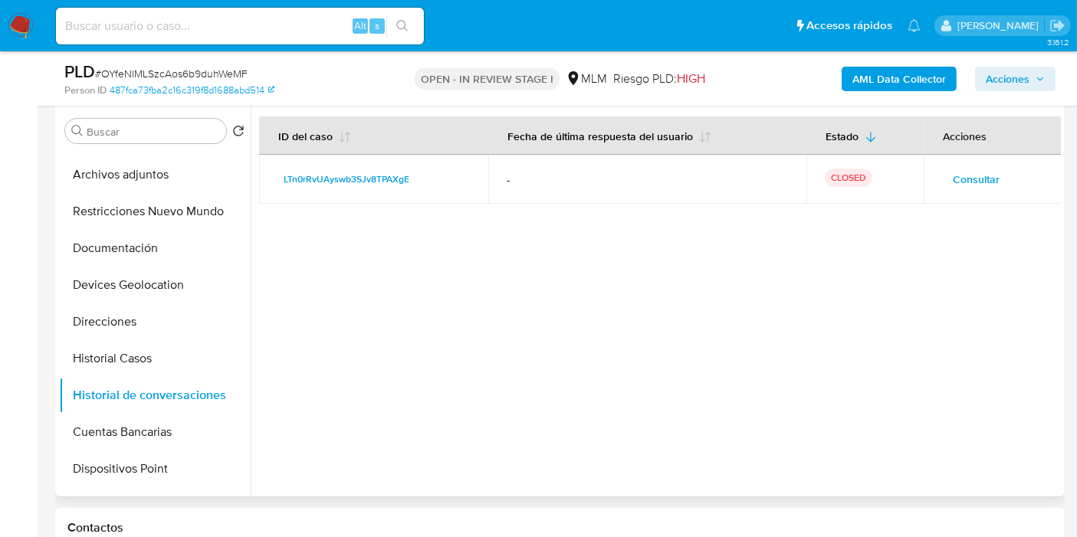
click at [986, 189] on span "Consultar" at bounding box center [976, 179] width 47 height 21
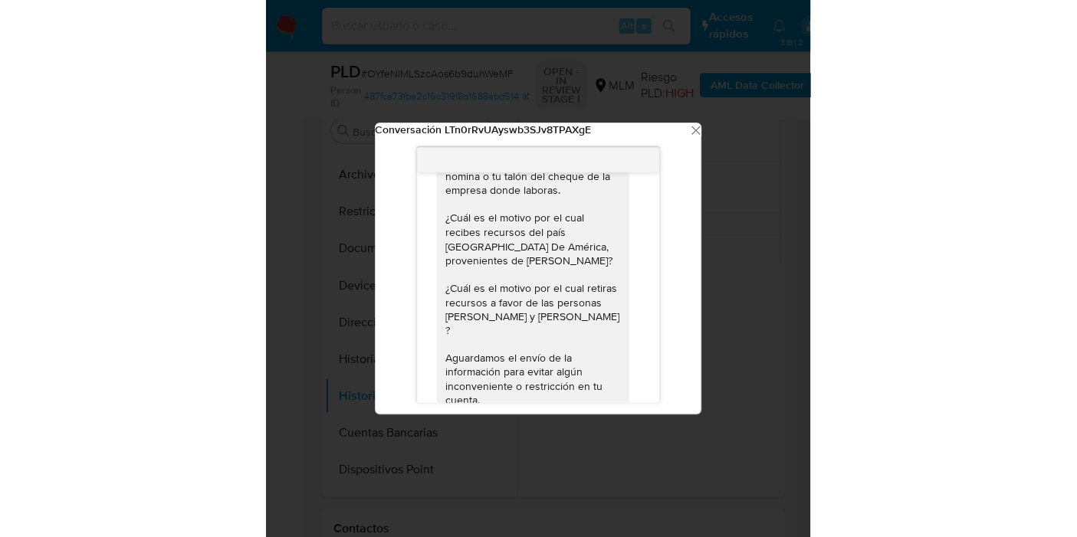
scroll to position [938, 0]
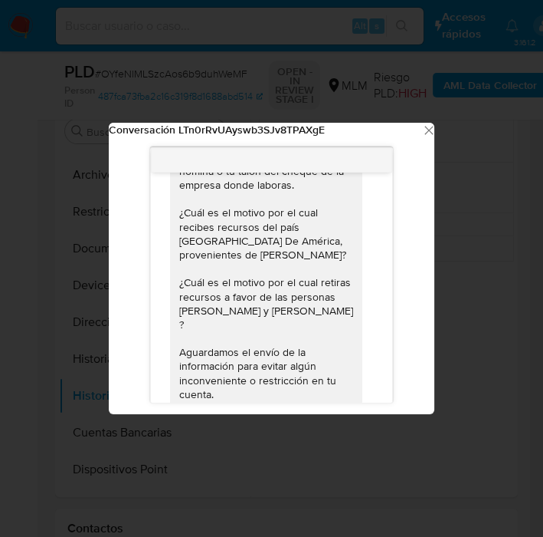
click at [431, 129] on icon "Cerrar" at bounding box center [429, 130] width 8 height 8
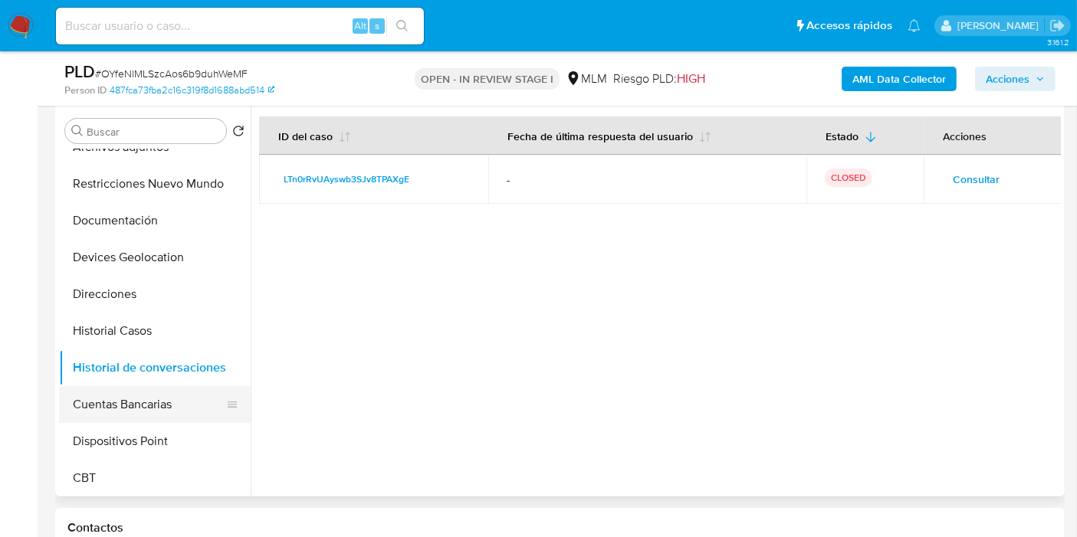
scroll to position [139, 0]
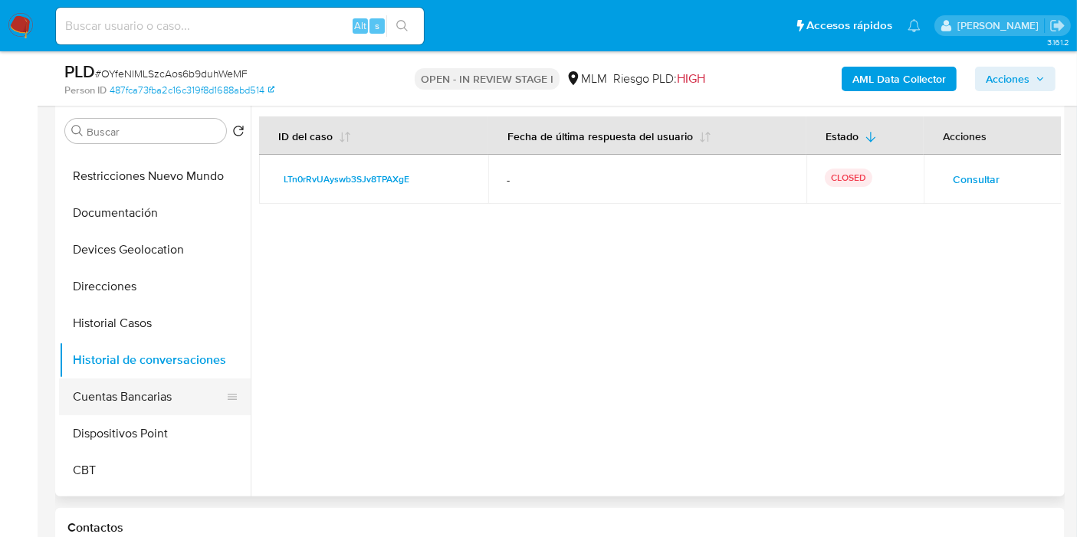
drag, startPoint x: 157, startPoint y: 419, endPoint x: 157, endPoint y: 379, distance: 39.9
click at [157, 379] on ul "KYC General Cruces y Relaciones Archivos adjuntos Restricciones Nuevo Mundo Doc…" at bounding box center [155, 322] width 192 height 346
click at [157, 379] on button "Cuentas Bancarias" at bounding box center [148, 397] width 179 height 37
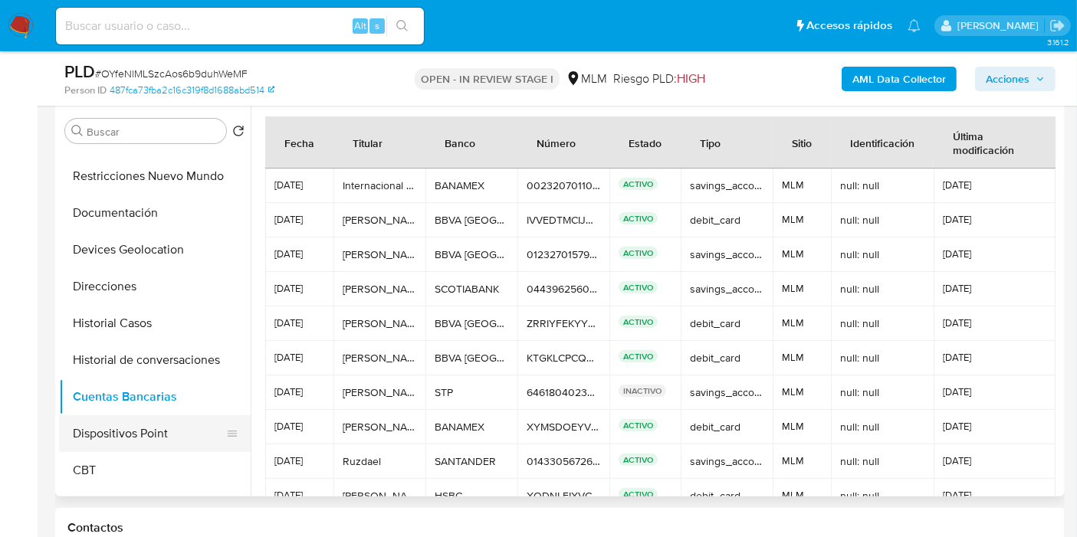
click at [126, 416] on button "Dispositivos Point" at bounding box center [148, 433] width 179 height 37
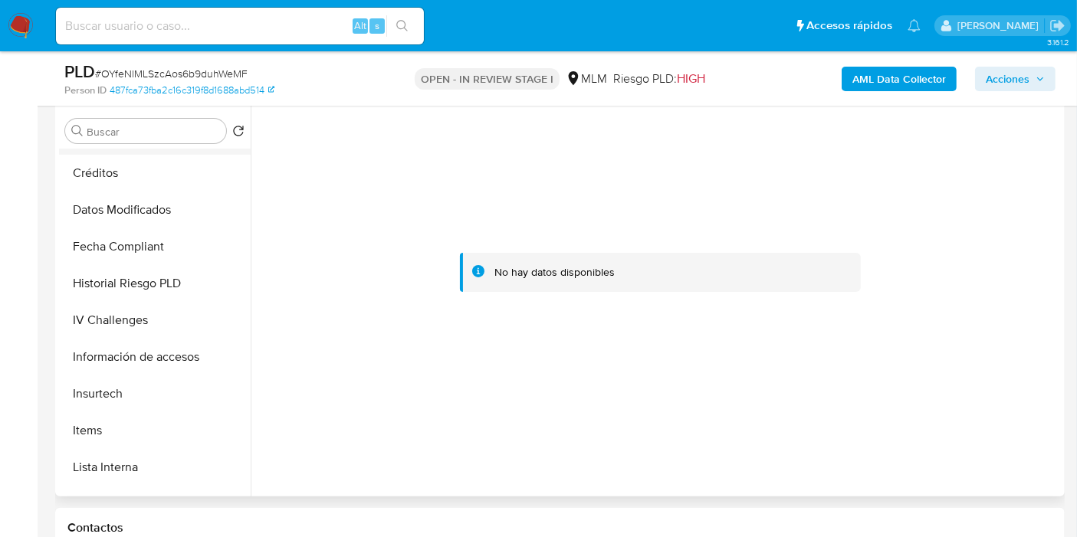
scroll to position [474, 0]
click at [125, 344] on button "Información de accesos" at bounding box center [148, 355] width 179 height 37
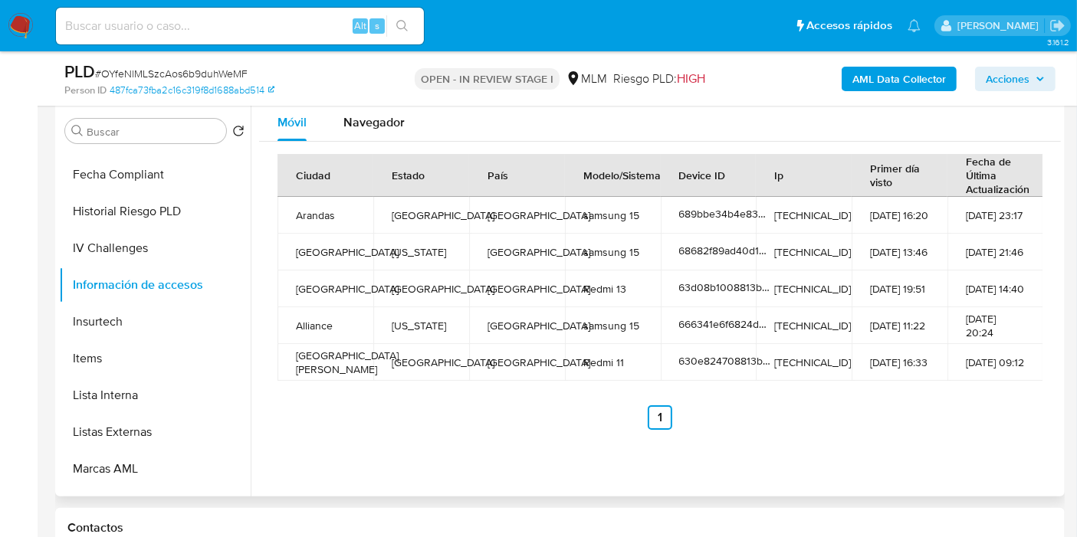
scroll to position [546, 0]
click at [399, 395] on div "Ciudad Estado País Modelo/Sistema Device ID Ip Primer día visto Fecha de Última…" at bounding box center [659, 292] width 765 height 276
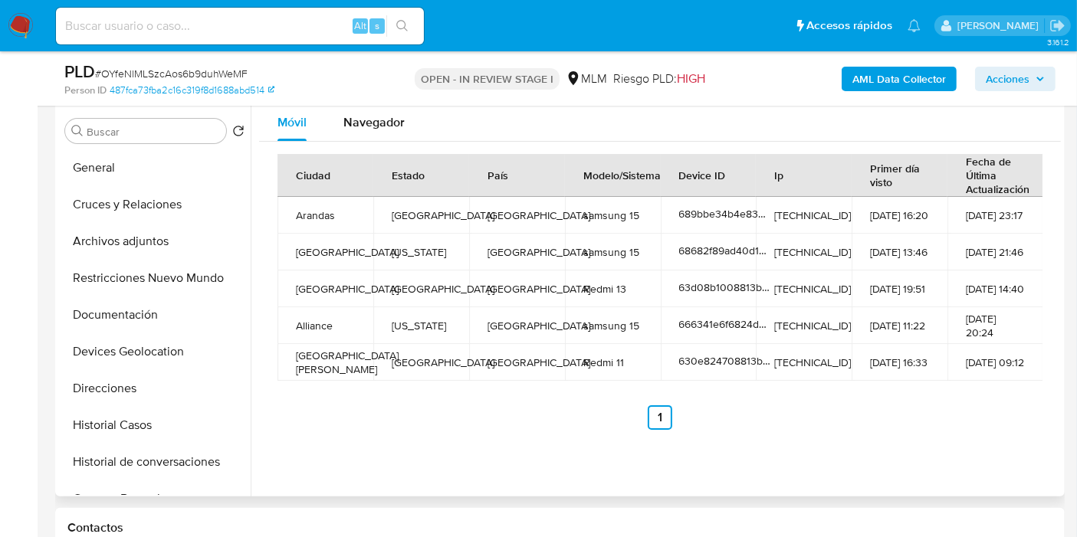
scroll to position [0, 0]
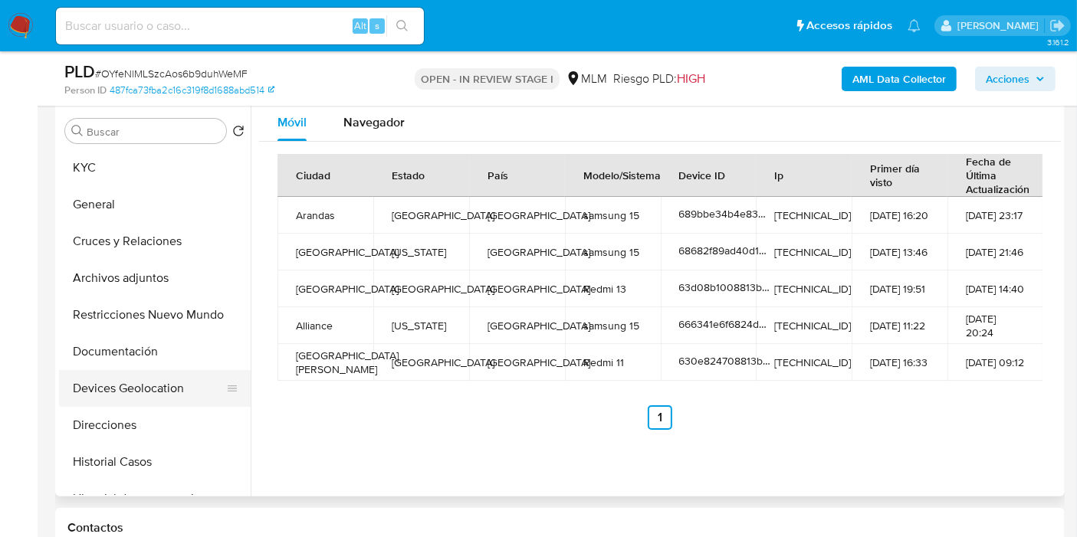
click at [135, 372] on button "Devices Geolocation" at bounding box center [148, 388] width 179 height 37
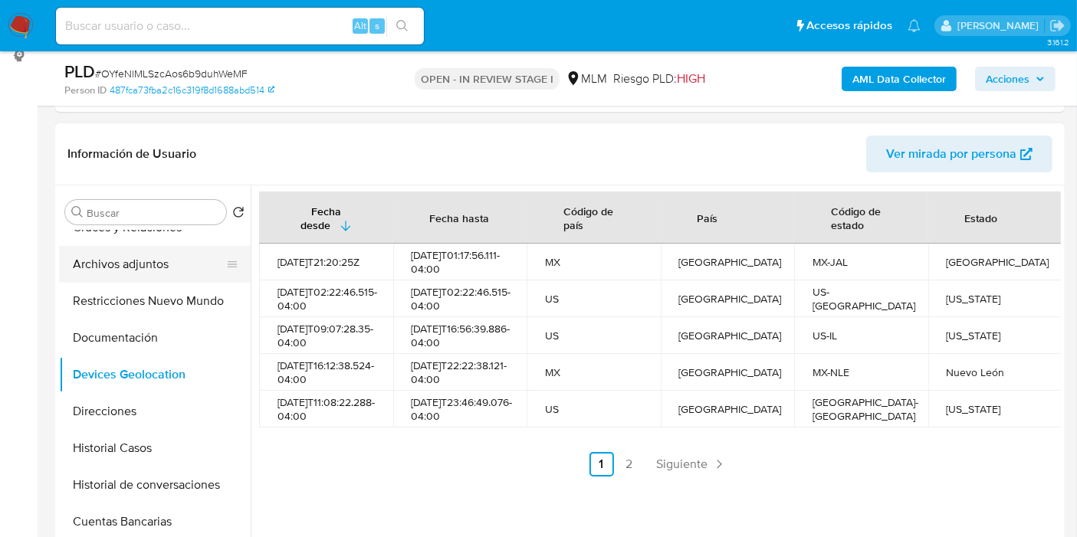
scroll to position [98, 0]
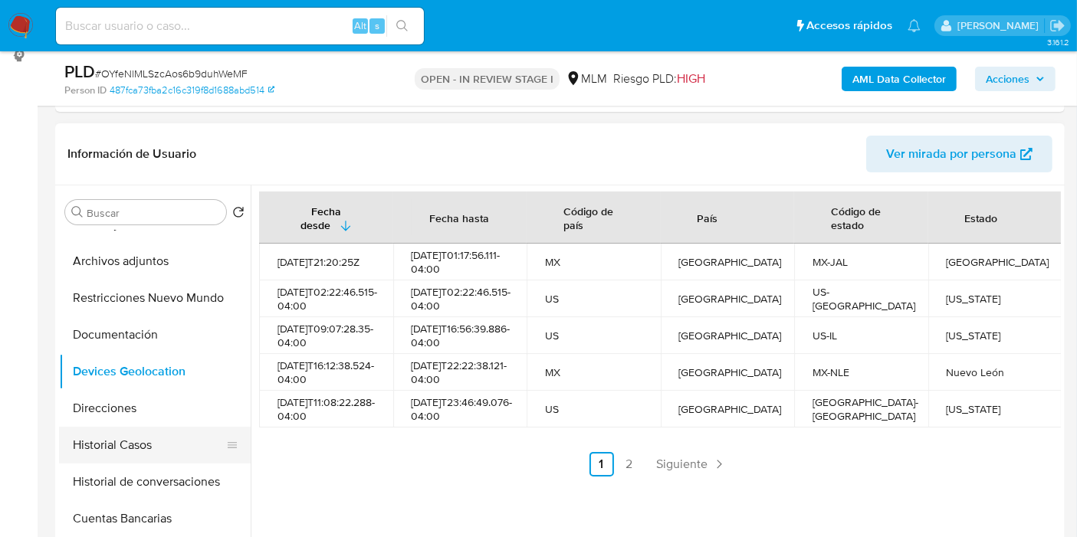
click at [145, 435] on button "Historial Casos" at bounding box center [148, 445] width 179 height 37
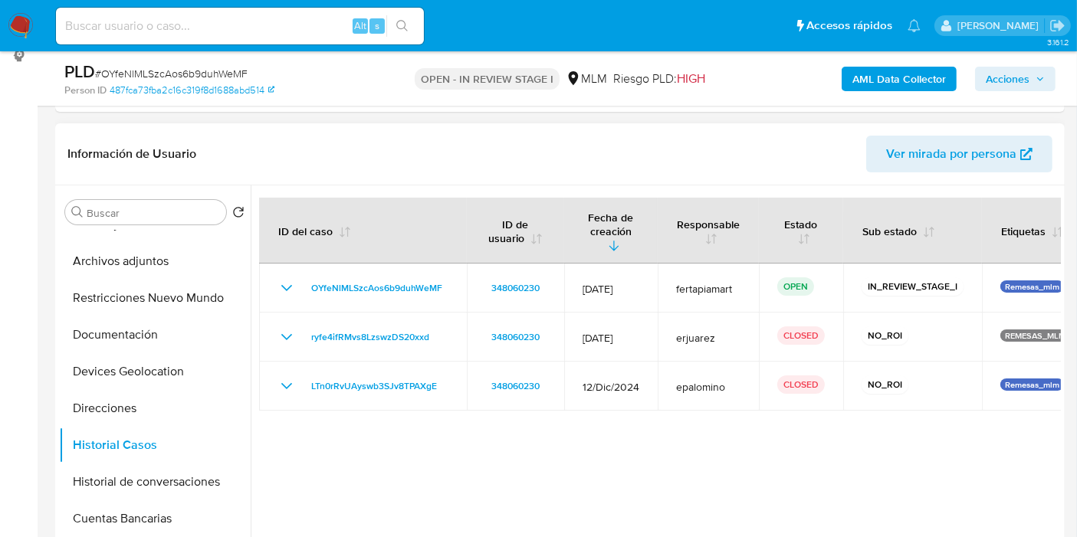
click at [636, 414] on div at bounding box center [656, 382] width 810 height 392
drag, startPoint x: 1025, startPoint y: 320, endPoint x: 1070, endPoint y: 323, distance: 45.3
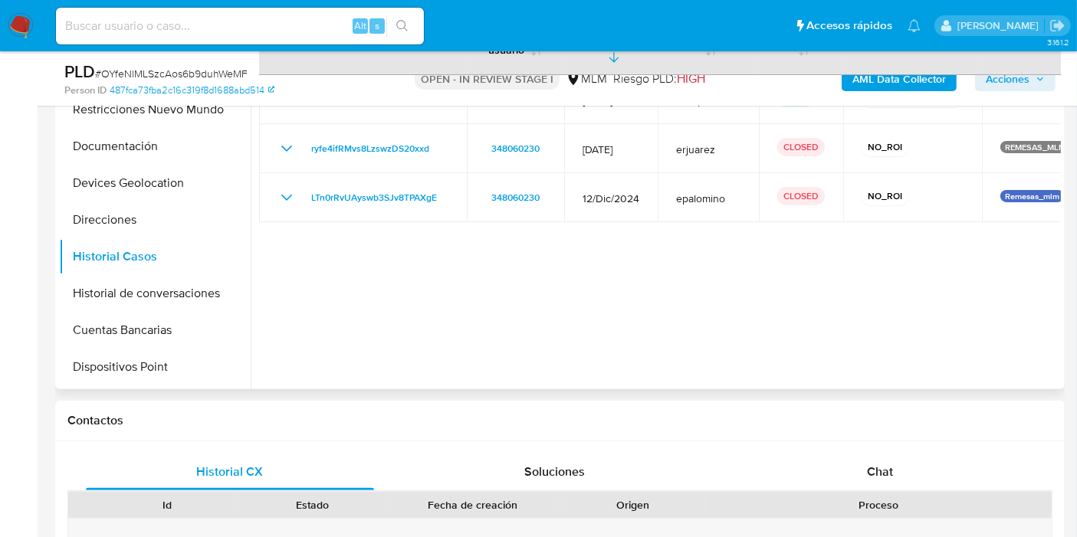
scroll to position [291, 0]
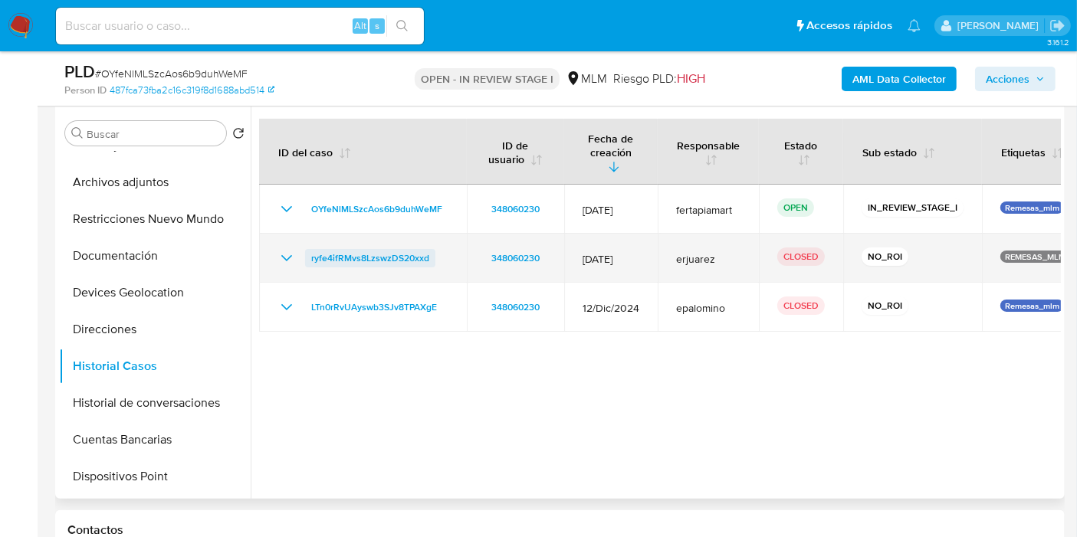
click at [369, 249] on span "ryfe4ifRMvs8LzswzDS20xxd" at bounding box center [370, 258] width 118 height 18
click at [280, 249] on icon "Mostrar/Ocultar" at bounding box center [286, 258] width 18 height 18
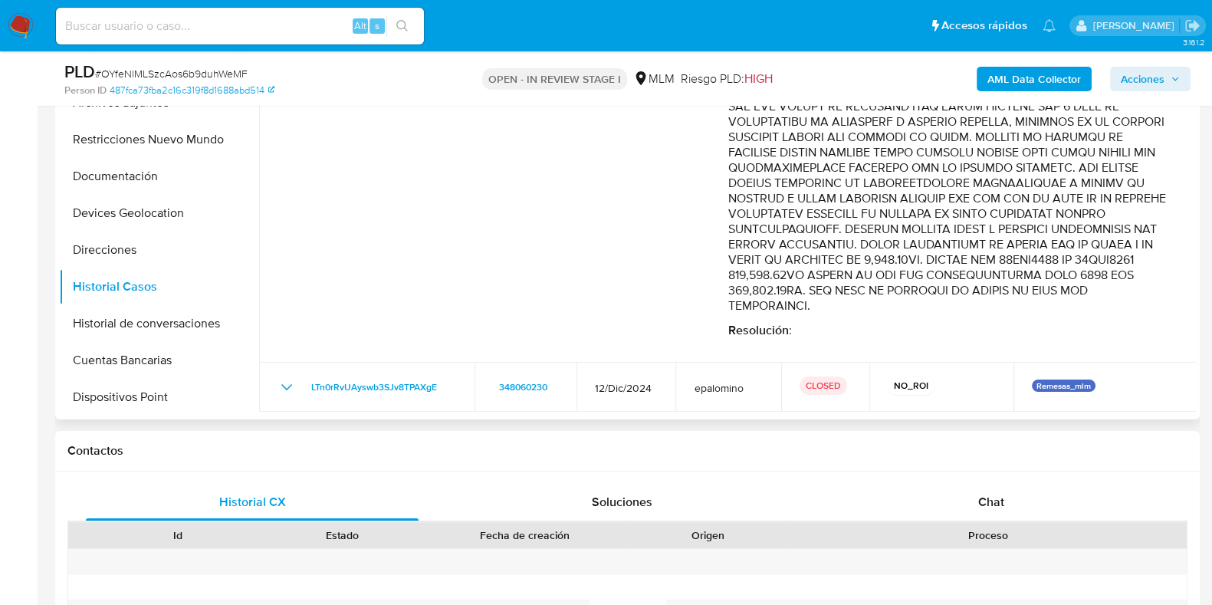
scroll to position [376, 0]
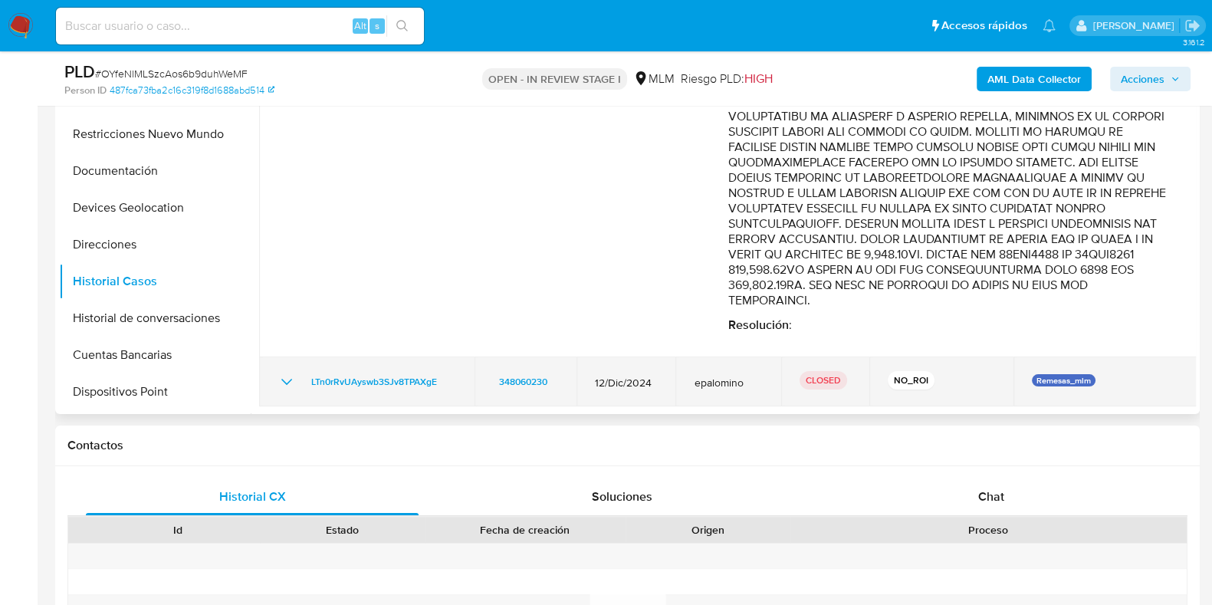
click at [285, 378] on icon "Mostrar/Ocultar" at bounding box center [286, 382] width 18 height 18
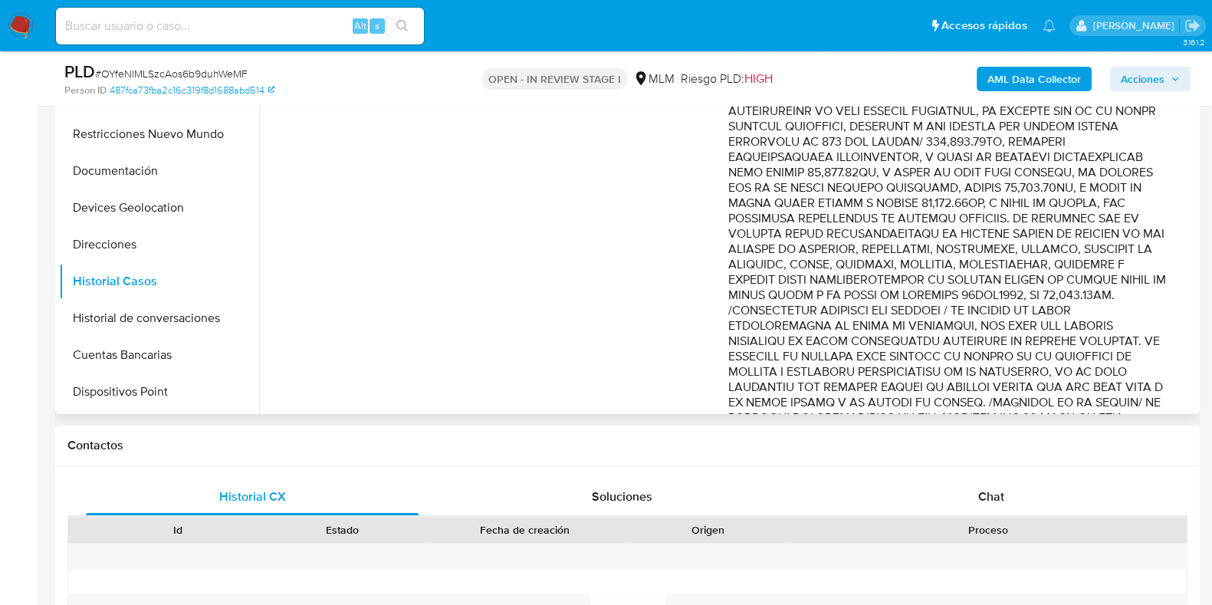
scroll to position [1407, 0]
click at [374, 75] on div "PLD # OYfeNlMLSzcAos6b9duhWeMF" at bounding box center [248, 72] width 369 height 23
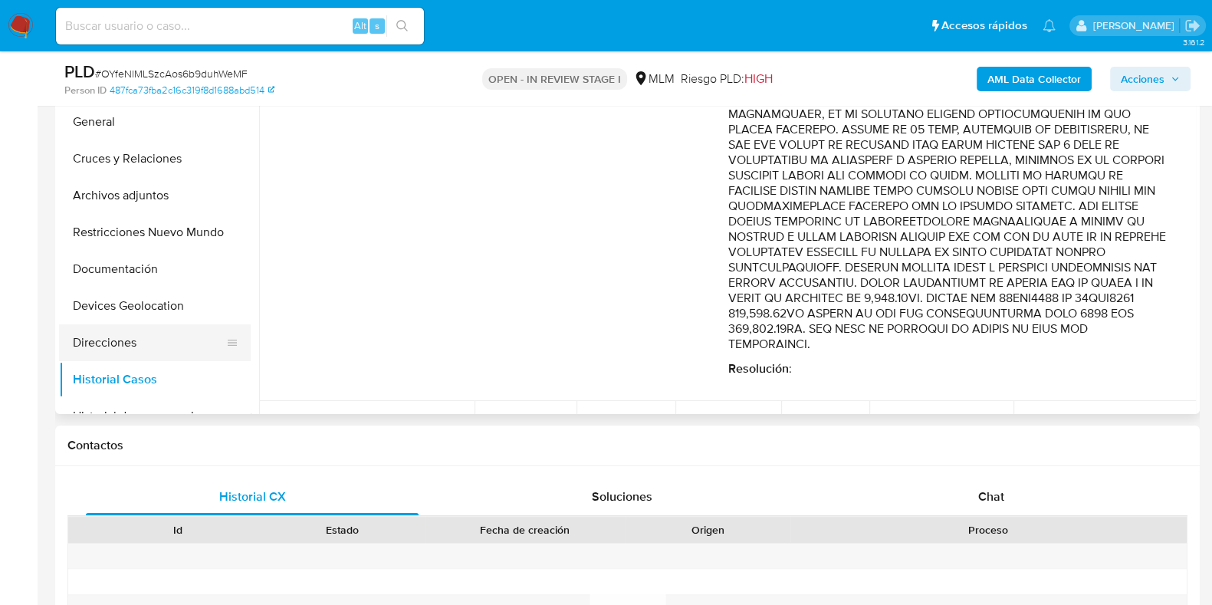
scroll to position [210, 0]
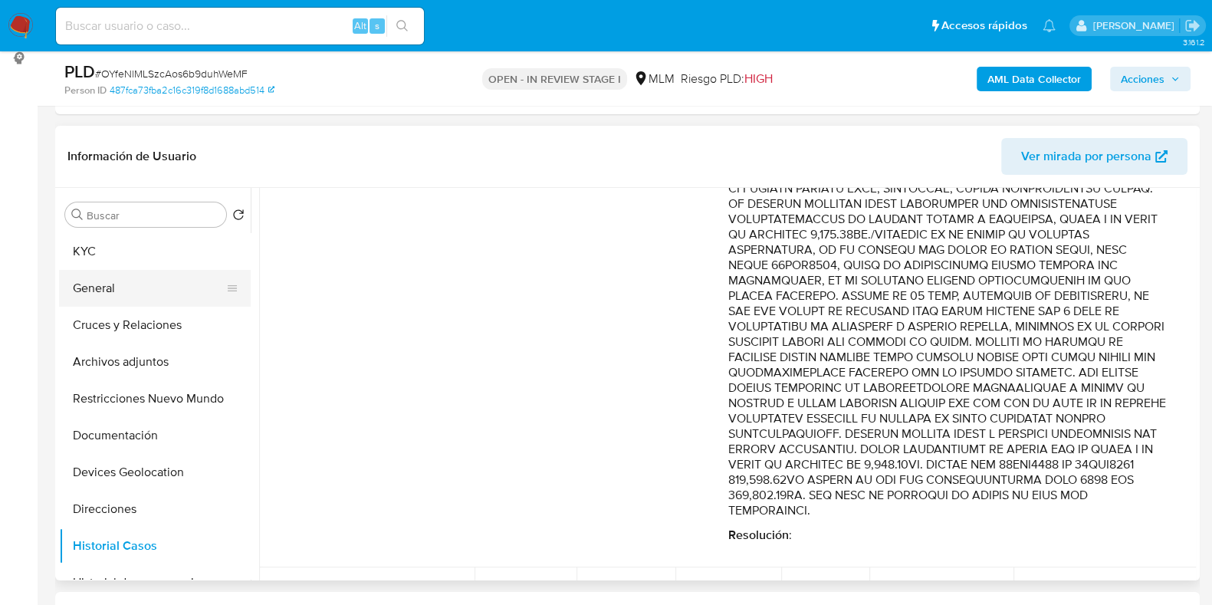
click at [124, 281] on button "General" at bounding box center [148, 288] width 179 height 37
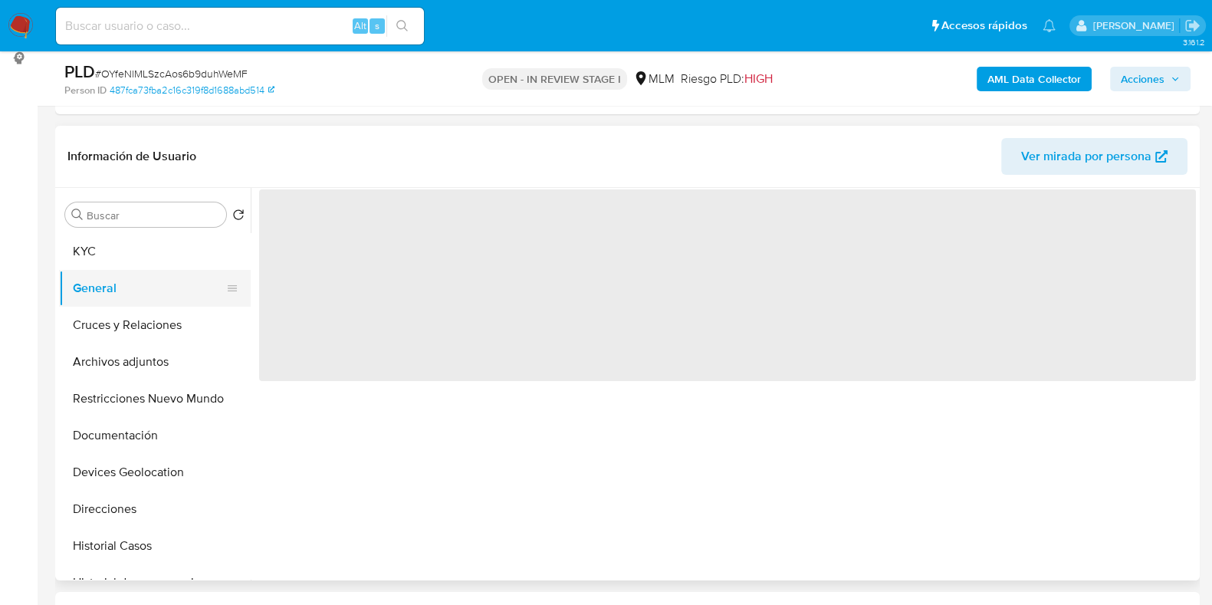
scroll to position [0, 0]
click at [106, 260] on button "KYC" at bounding box center [148, 251] width 179 height 37
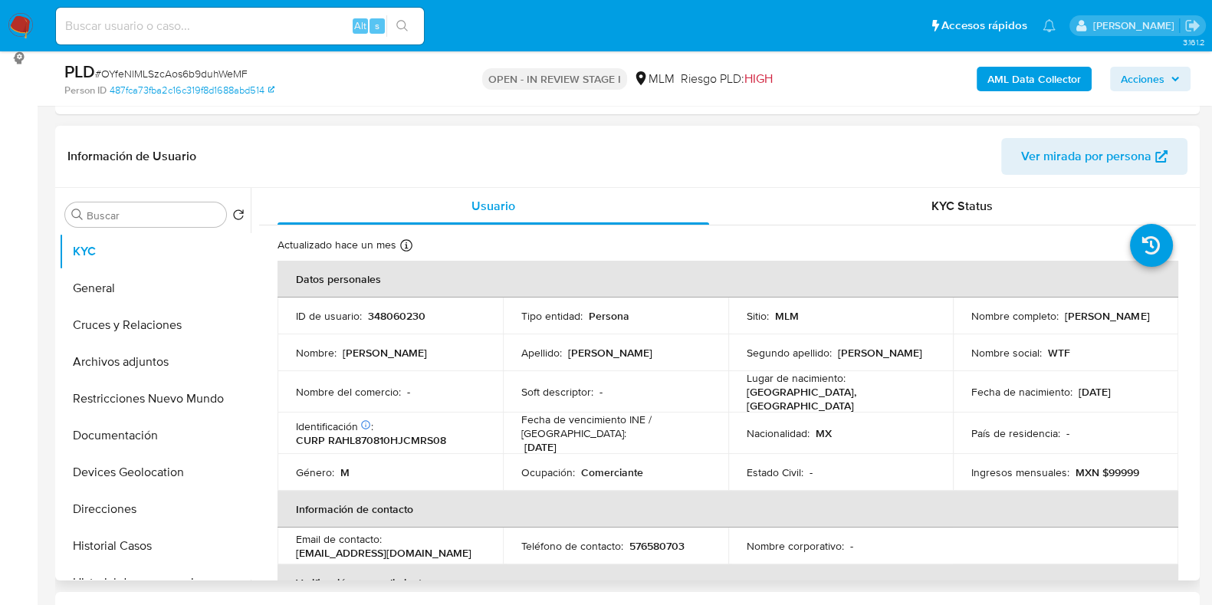
drag, startPoint x: 1113, startPoint y: 325, endPoint x: 967, endPoint y: 321, distance: 146.5
click at [971, 321] on div "Nombre completo : Jose Luis Ramirez Hernandez" at bounding box center [1065, 316] width 189 height 14
copy p "[PERSON_NAME] [PERSON_NAME]"
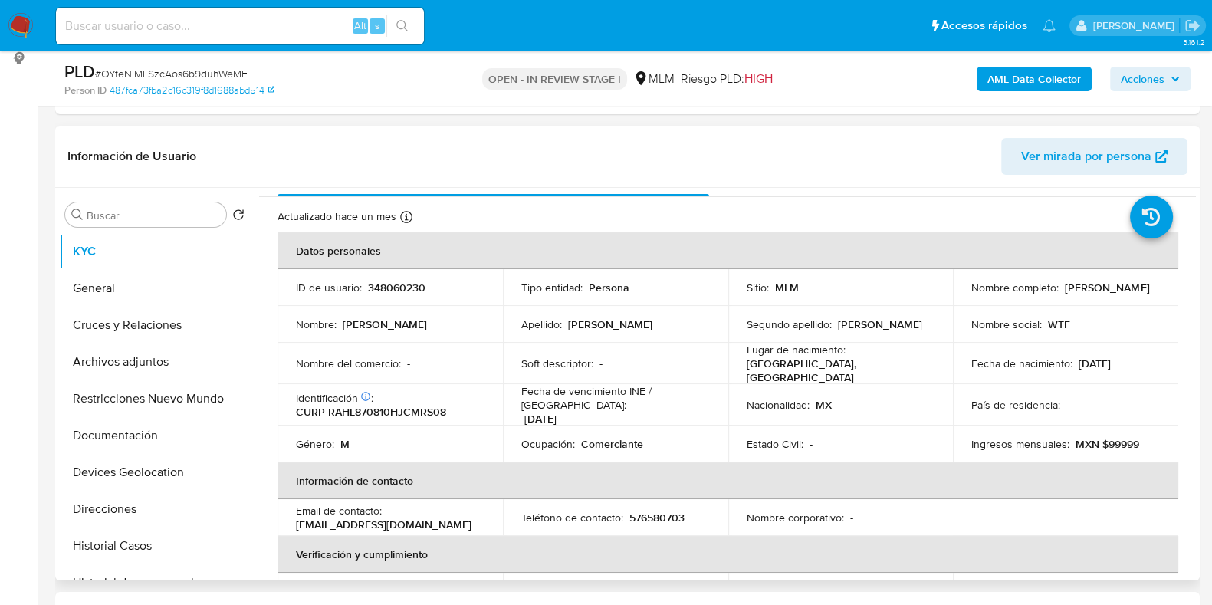
scroll to position [31, 0]
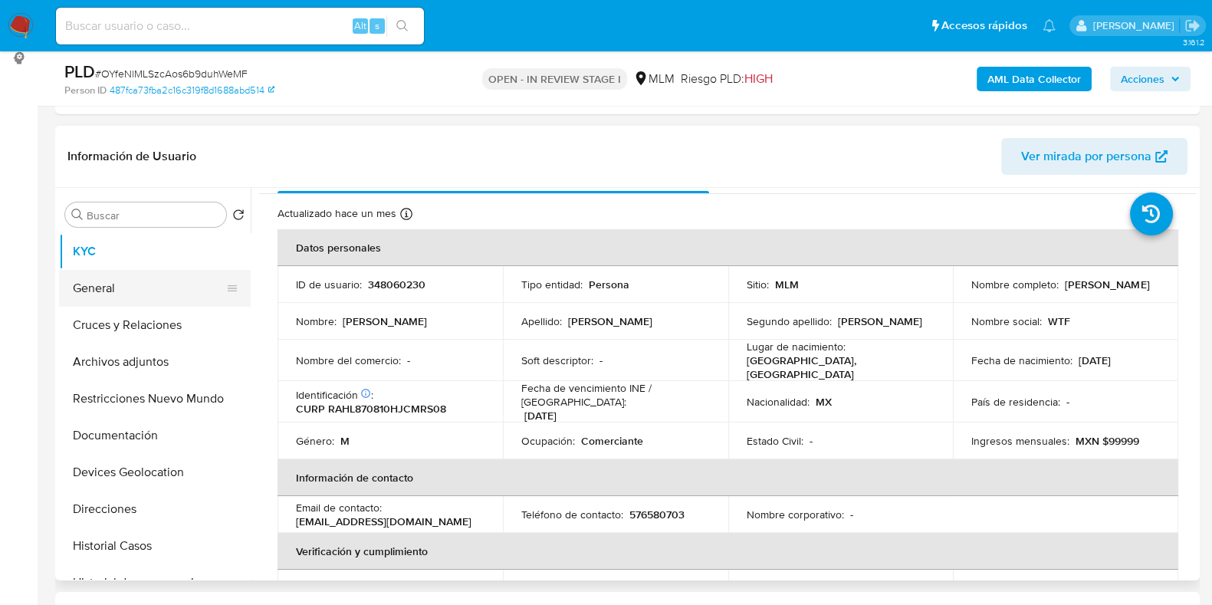
click at [156, 297] on button "General" at bounding box center [148, 288] width 179 height 37
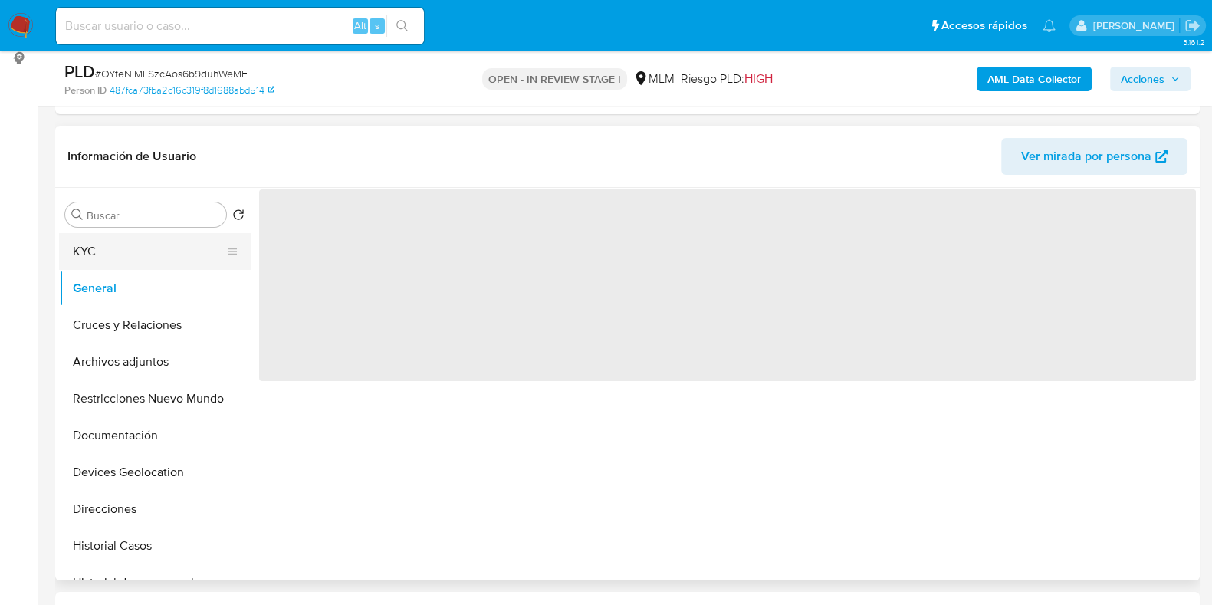
click at [108, 250] on button "KYC" at bounding box center [148, 251] width 179 height 37
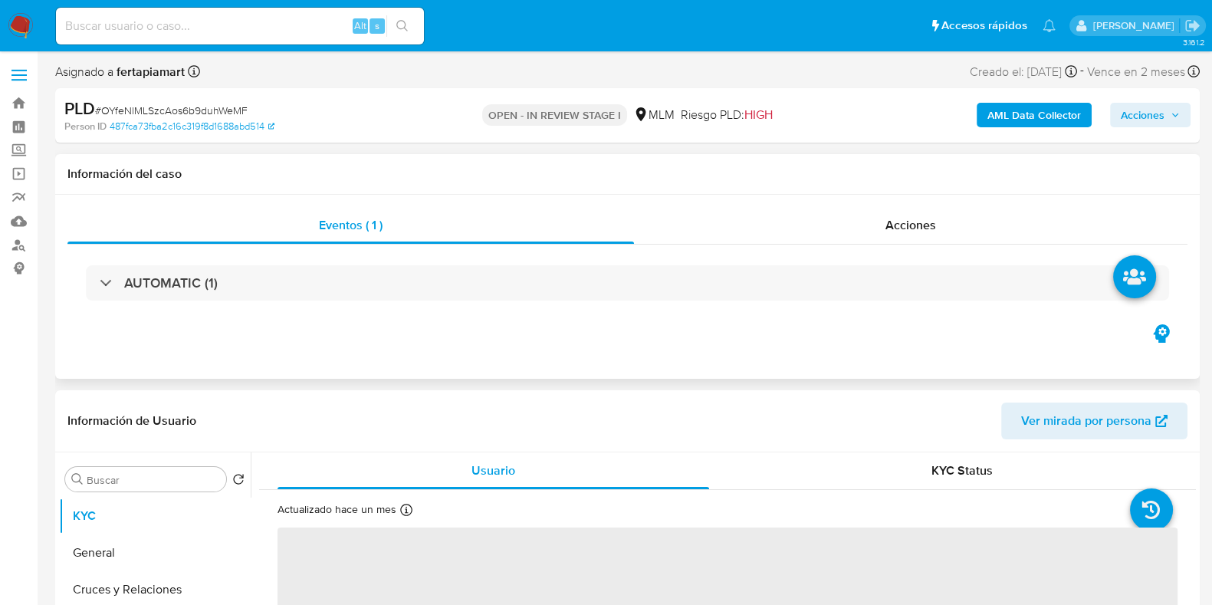
select select "10"
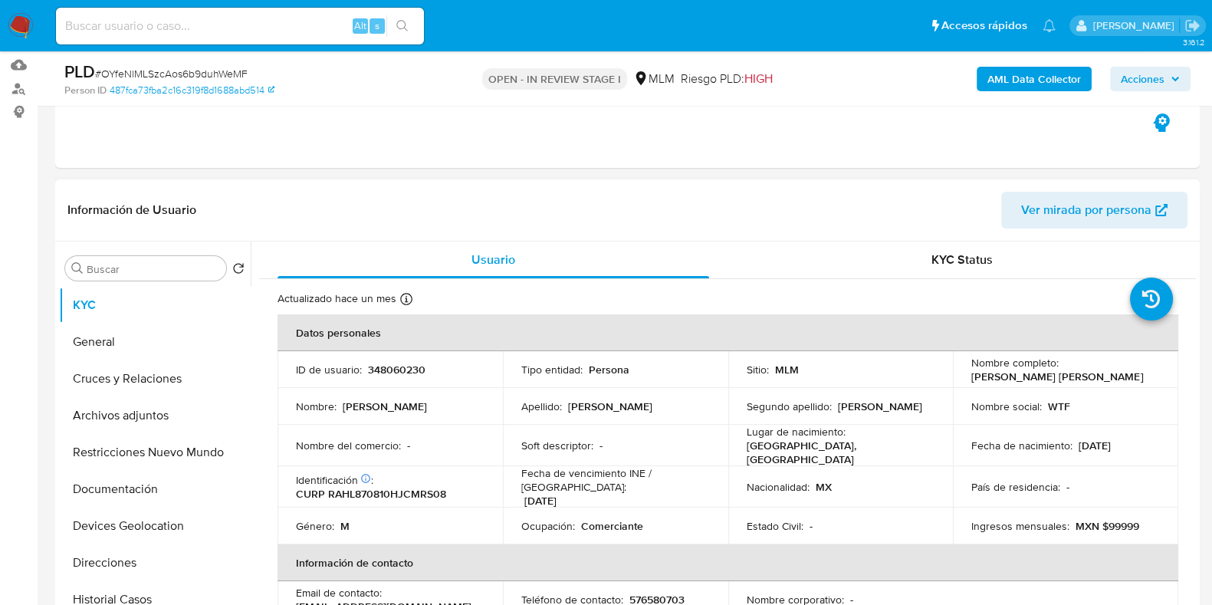
scroll to position [158, 0]
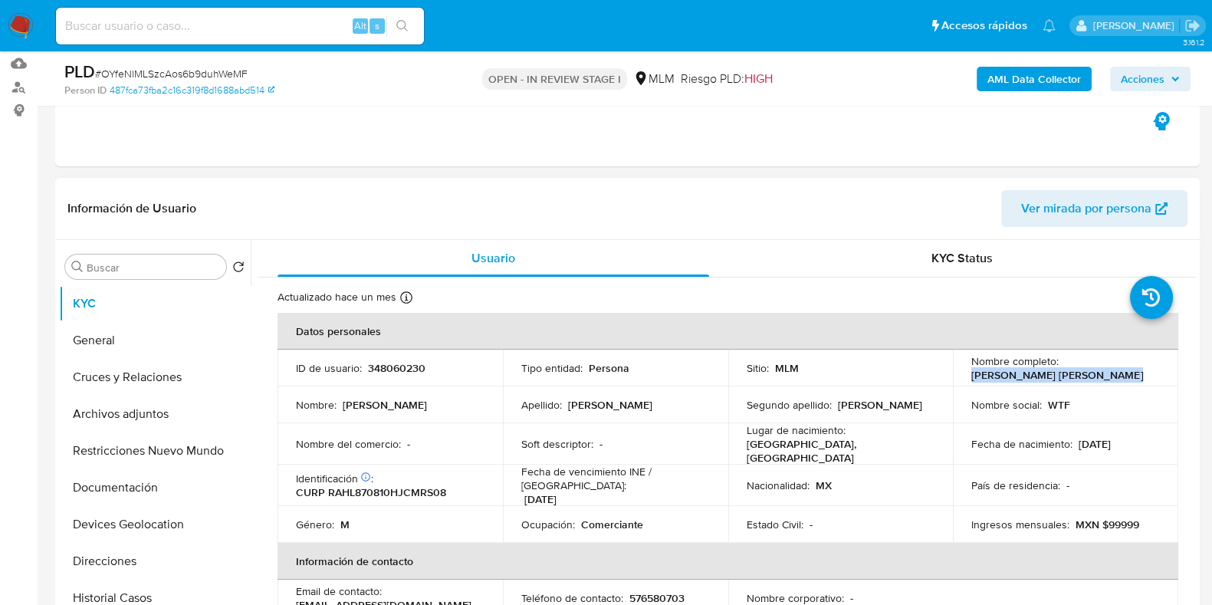
drag, startPoint x: 1114, startPoint y: 373, endPoint x: 965, endPoint y: 372, distance: 148.7
click at [965, 372] on td "Nombre completo : [PERSON_NAME] [PERSON_NAME]" at bounding box center [1065, 368] width 225 height 37
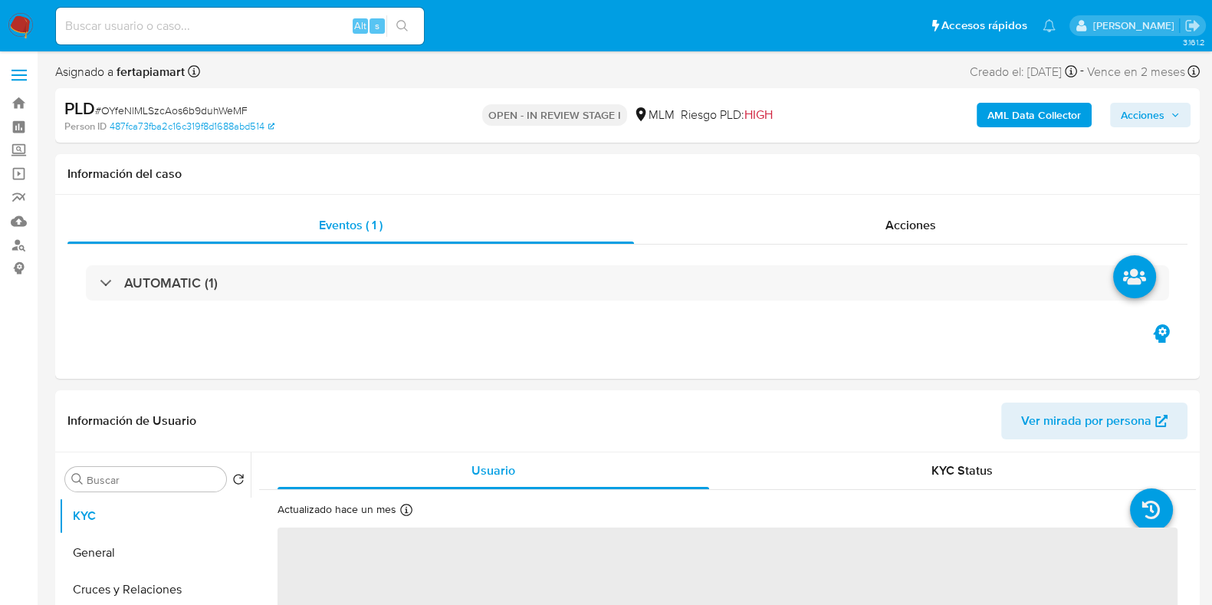
select select "10"
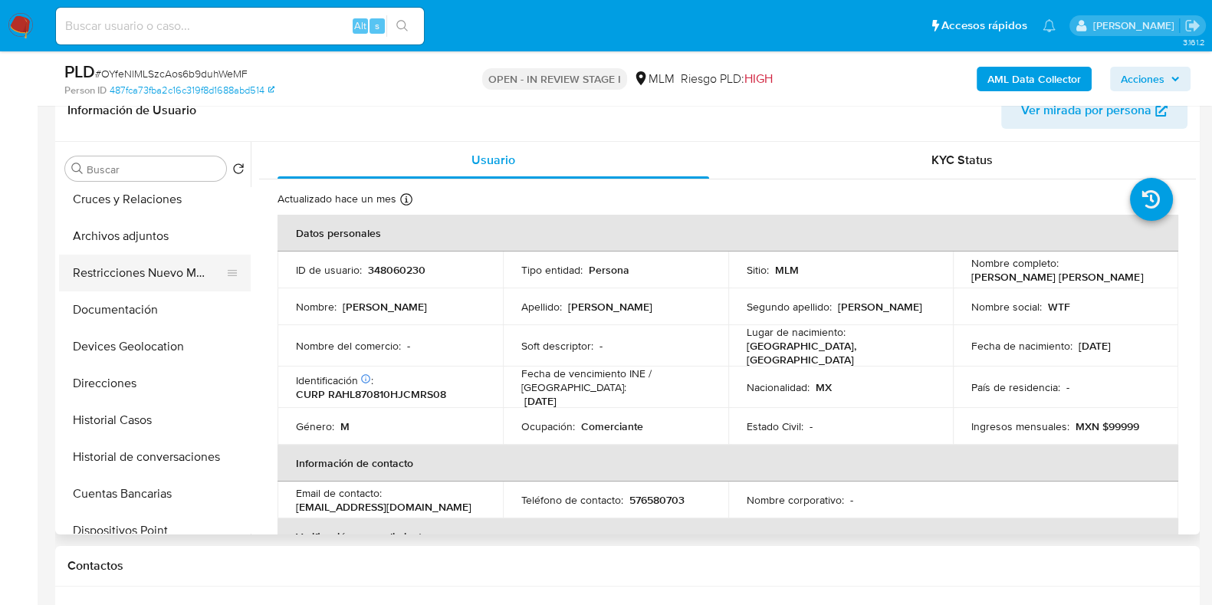
scroll to position [80, 0]
click at [130, 314] on button "Documentación" at bounding box center [148, 309] width 179 height 37
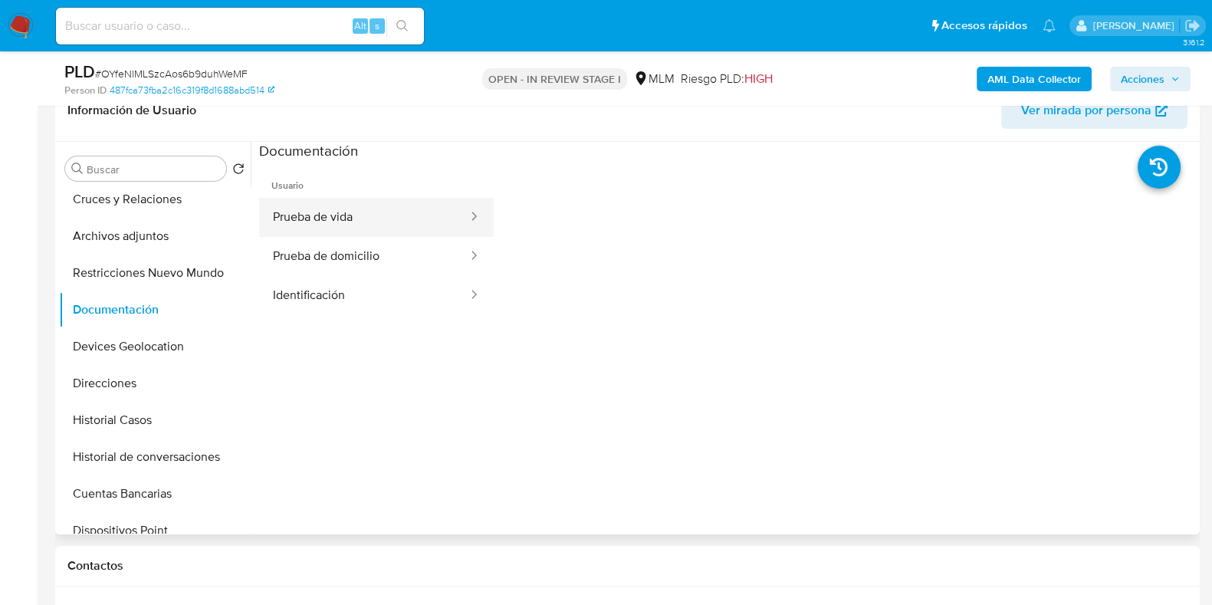
click at [358, 224] on button "Prueba de vida" at bounding box center [364, 217] width 210 height 39
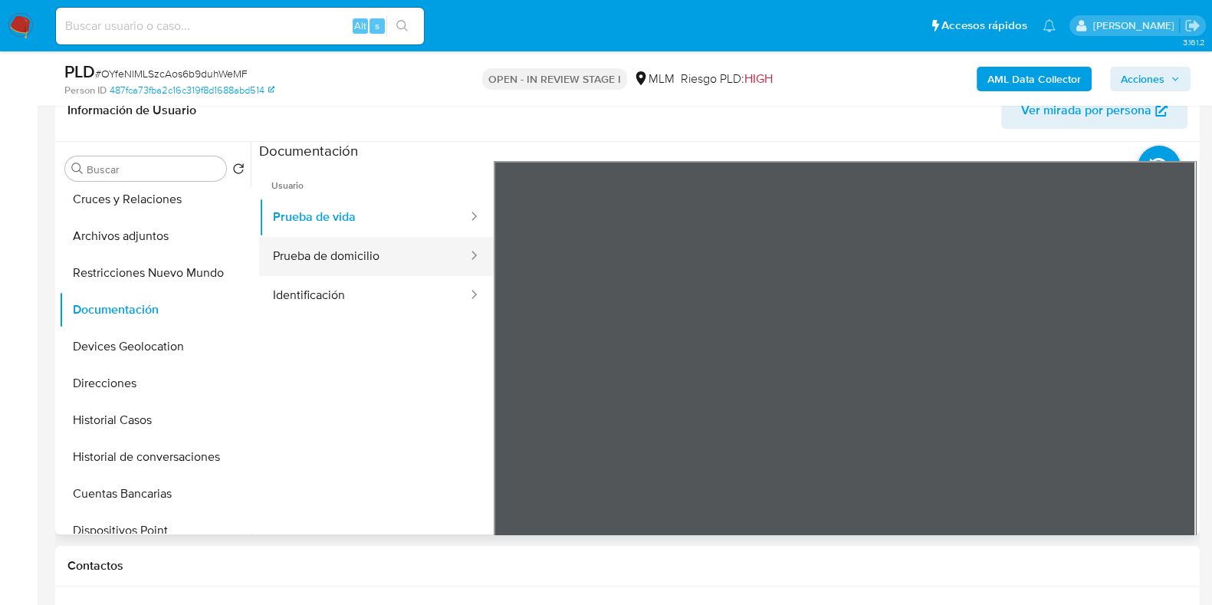
click at [380, 251] on button "Prueba de domicilio" at bounding box center [364, 256] width 210 height 39
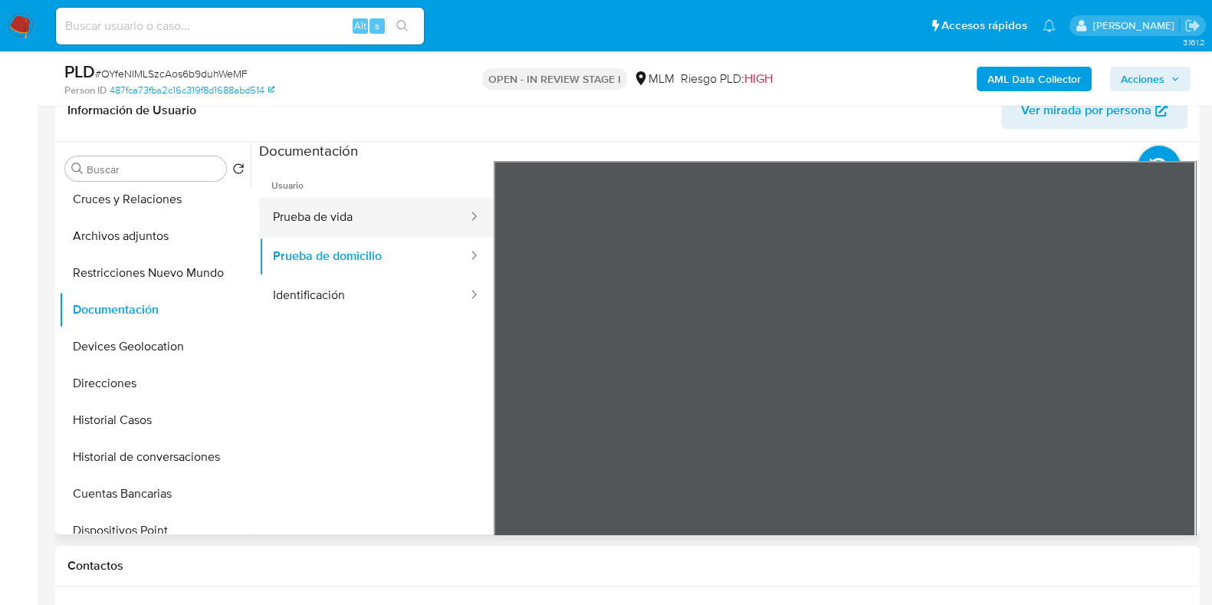
click at [369, 216] on button "Prueba de vida" at bounding box center [364, 217] width 210 height 39
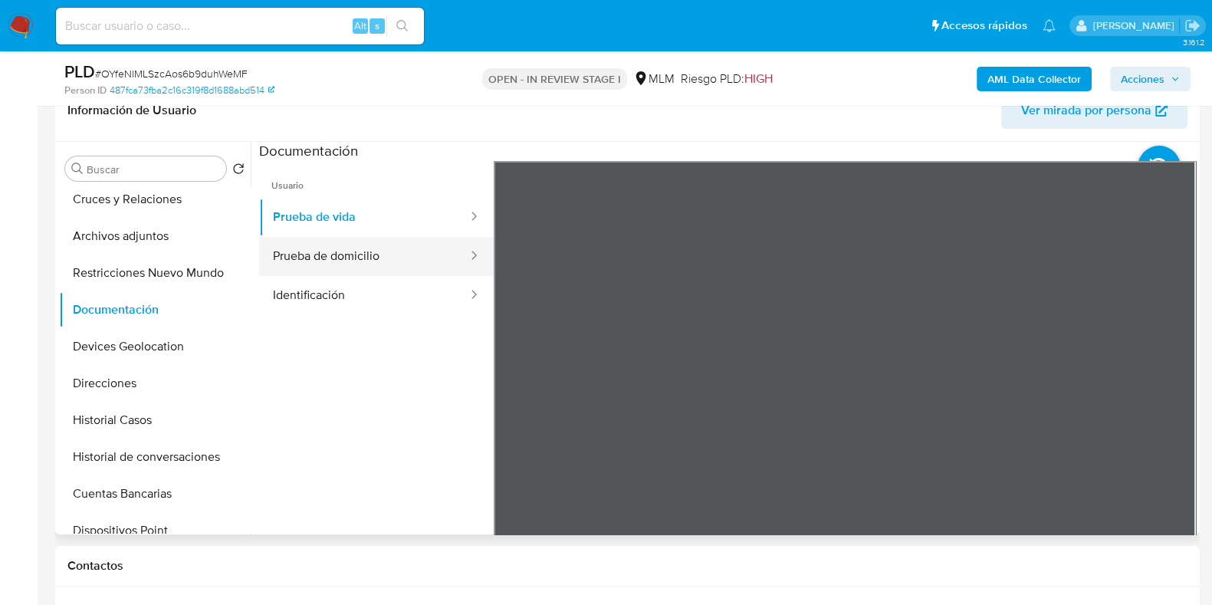
click at [410, 271] on button "Prueba de domicilio" at bounding box center [364, 256] width 210 height 39
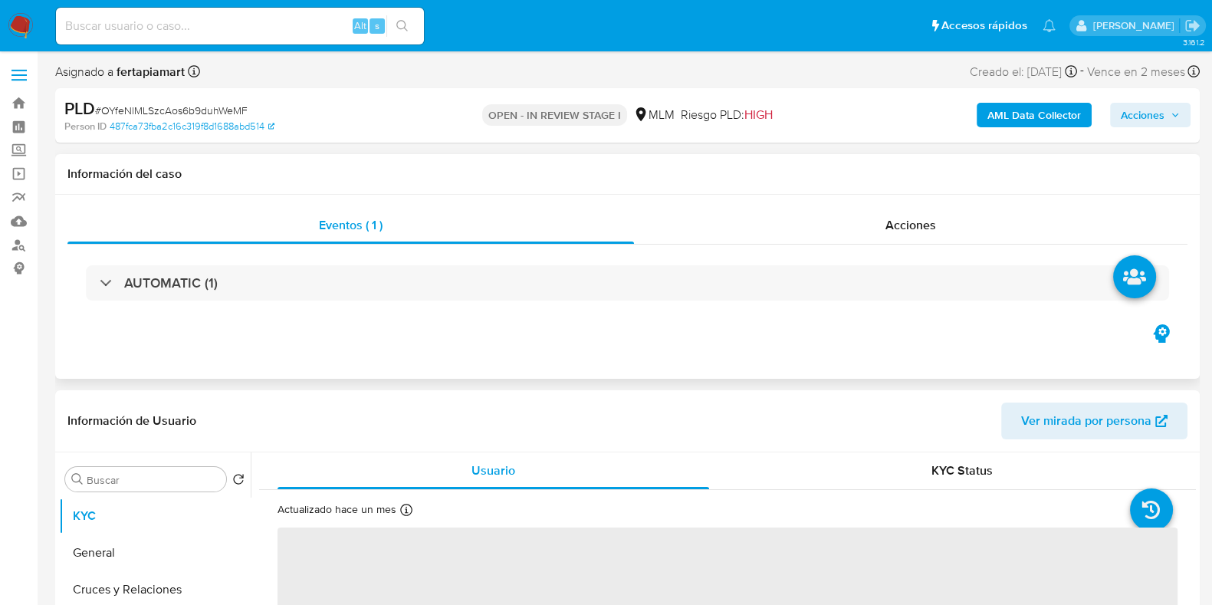
select select "10"
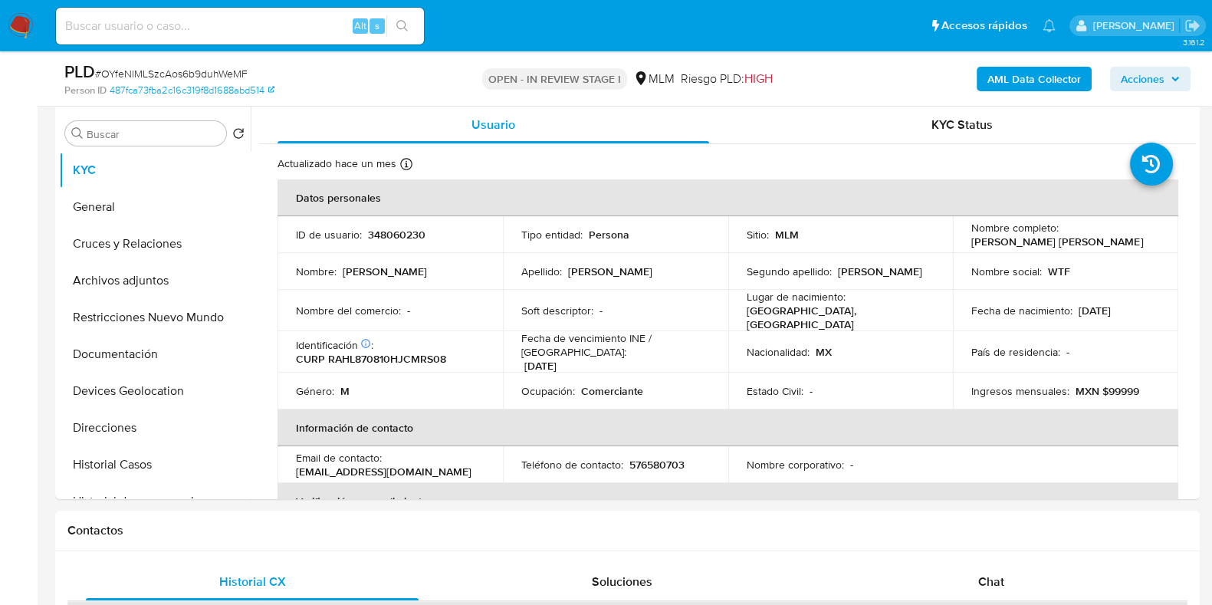
scroll to position [298, 0]
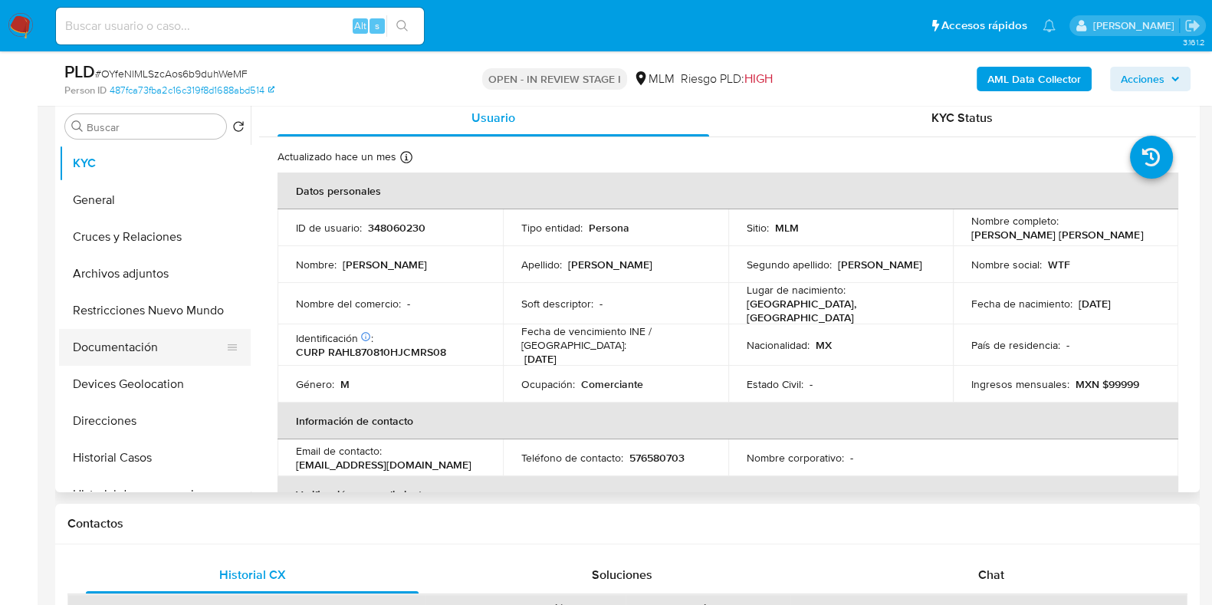
click at [123, 345] on button "Documentación" at bounding box center [148, 347] width 179 height 37
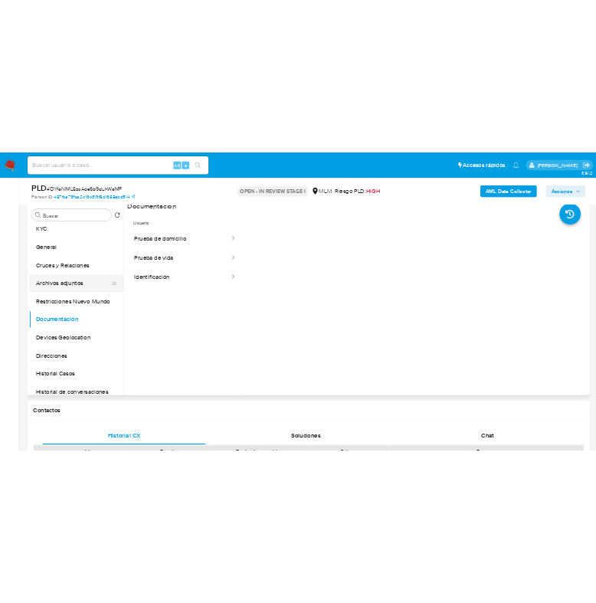
scroll to position [11, 0]
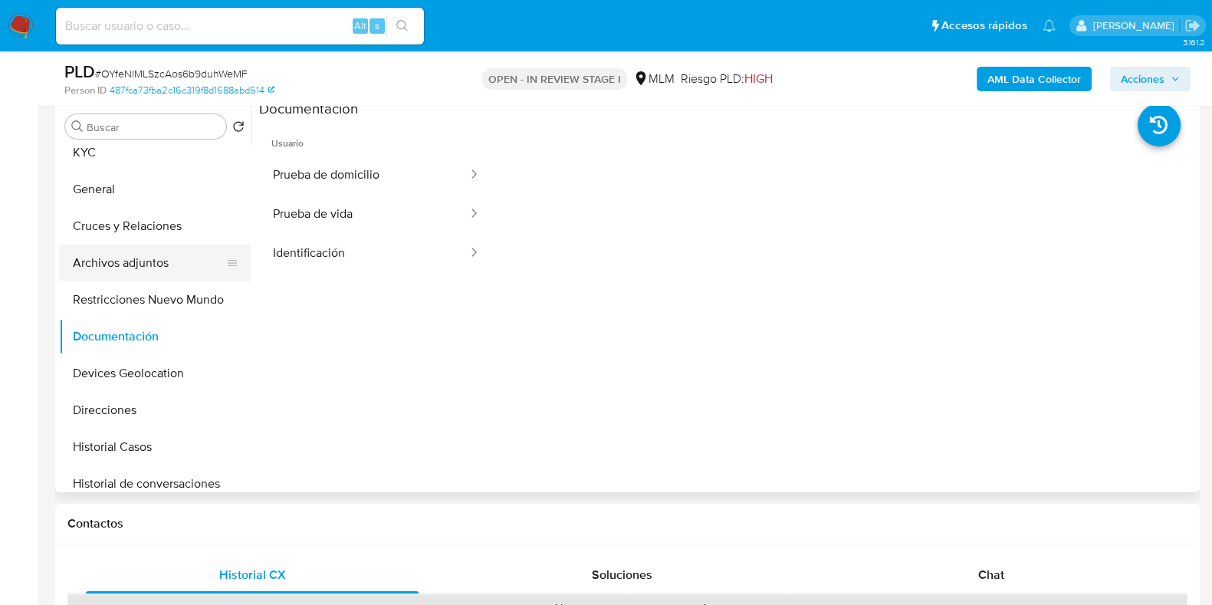
click at [146, 265] on button "Archivos adjuntos" at bounding box center [148, 263] width 179 height 37
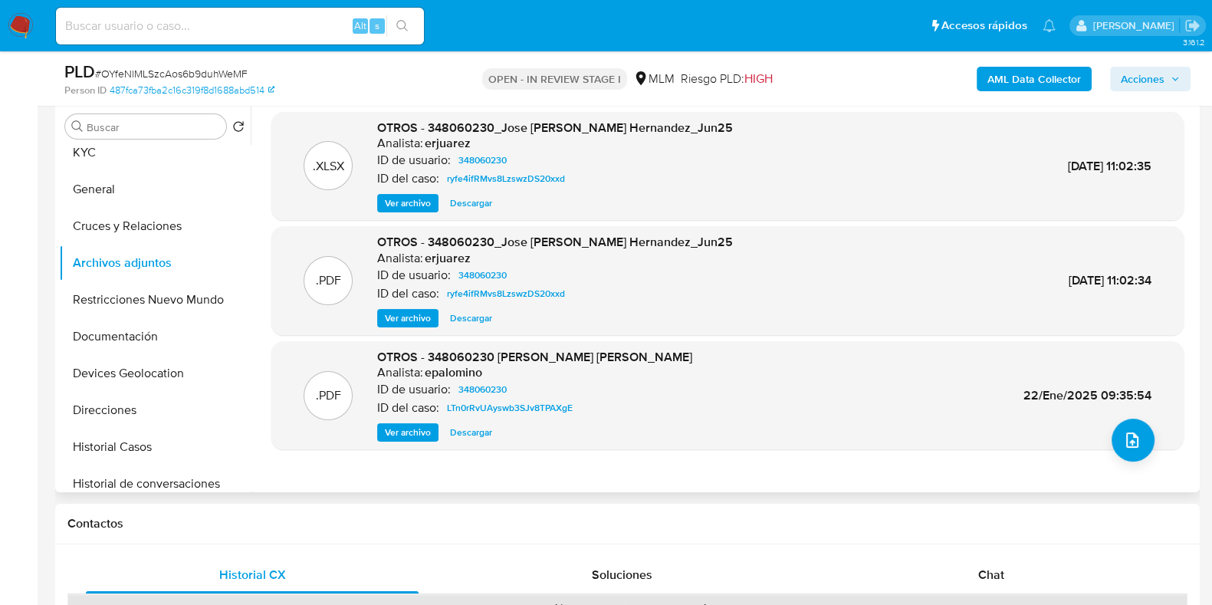
click at [455, 320] on span "Descargar" at bounding box center [471, 317] width 42 height 15
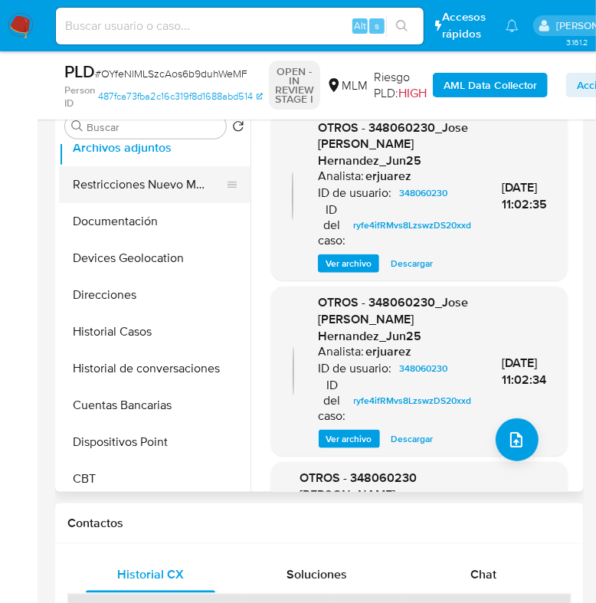
scroll to position [126, 0]
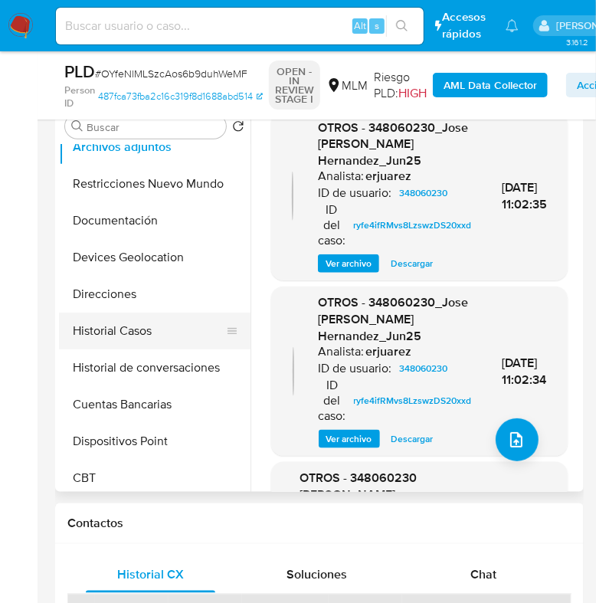
click at [135, 328] on button "Historial Casos" at bounding box center [148, 331] width 179 height 37
